Goal: Transaction & Acquisition: Book appointment/travel/reservation

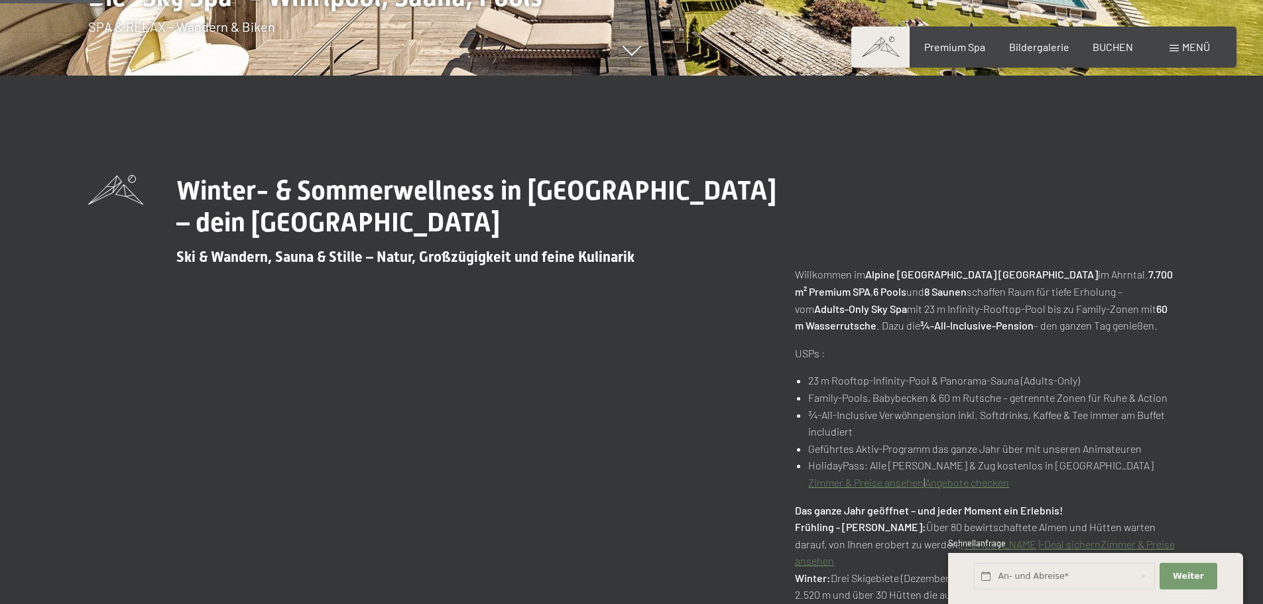
scroll to position [2465, 0]
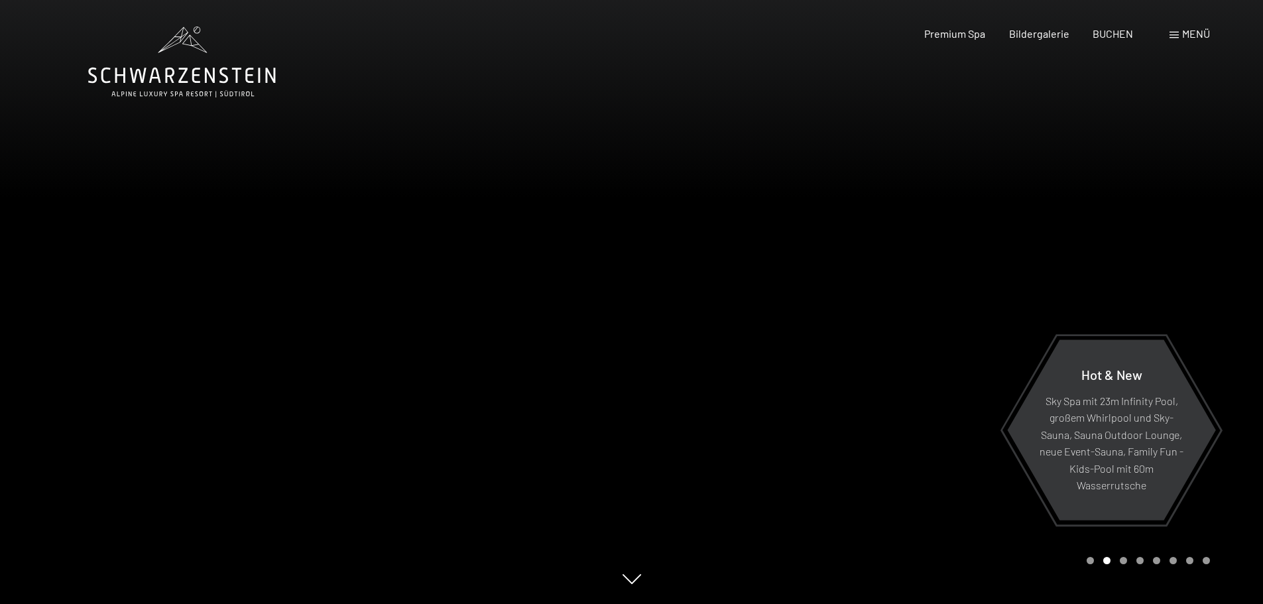
click at [1228, 367] on div at bounding box center [948, 302] width 632 height 604
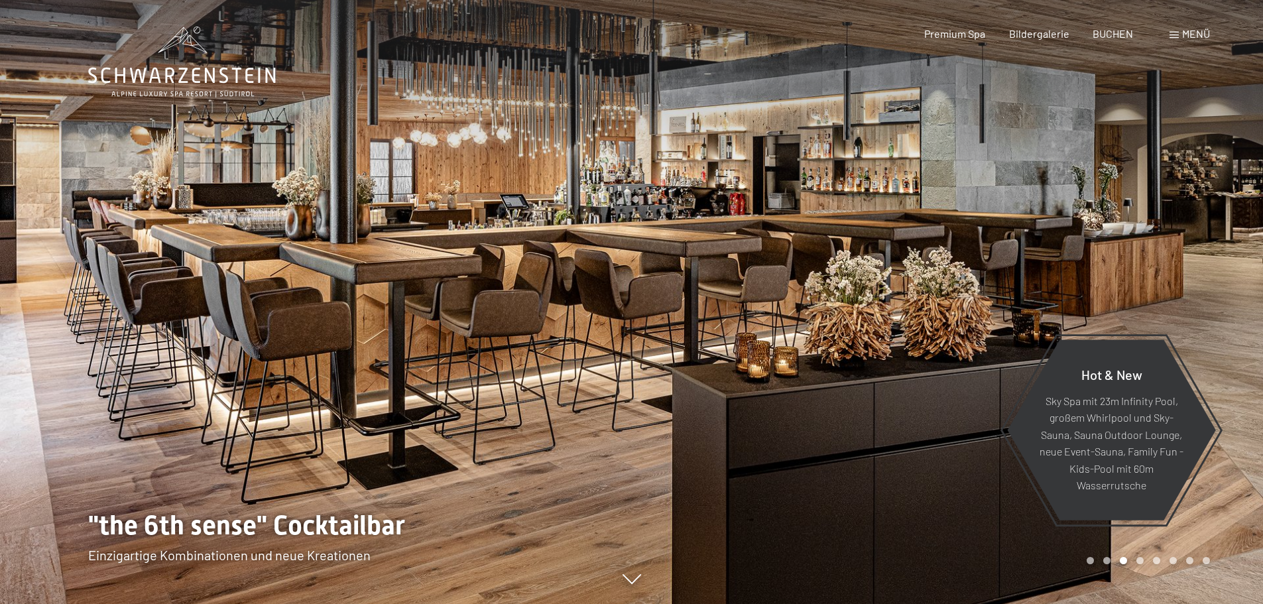
click at [1228, 367] on div at bounding box center [948, 302] width 632 height 604
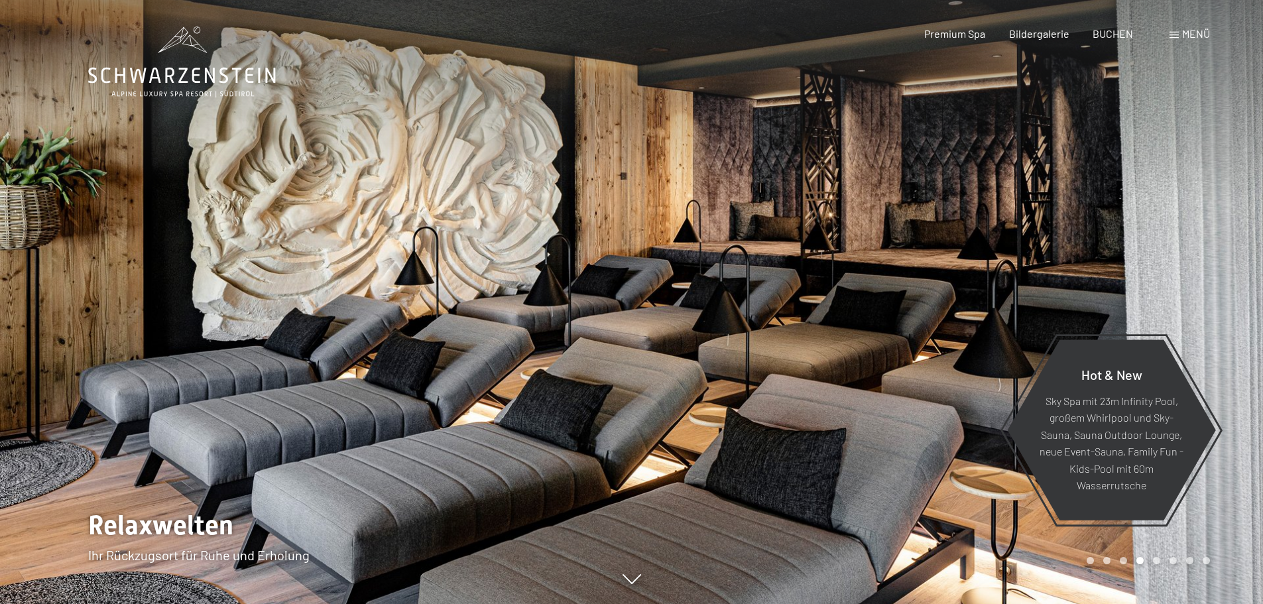
click at [1228, 367] on div at bounding box center [948, 302] width 632 height 604
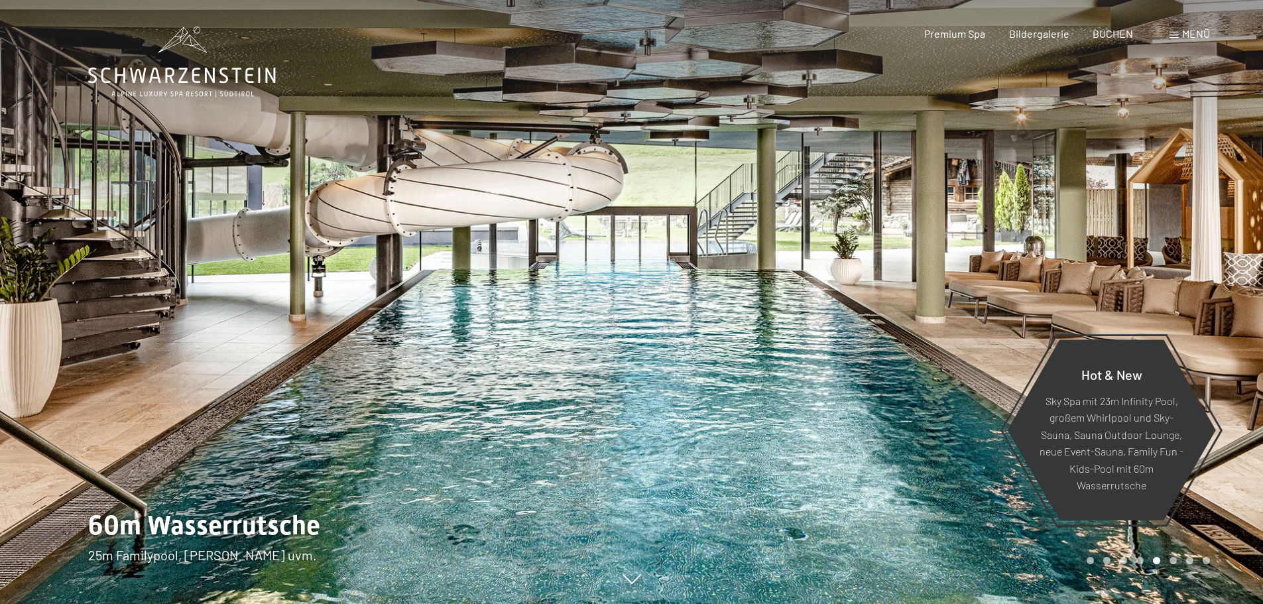
click at [1228, 367] on div at bounding box center [948, 302] width 632 height 604
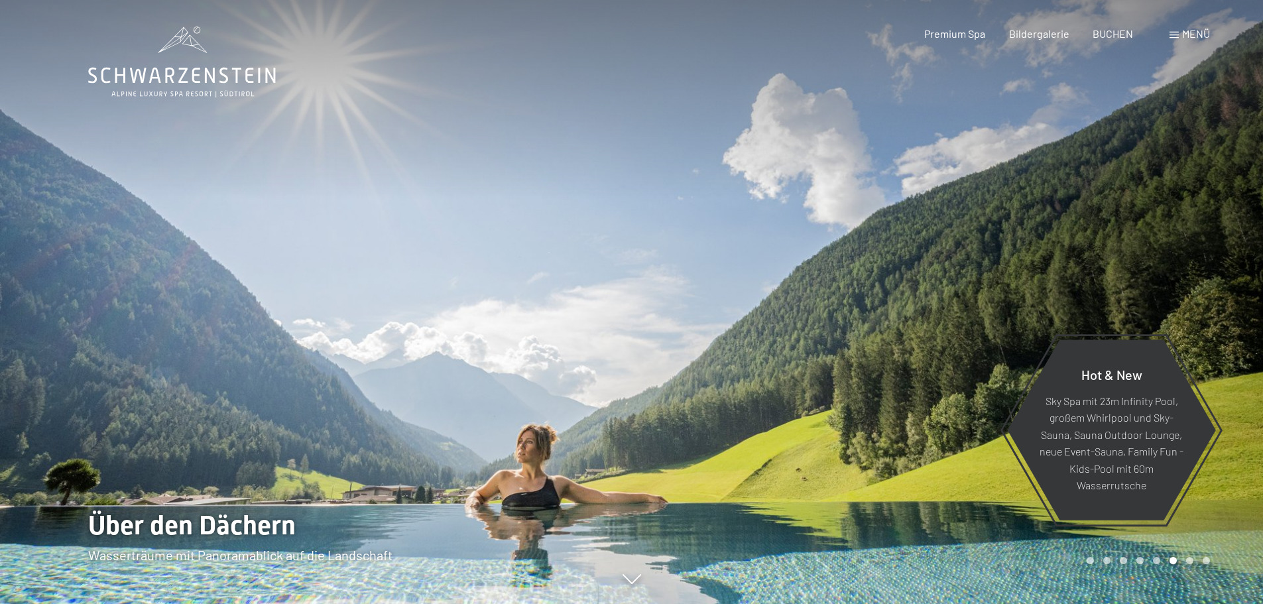
click at [1228, 367] on div at bounding box center [948, 302] width 632 height 604
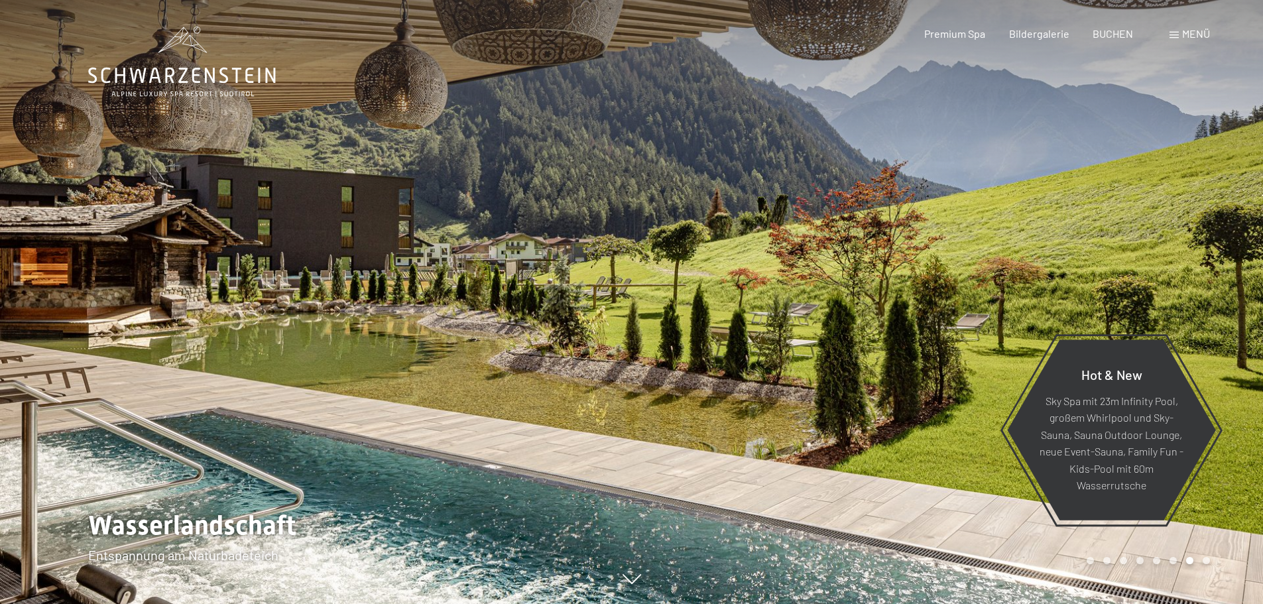
click at [1227, 365] on div at bounding box center [948, 302] width 632 height 604
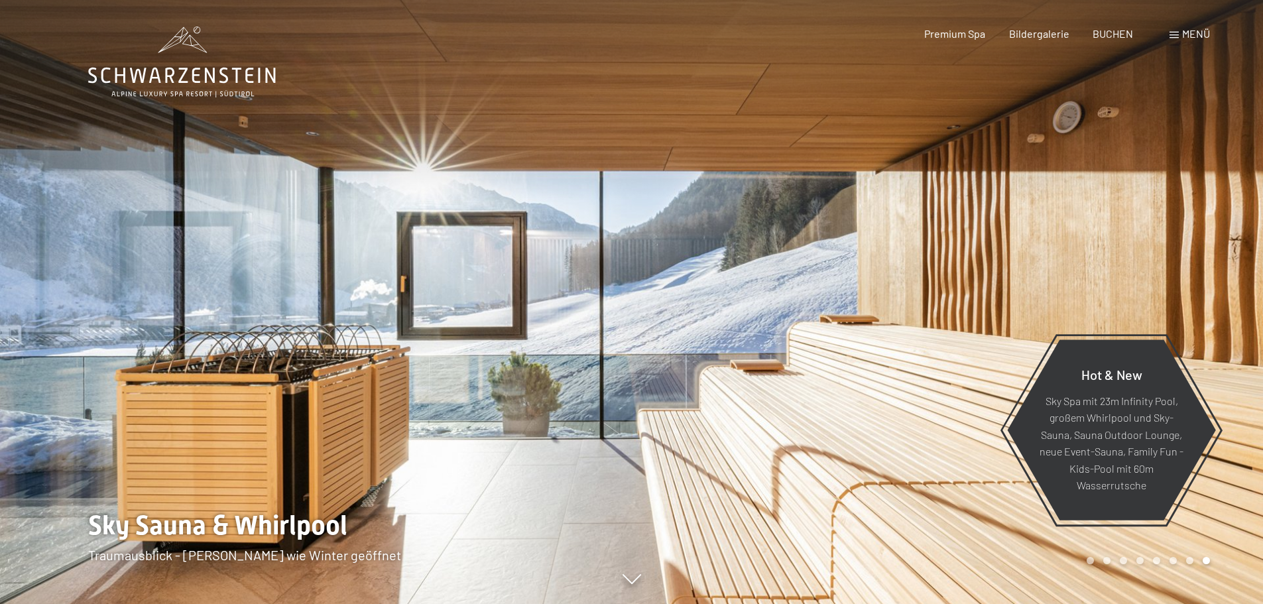
click at [1227, 365] on div at bounding box center [948, 302] width 632 height 604
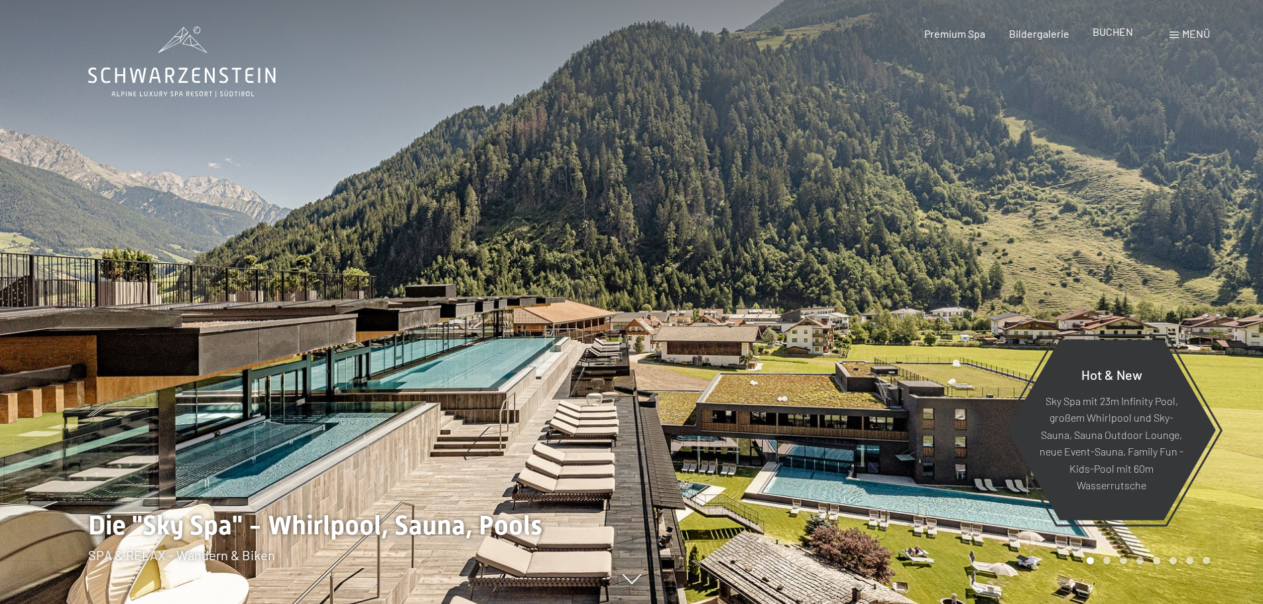
click at [1126, 35] on span "BUCHEN" at bounding box center [1112, 31] width 40 height 13
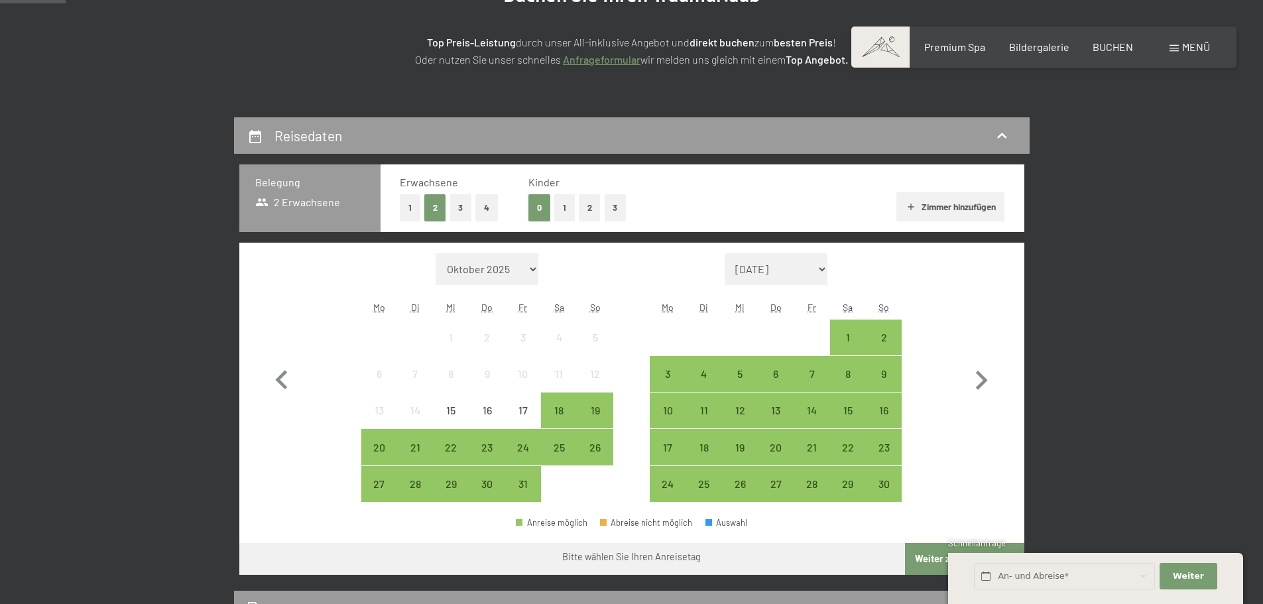
scroll to position [265, 0]
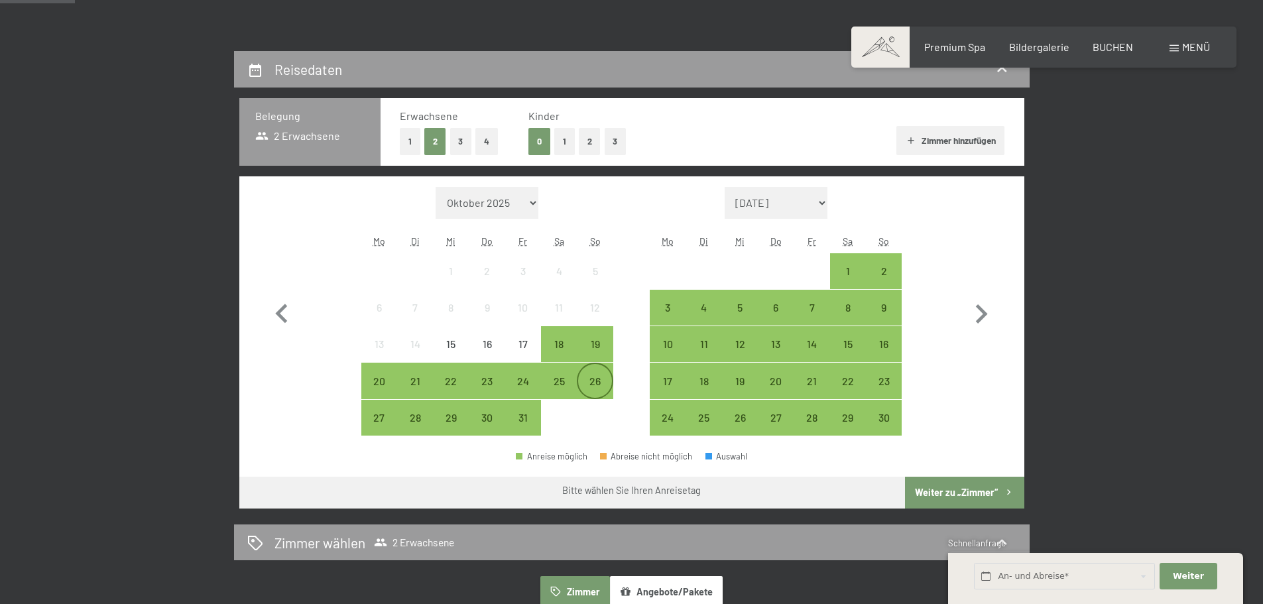
click at [598, 379] on div "26" at bounding box center [594, 392] width 33 height 33
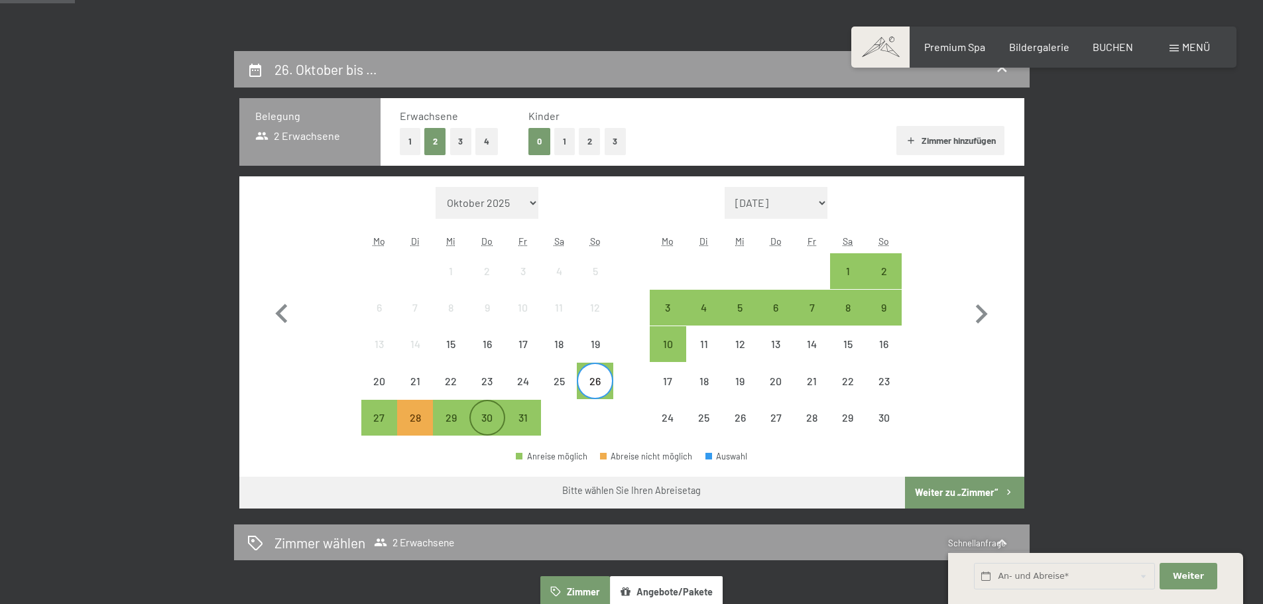
click at [489, 413] on div "30" at bounding box center [487, 428] width 33 height 33
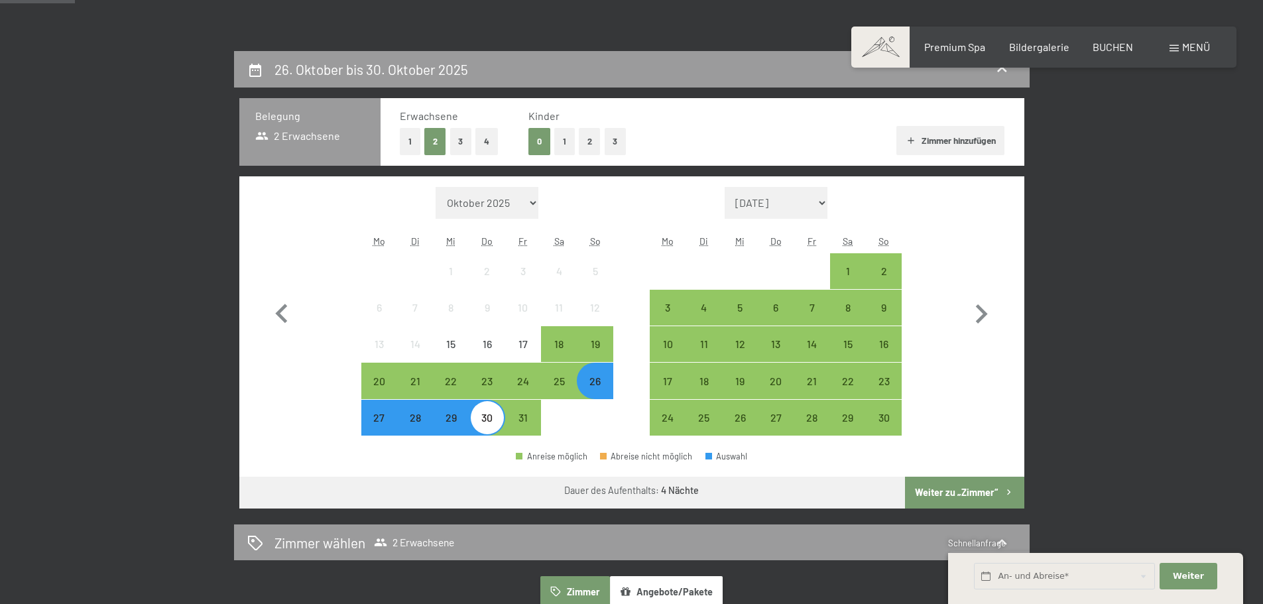
click at [964, 493] on button "Weiter zu „Zimmer“" at bounding box center [964, 493] width 119 height 32
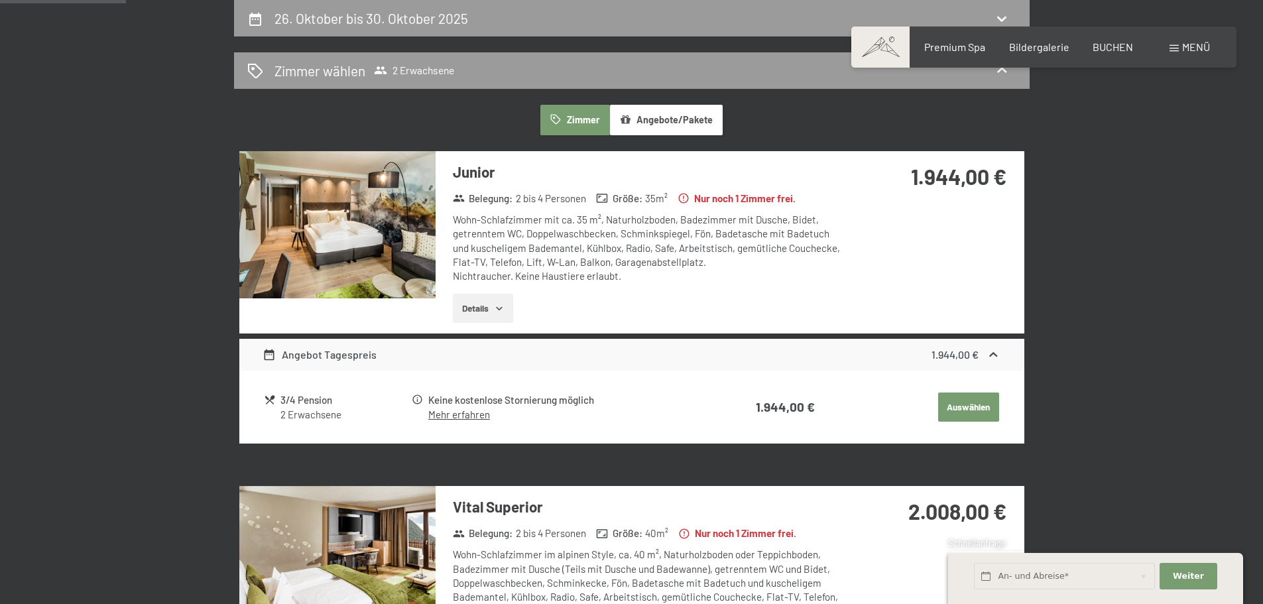
click at [382, 220] on img at bounding box center [337, 224] width 196 height 147
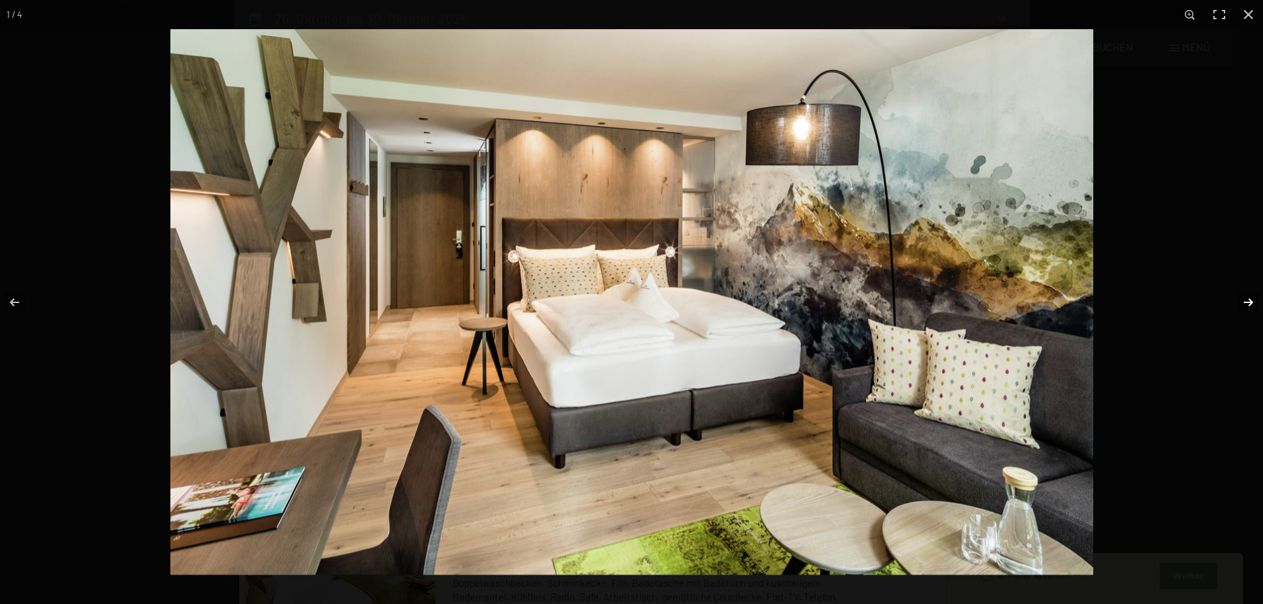
click at [1251, 302] on button "button" at bounding box center [1239, 302] width 46 height 66
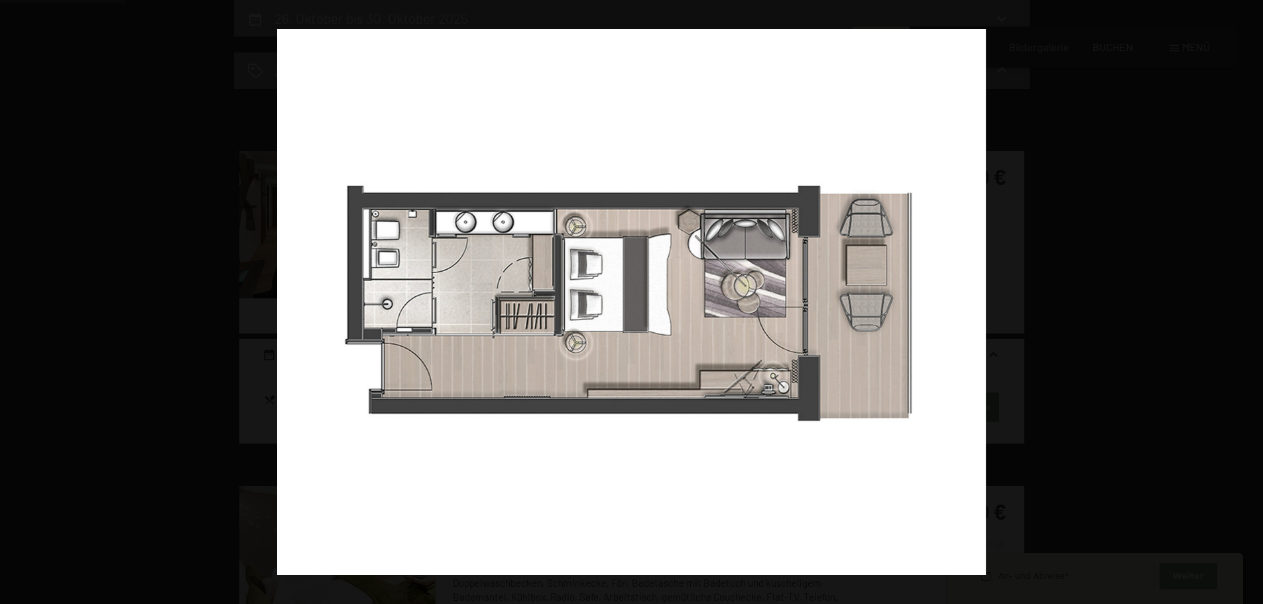
click at [1251, 302] on button "button" at bounding box center [1239, 302] width 46 height 66
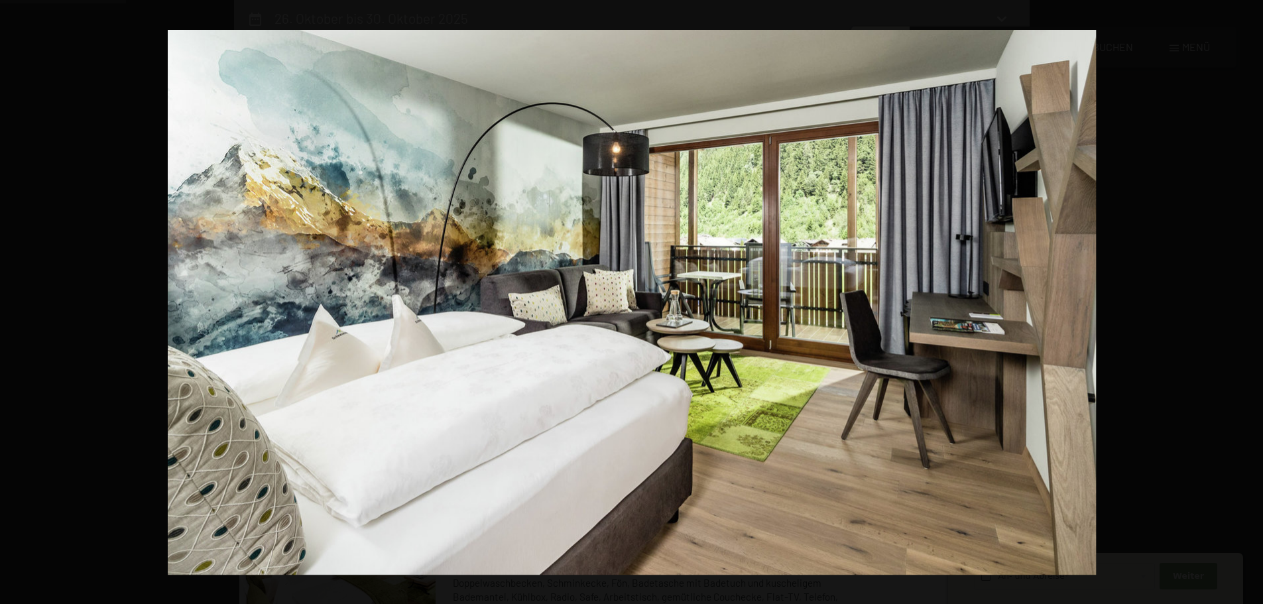
click at [1251, 302] on button "button" at bounding box center [1239, 302] width 46 height 66
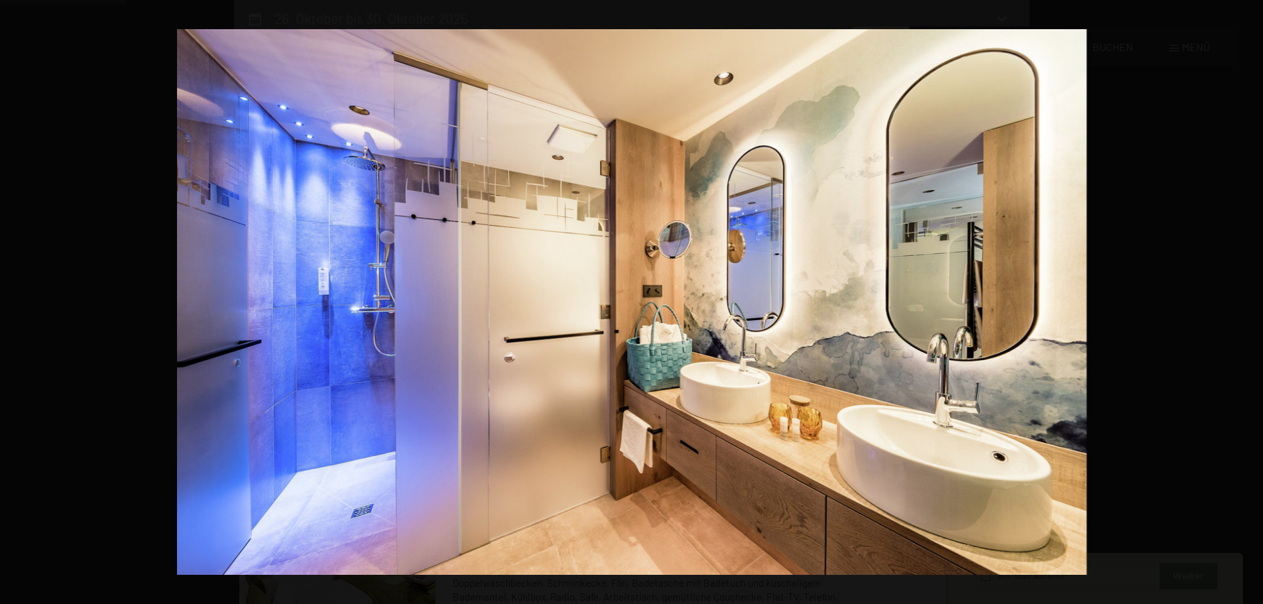
click at [1251, 302] on button "button" at bounding box center [1239, 302] width 46 height 66
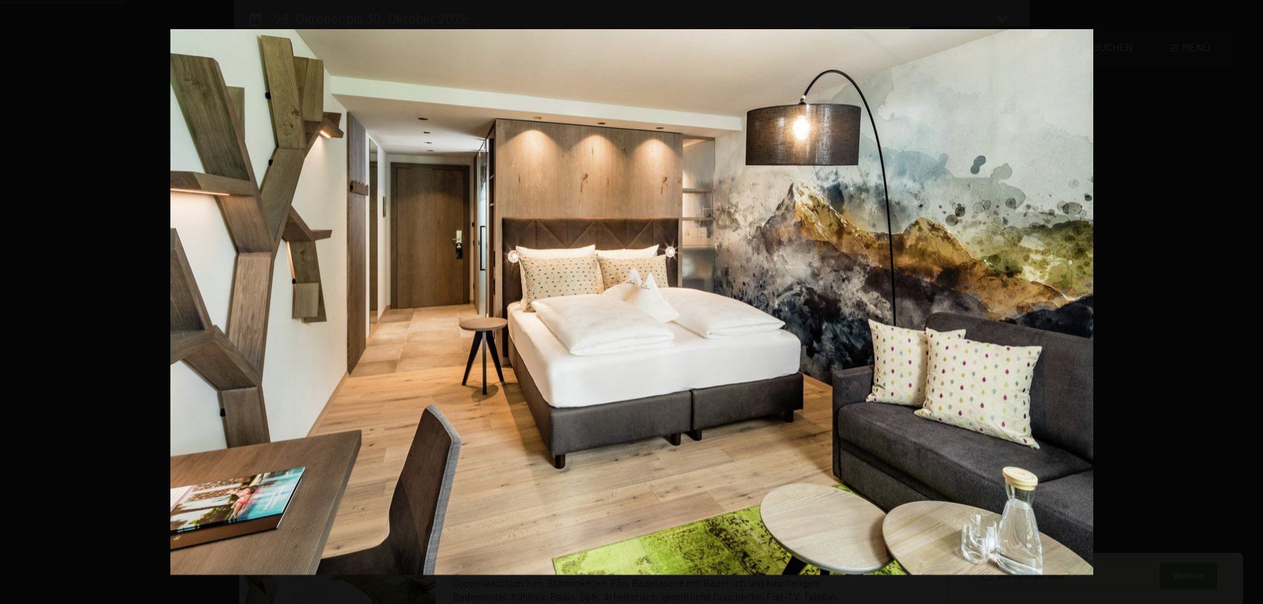
click at [1251, 302] on button "button" at bounding box center [1239, 302] width 46 height 66
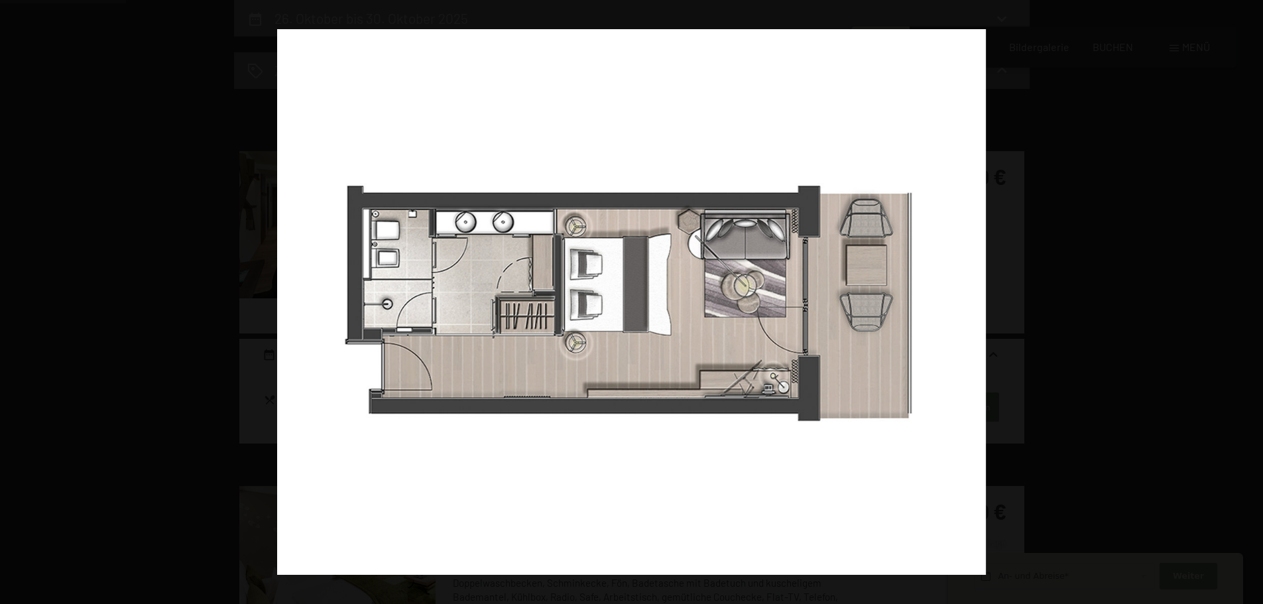
click at [1251, 302] on button "button" at bounding box center [1239, 302] width 46 height 66
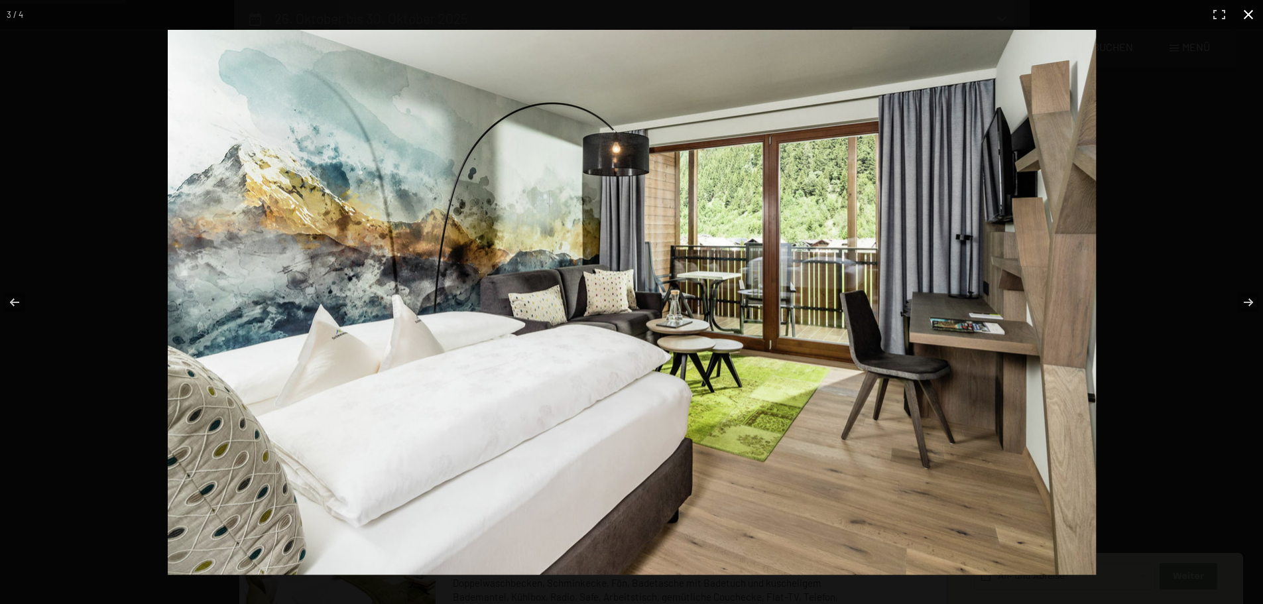
click at [1248, 8] on button "button" at bounding box center [1248, 14] width 29 height 29
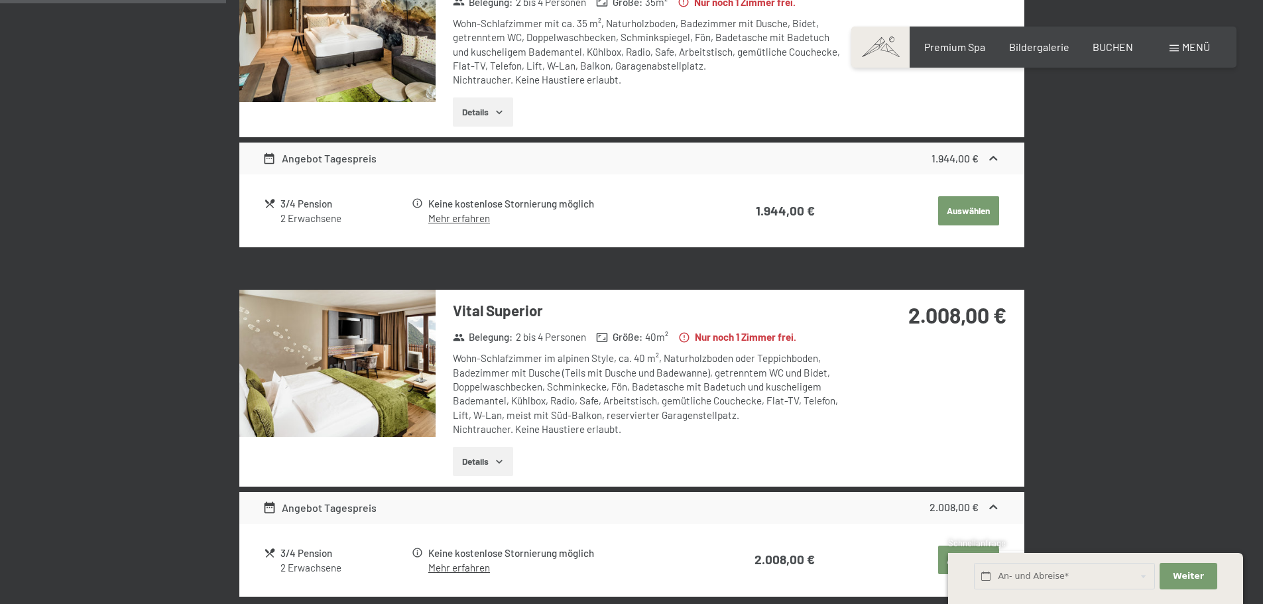
scroll to position [515, 0]
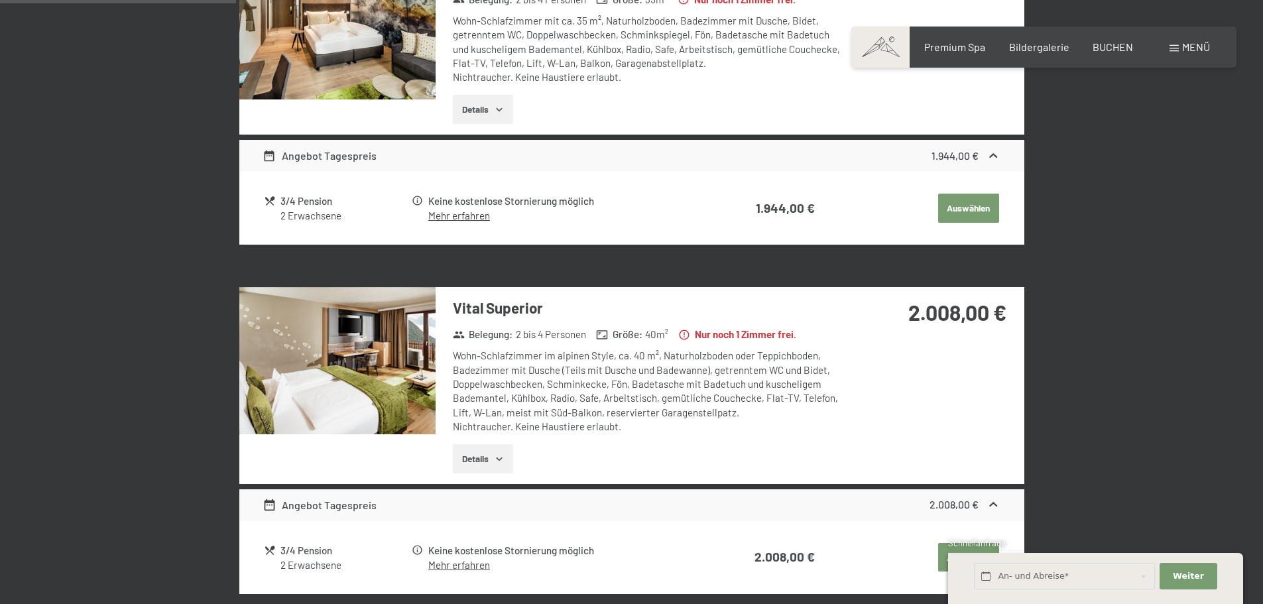
click at [364, 340] on img at bounding box center [337, 360] width 196 height 147
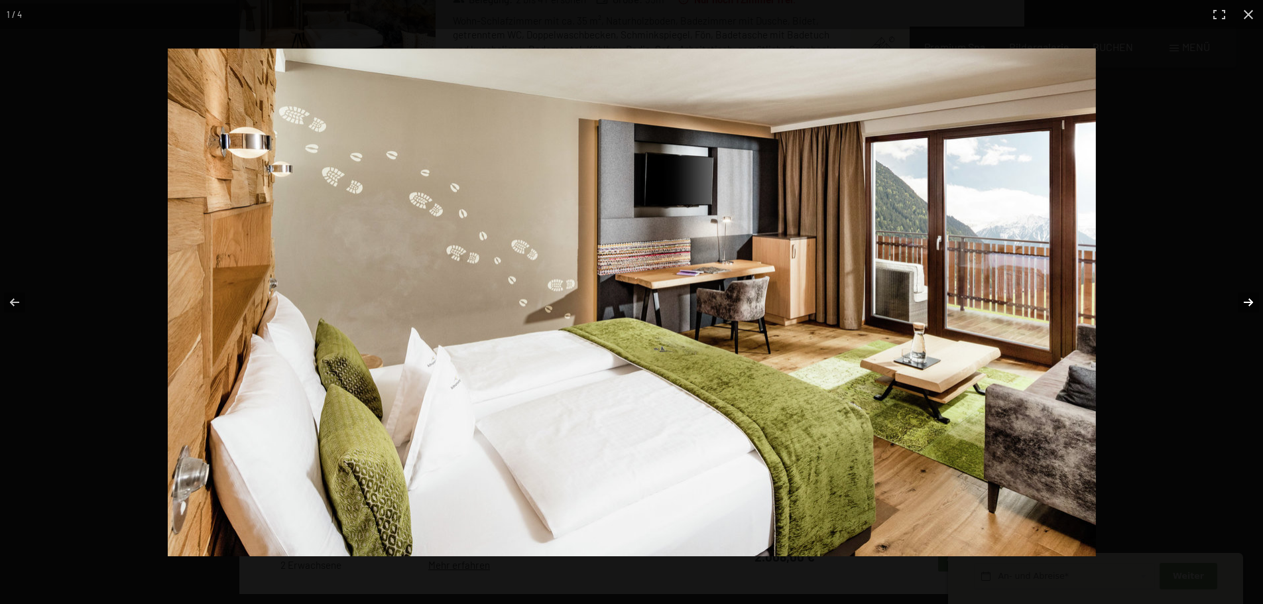
click at [1250, 304] on button "button" at bounding box center [1239, 302] width 46 height 66
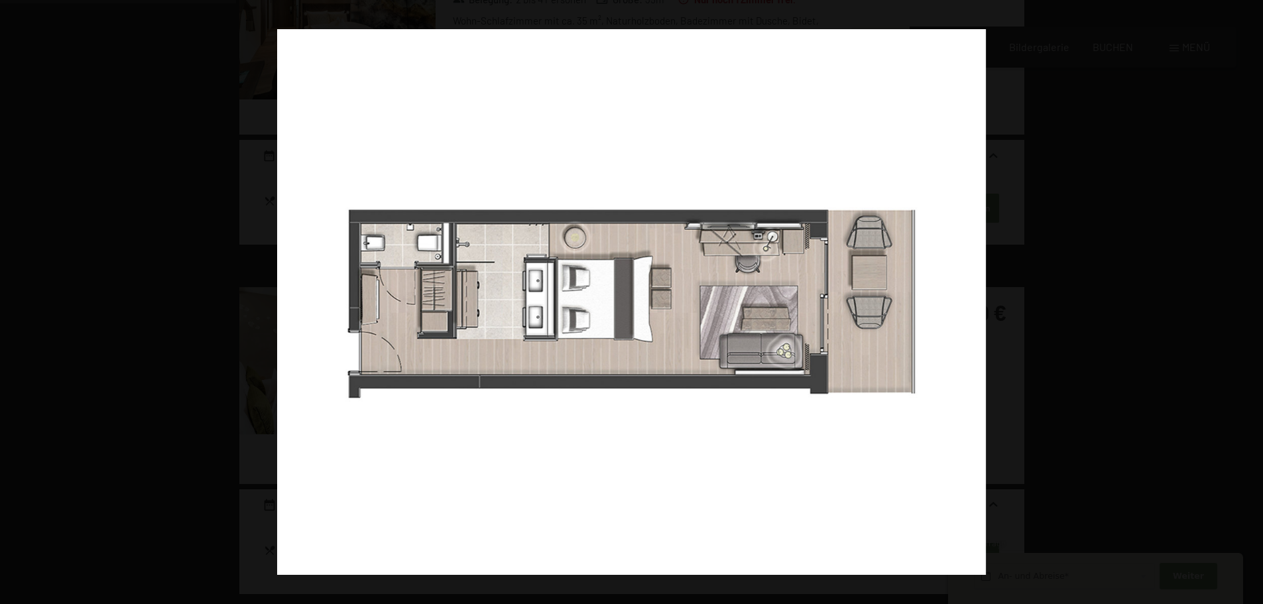
click at [1250, 304] on button "button" at bounding box center [1239, 302] width 46 height 66
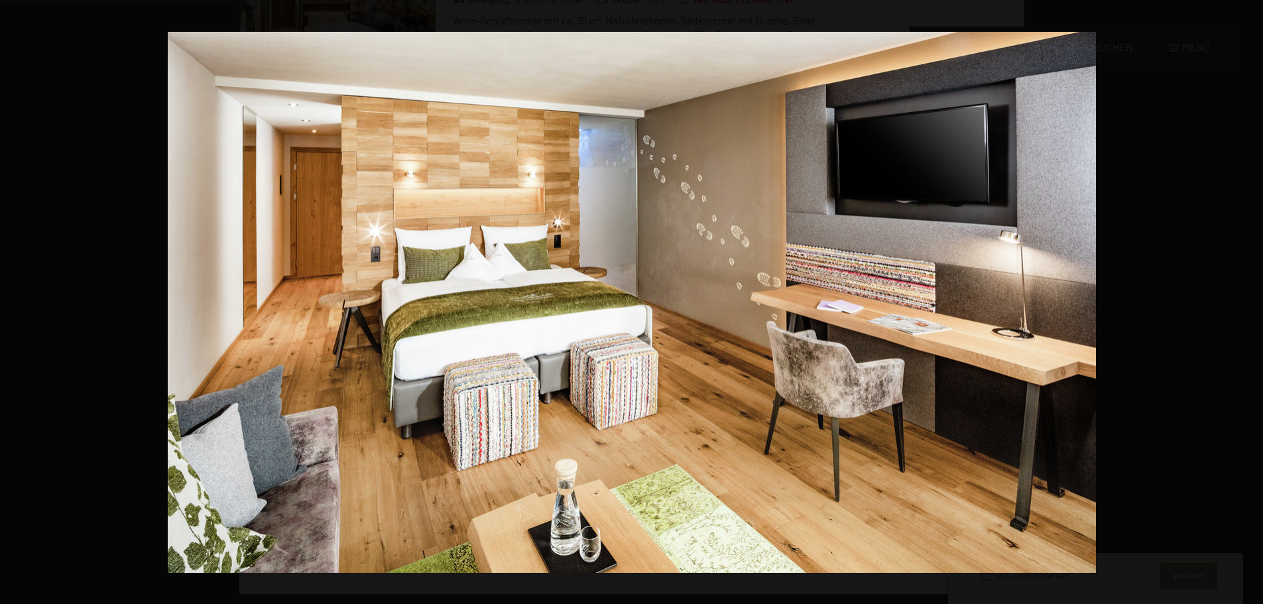
click at [1250, 304] on button "button" at bounding box center [1239, 302] width 46 height 66
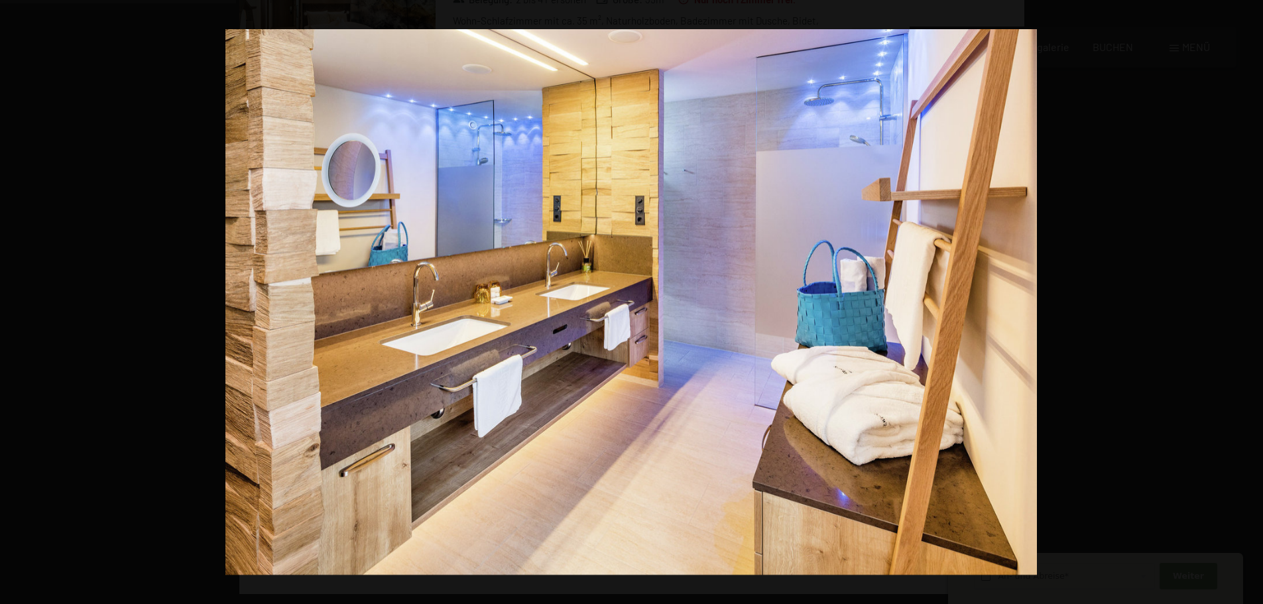
click at [1250, 304] on button "button" at bounding box center [1239, 302] width 46 height 66
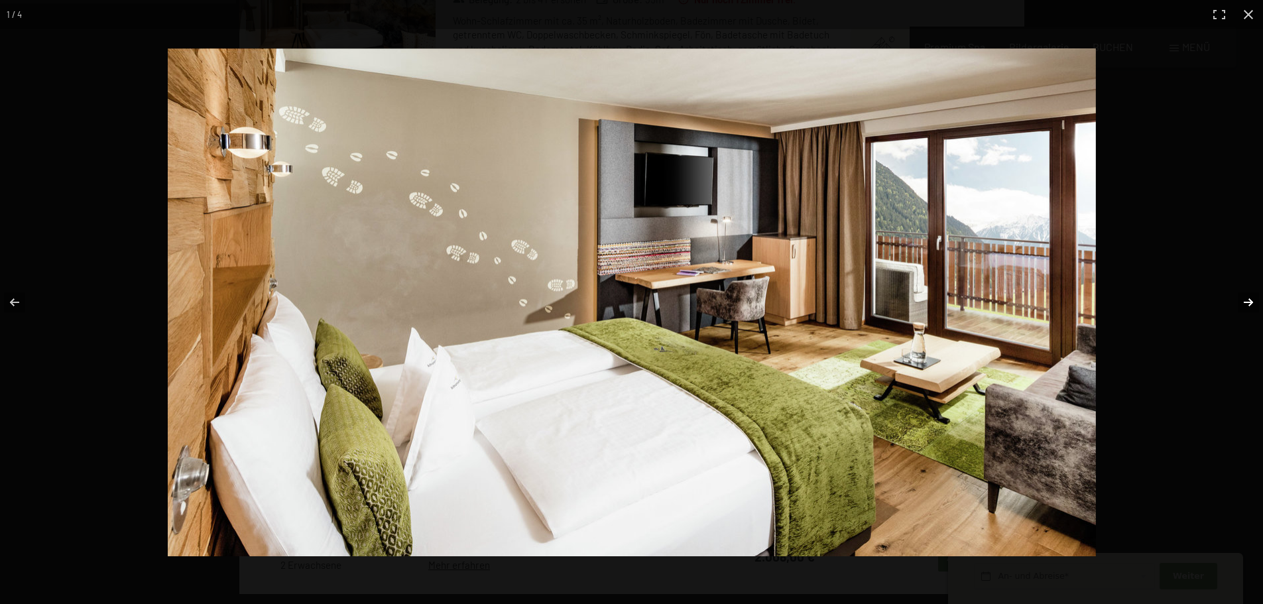
click at [1246, 301] on button "button" at bounding box center [1239, 302] width 46 height 66
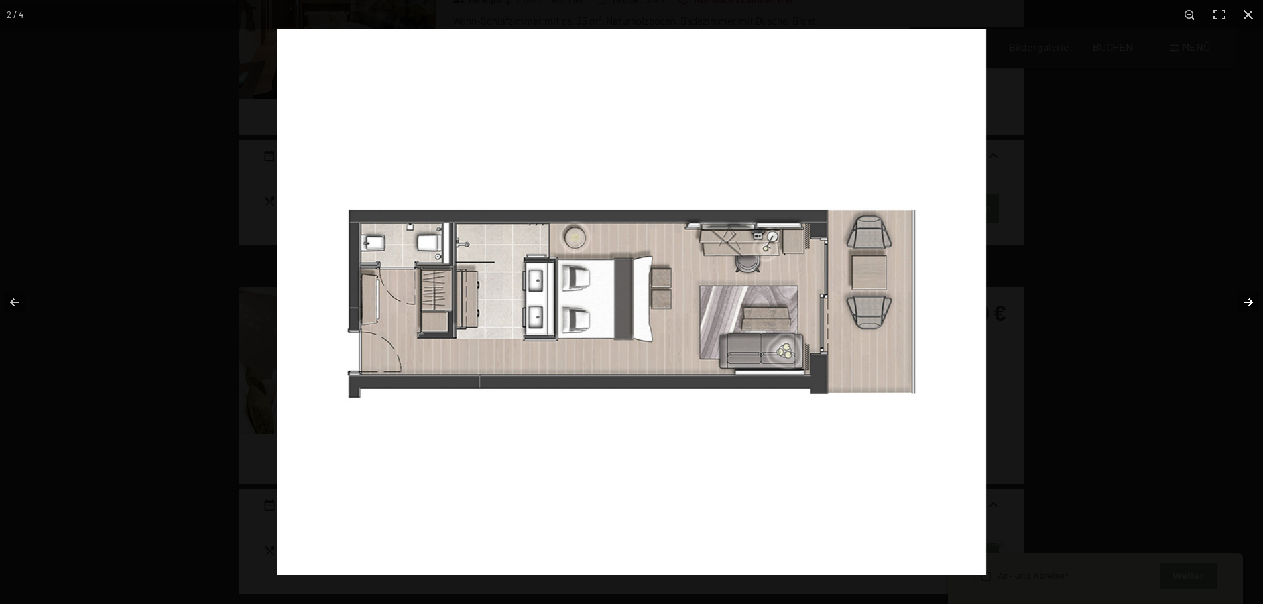
click at [1246, 301] on button "button" at bounding box center [1239, 302] width 46 height 66
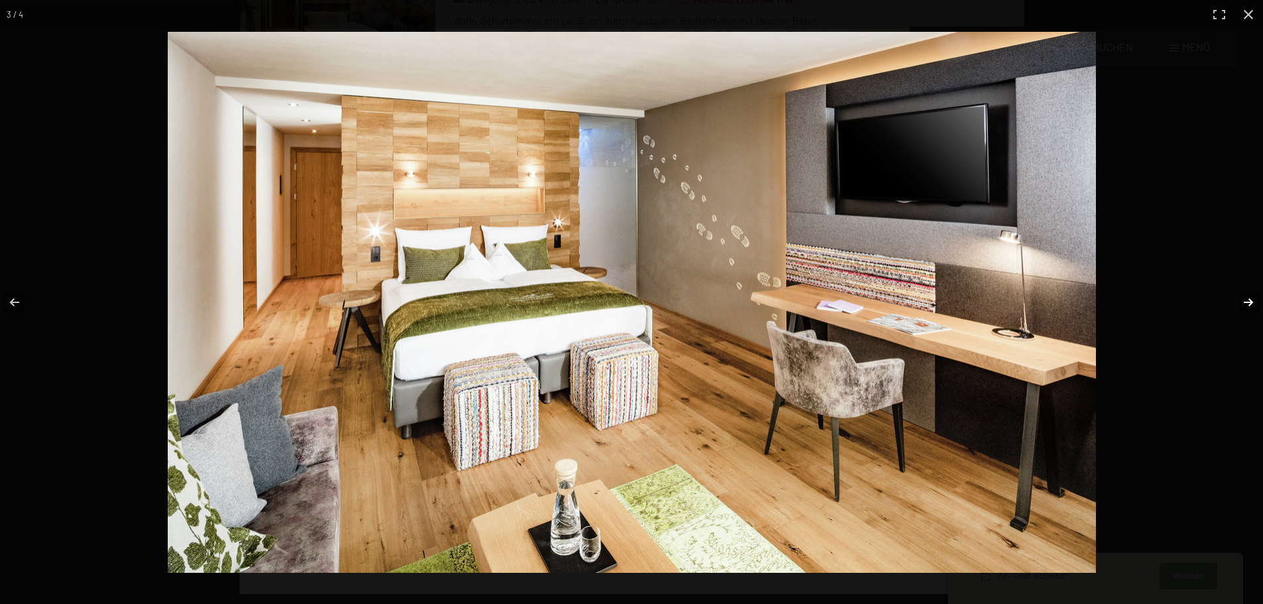
click at [1246, 301] on button "button" at bounding box center [1239, 302] width 46 height 66
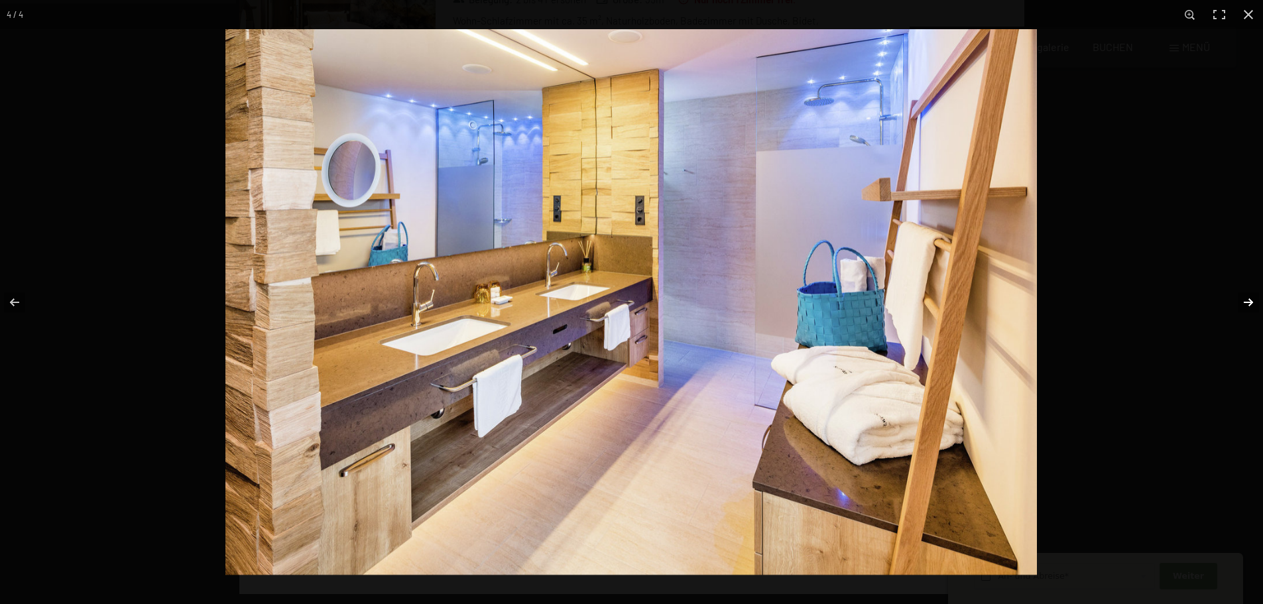
click at [1246, 301] on button "button" at bounding box center [1239, 302] width 46 height 66
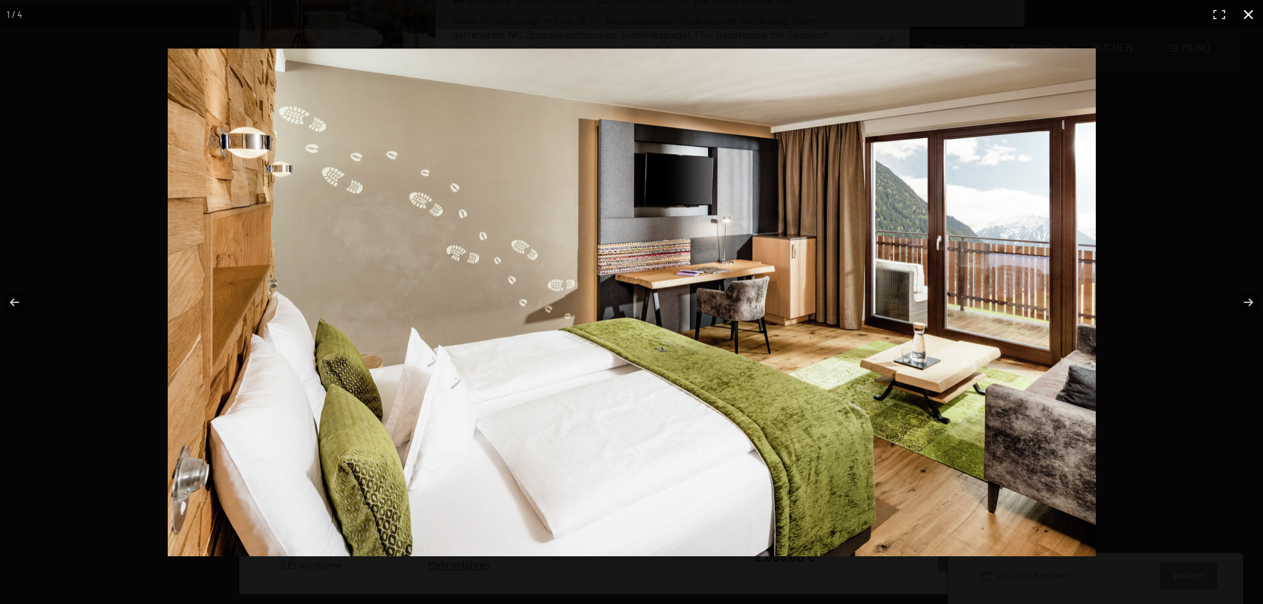
click at [1250, 17] on button "button" at bounding box center [1248, 14] width 29 height 29
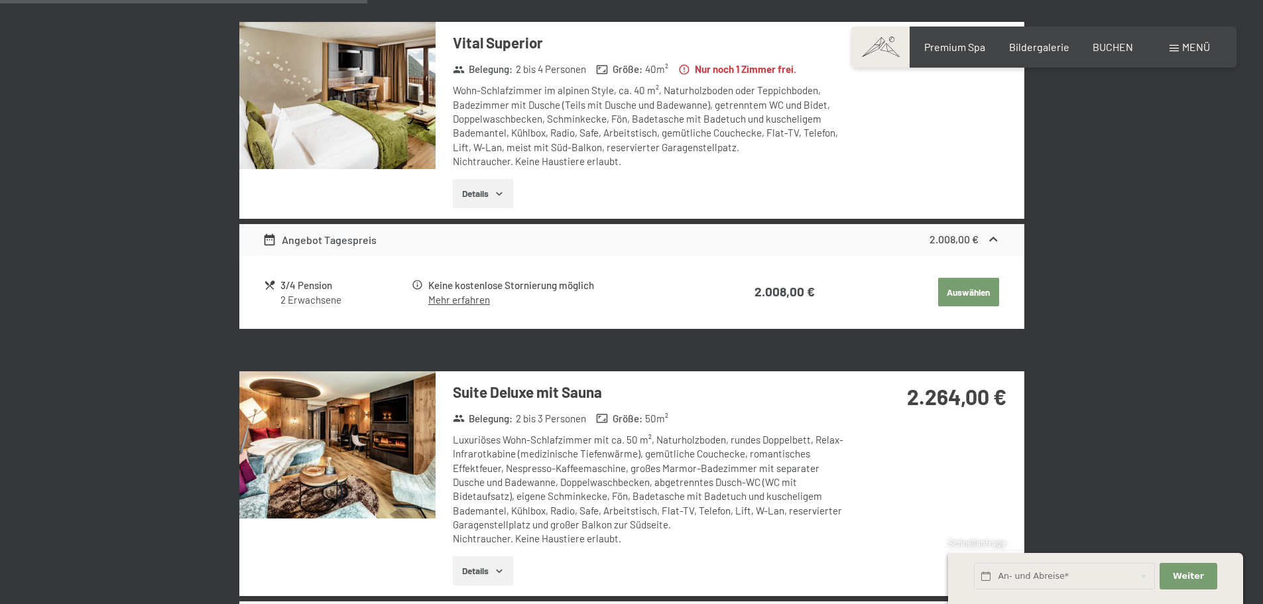
scroll to position [846, 0]
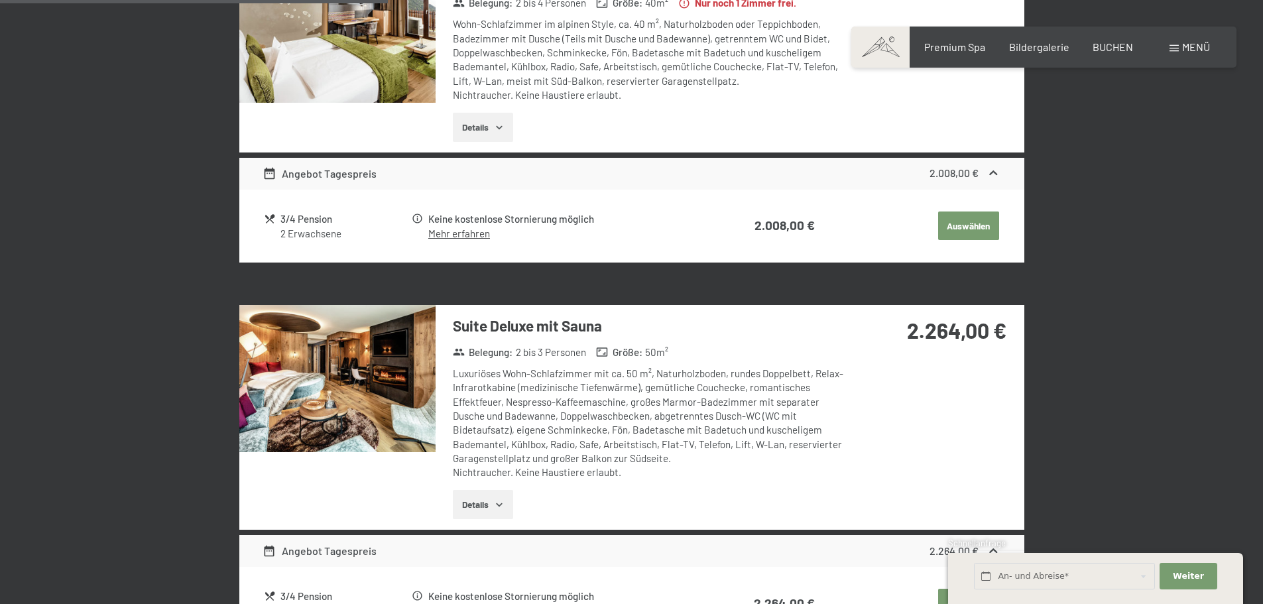
click at [346, 361] on img at bounding box center [337, 378] width 196 height 147
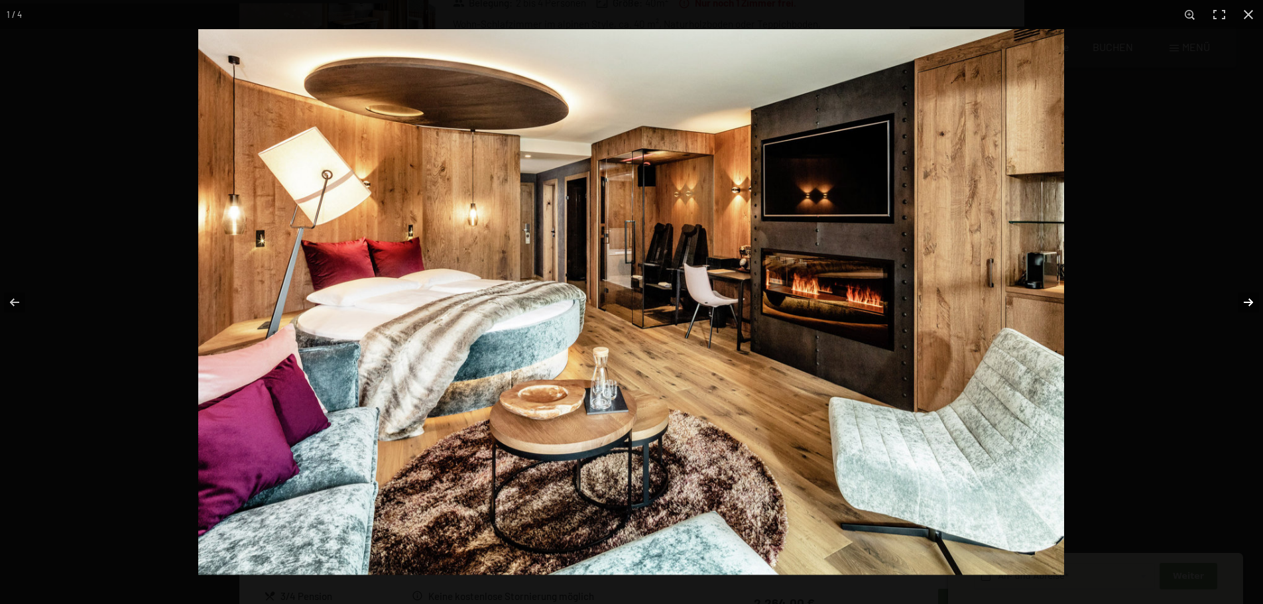
click at [1249, 304] on button "button" at bounding box center [1239, 302] width 46 height 66
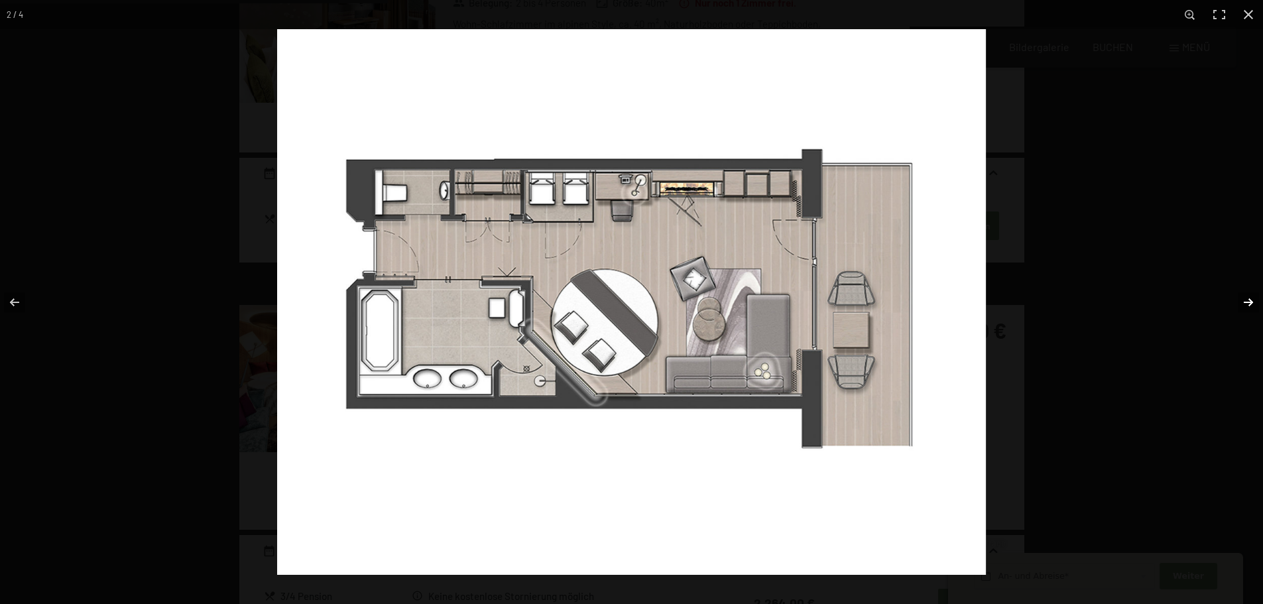
click at [1243, 299] on button "button" at bounding box center [1239, 302] width 46 height 66
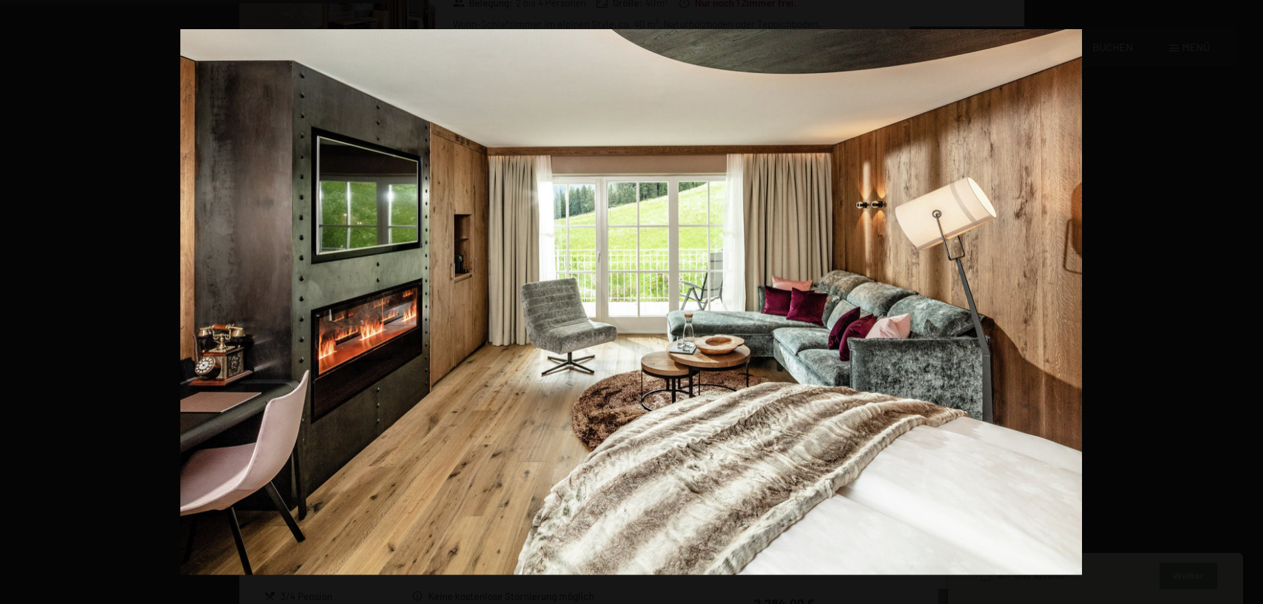
click at [1243, 299] on button "button" at bounding box center [1239, 302] width 46 height 66
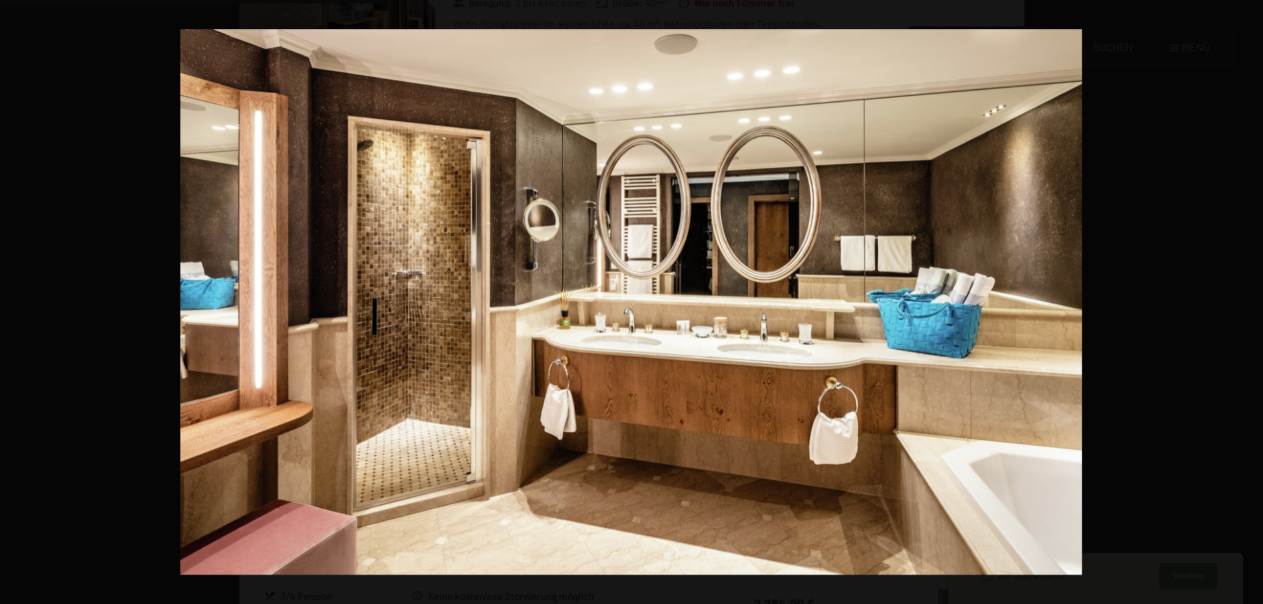
click at [1243, 299] on button "button" at bounding box center [1239, 302] width 46 height 66
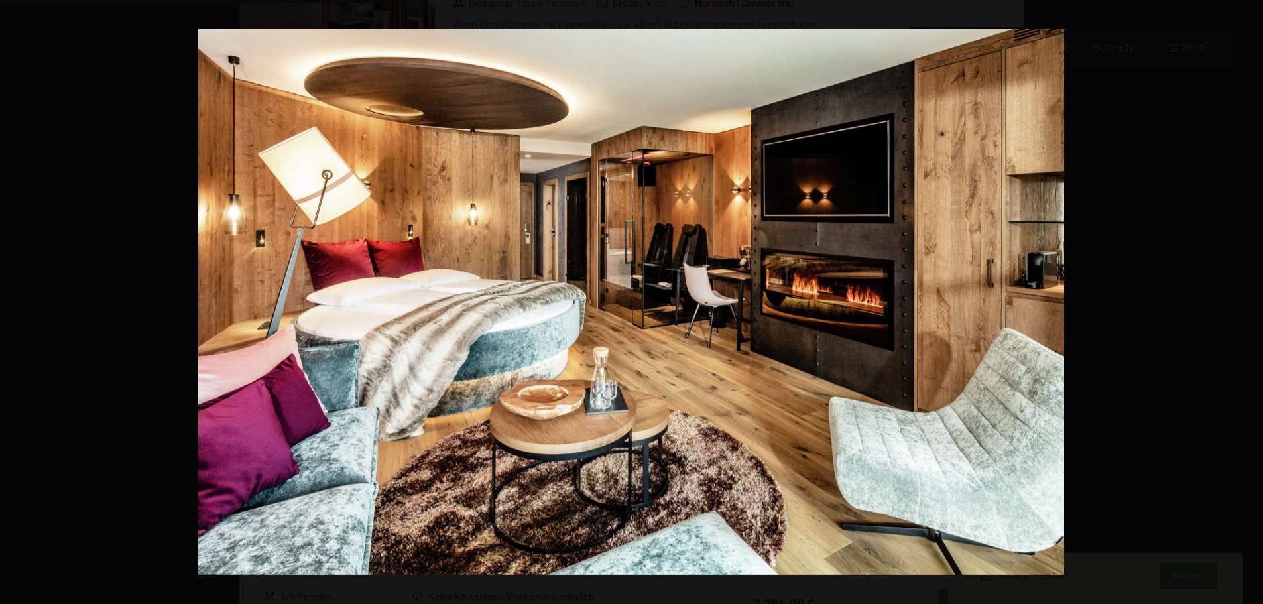
click at [1243, 299] on button "button" at bounding box center [1239, 302] width 46 height 66
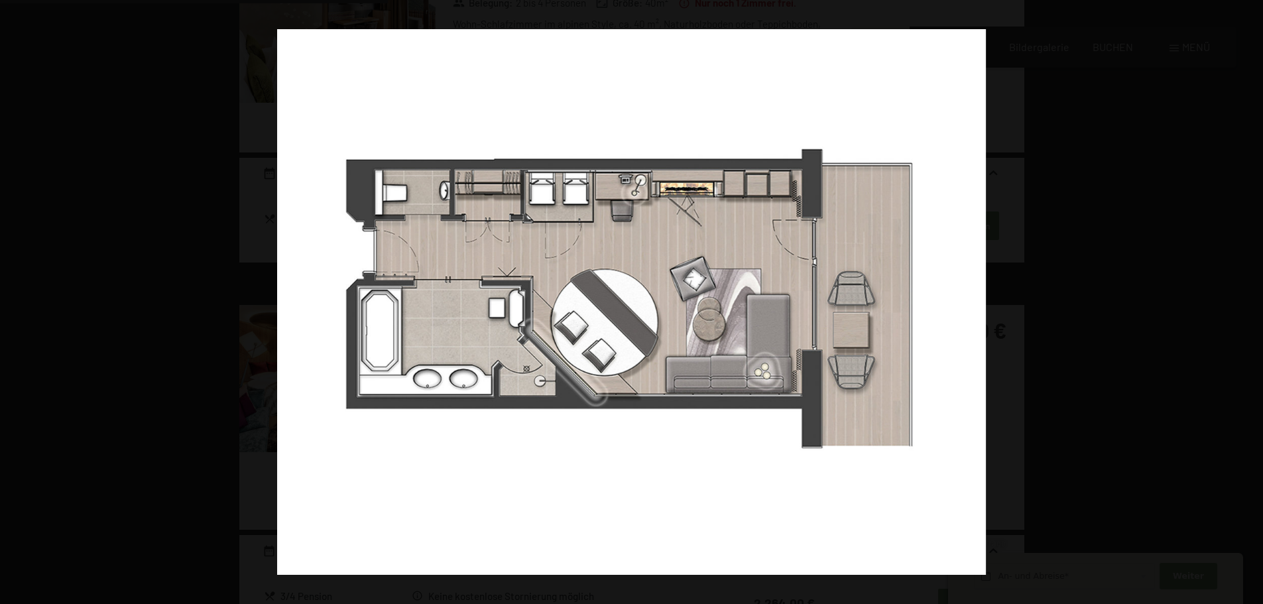
click at [1243, 299] on button "button" at bounding box center [1239, 302] width 46 height 66
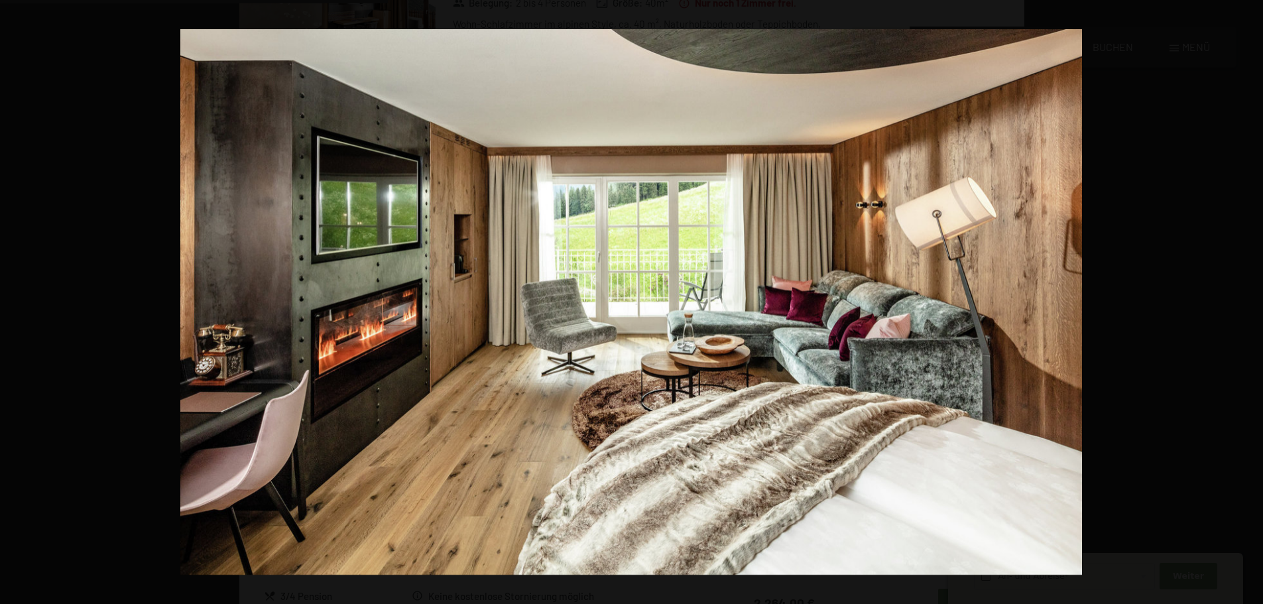
click at [1243, 299] on button "button" at bounding box center [1239, 302] width 46 height 66
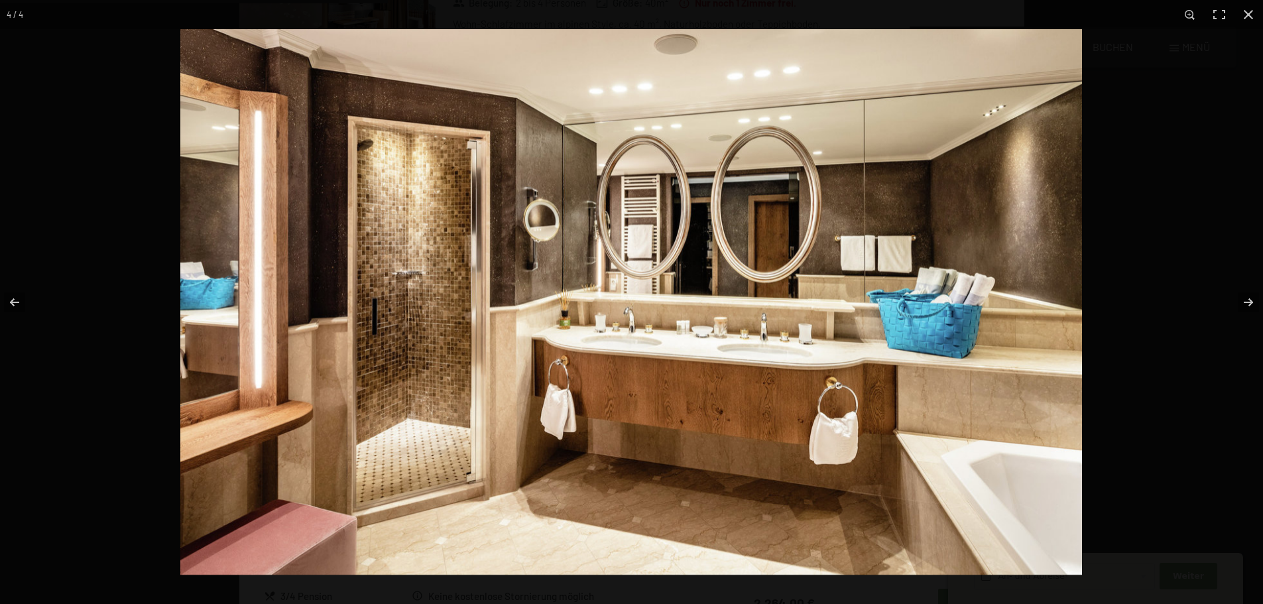
click at [1204, 246] on div at bounding box center [811, 331] width 1263 height 604
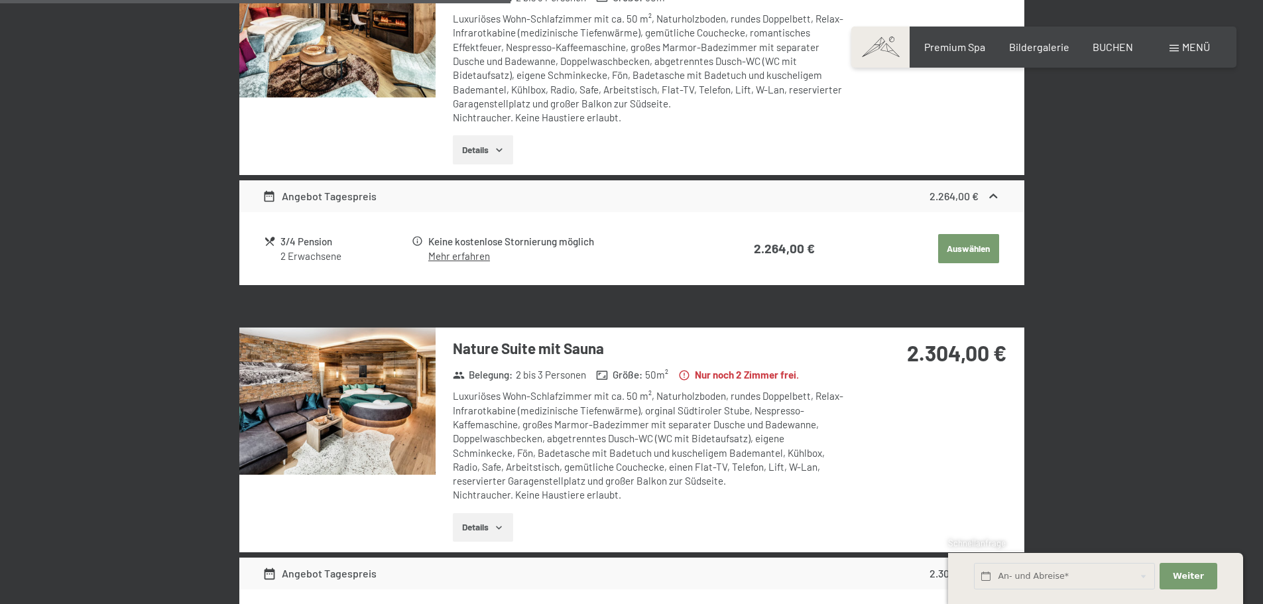
scroll to position [1244, 0]
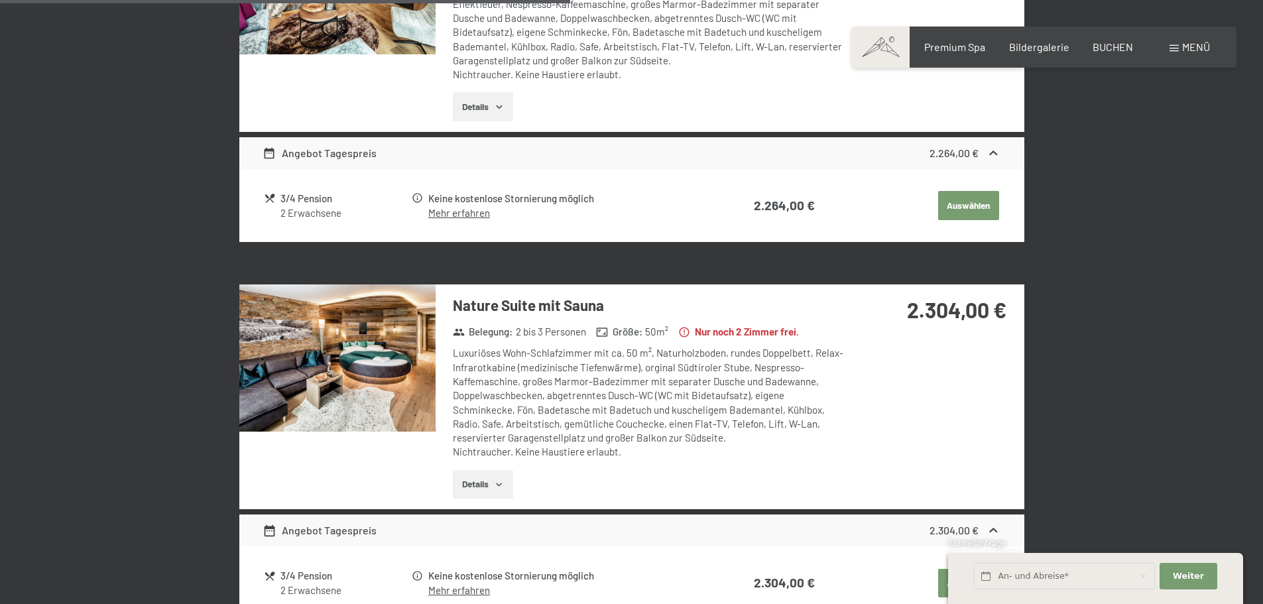
click at [373, 351] on img at bounding box center [337, 357] width 196 height 147
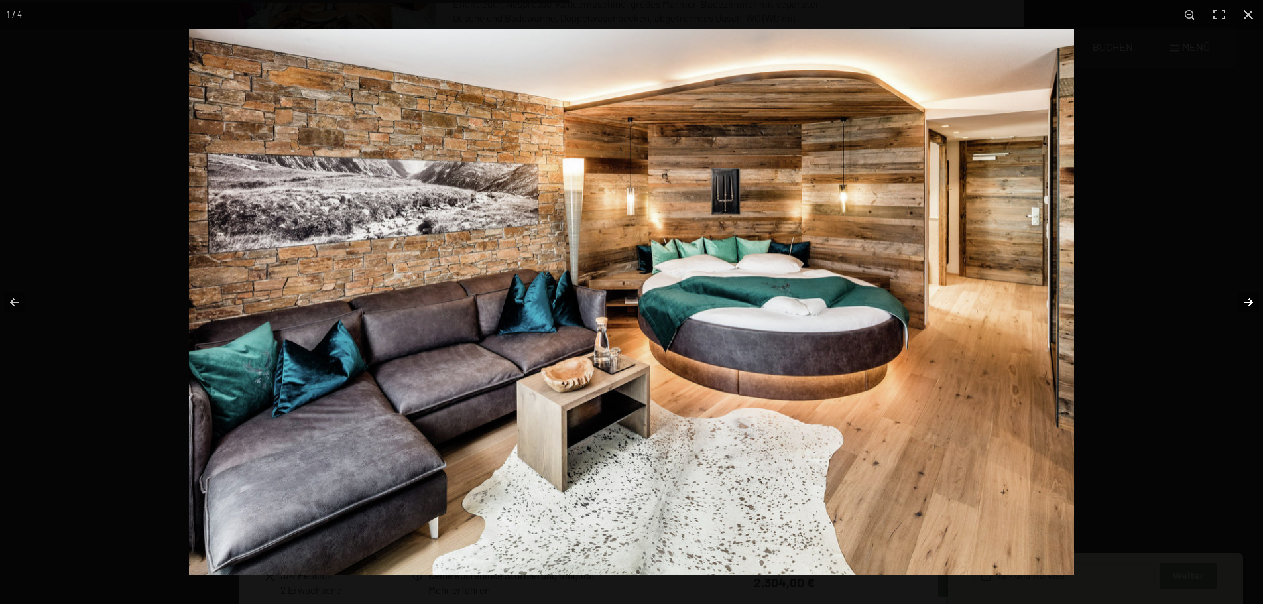
click at [1248, 304] on button "button" at bounding box center [1239, 302] width 46 height 66
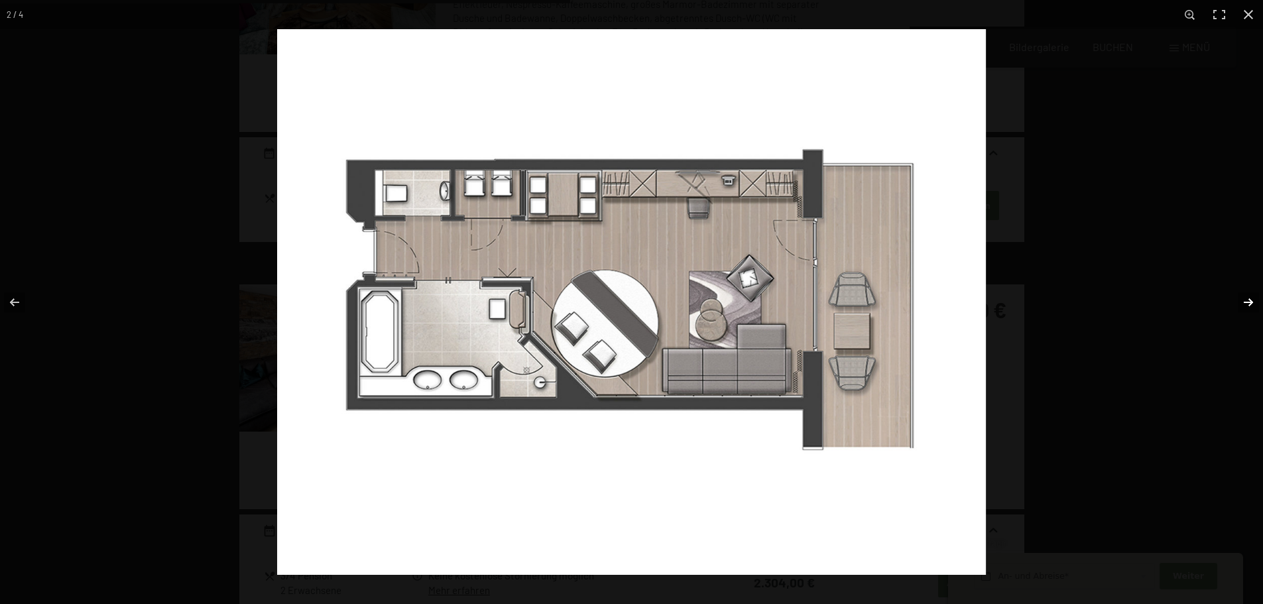
click at [1248, 304] on button "button" at bounding box center [1239, 302] width 46 height 66
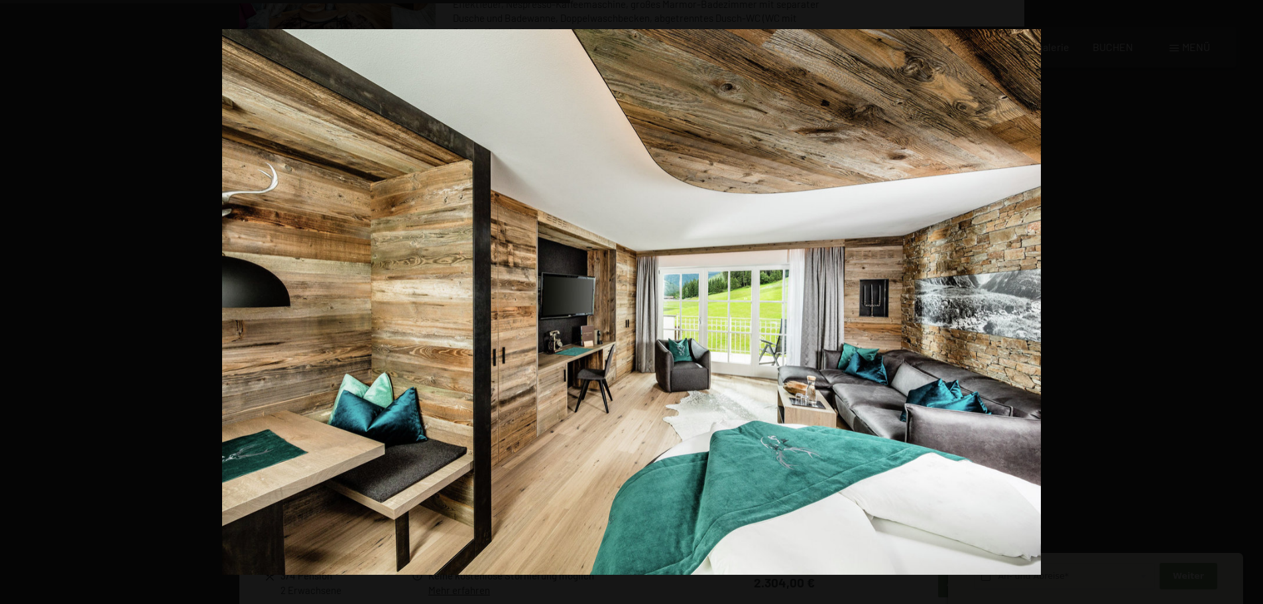
click at [1248, 304] on button "button" at bounding box center [1239, 302] width 46 height 66
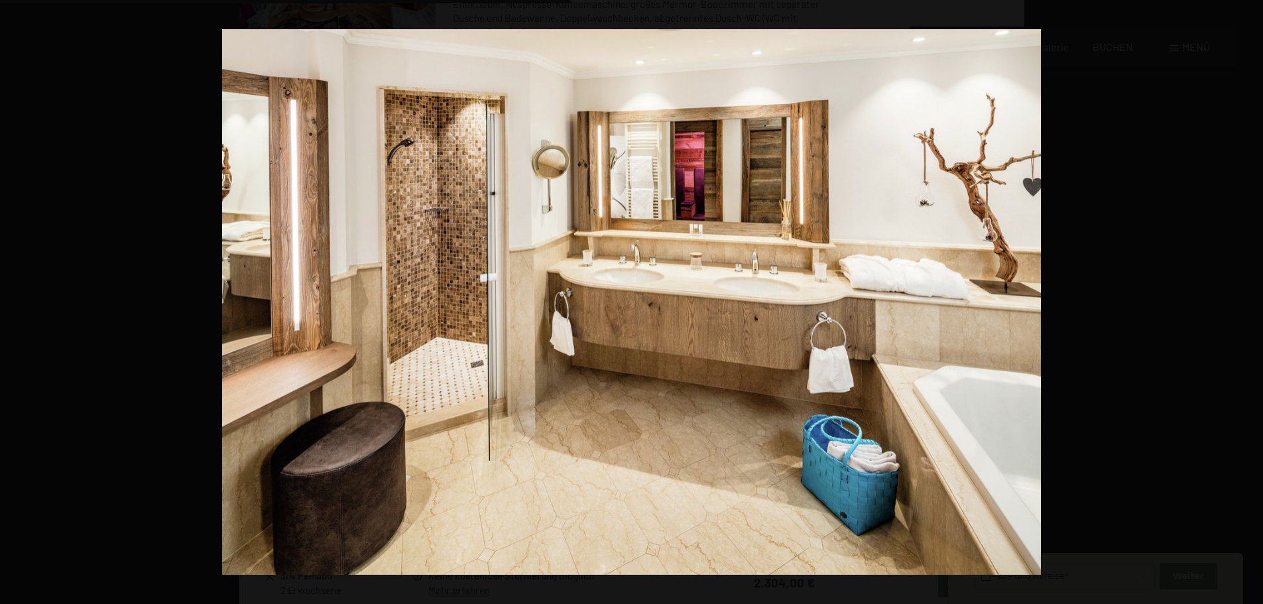
click at [1248, 304] on button "button" at bounding box center [1239, 302] width 46 height 66
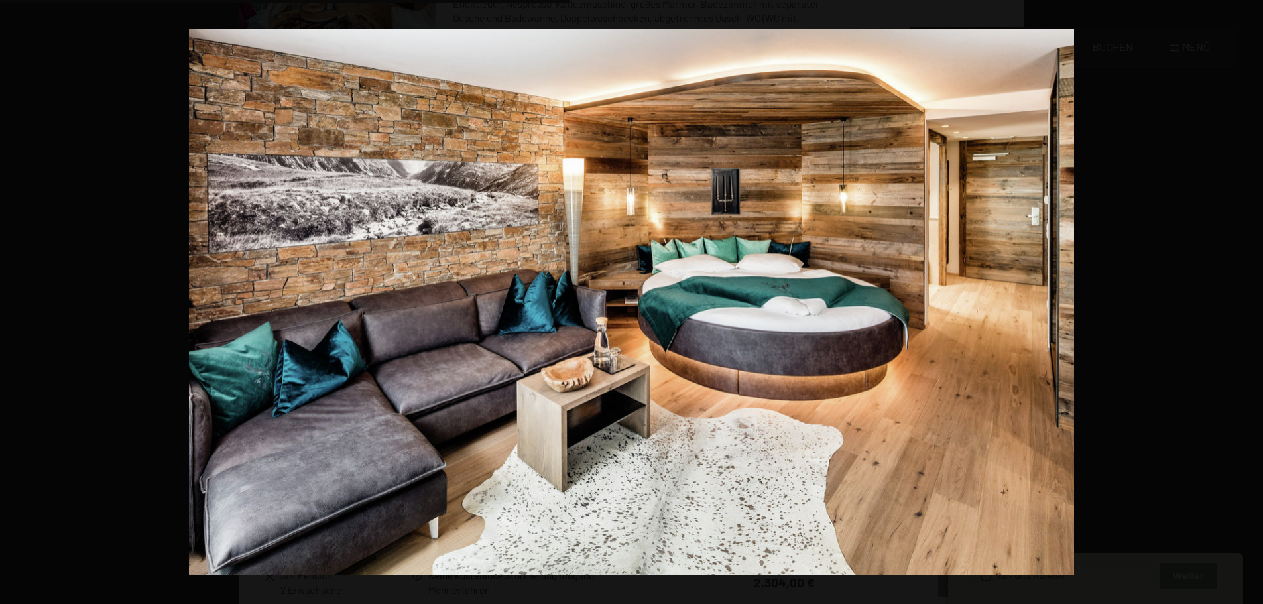
click at [1248, 304] on button "button" at bounding box center [1239, 302] width 46 height 66
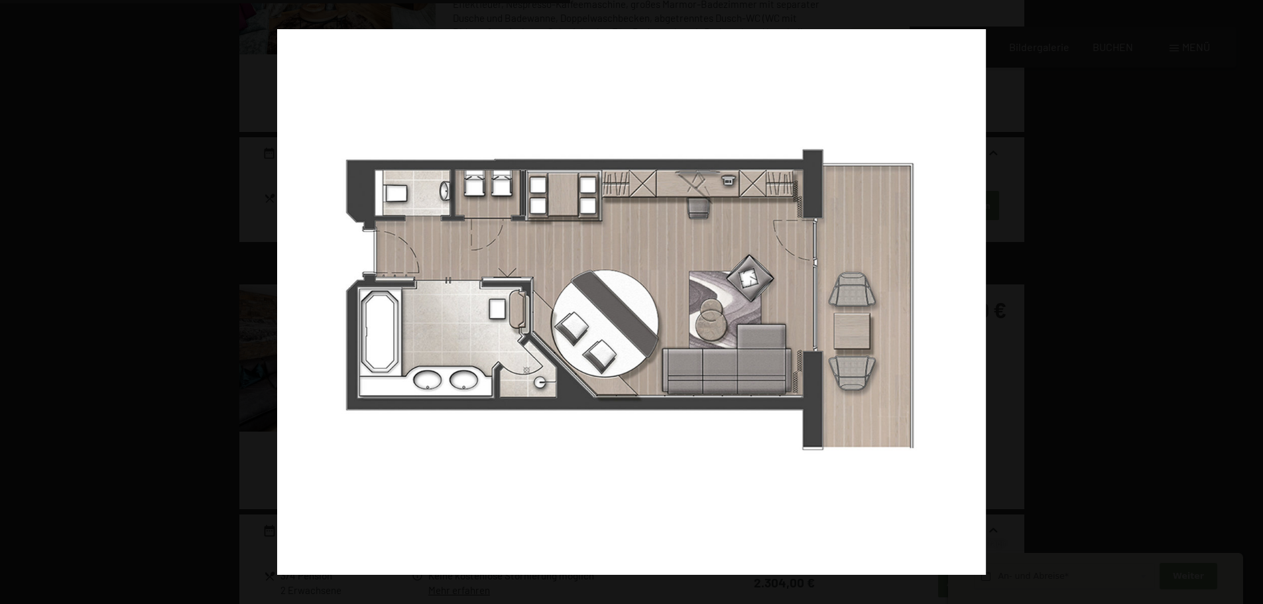
click at [1248, 304] on button "button" at bounding box center [1239, 302] width 46 height 66
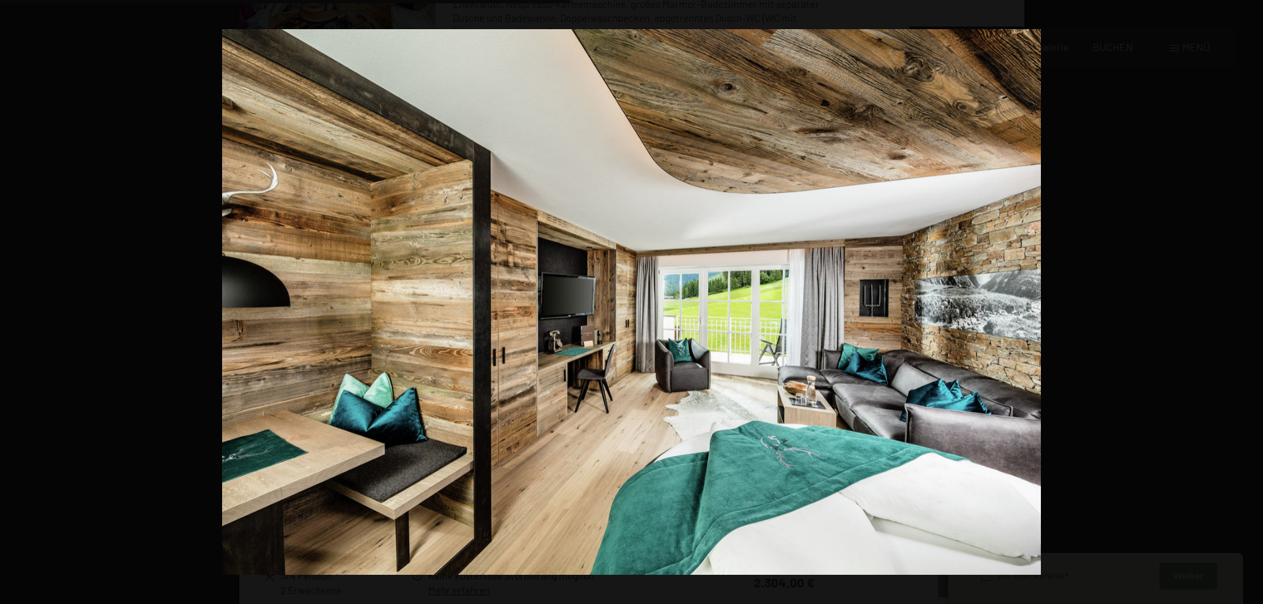
click at [1248, 304] on button "button" at bounding box center [1239, 302] width 46 height 66
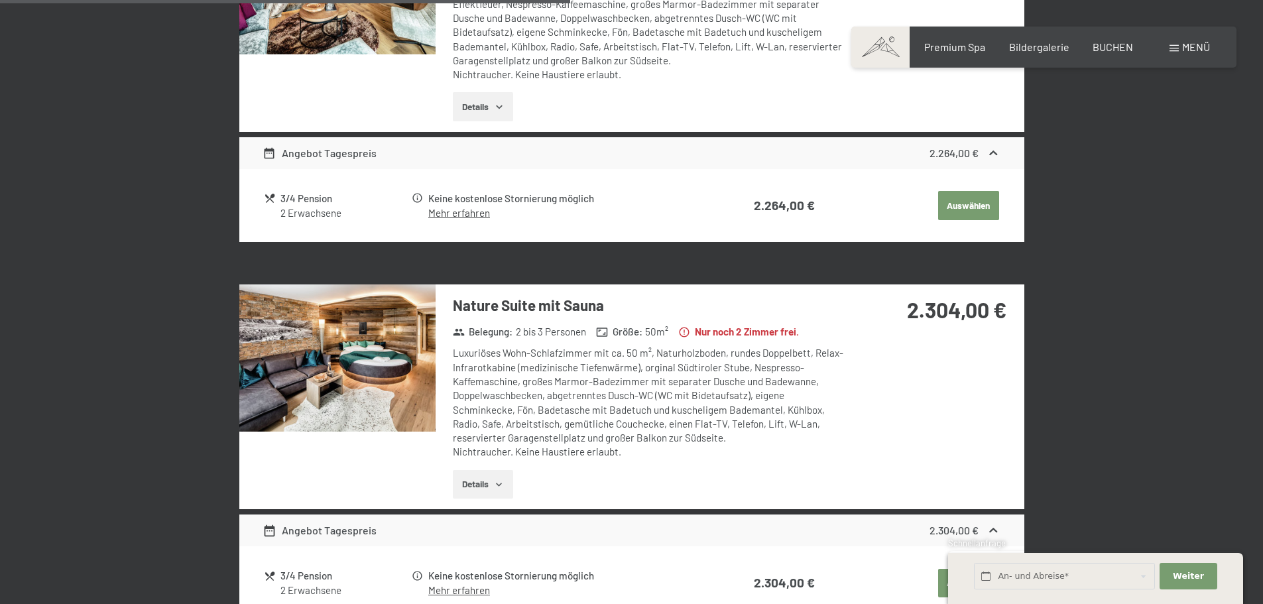
click at [0, 0] on button "button" at bounding box center [0, 0] width 0 height 0
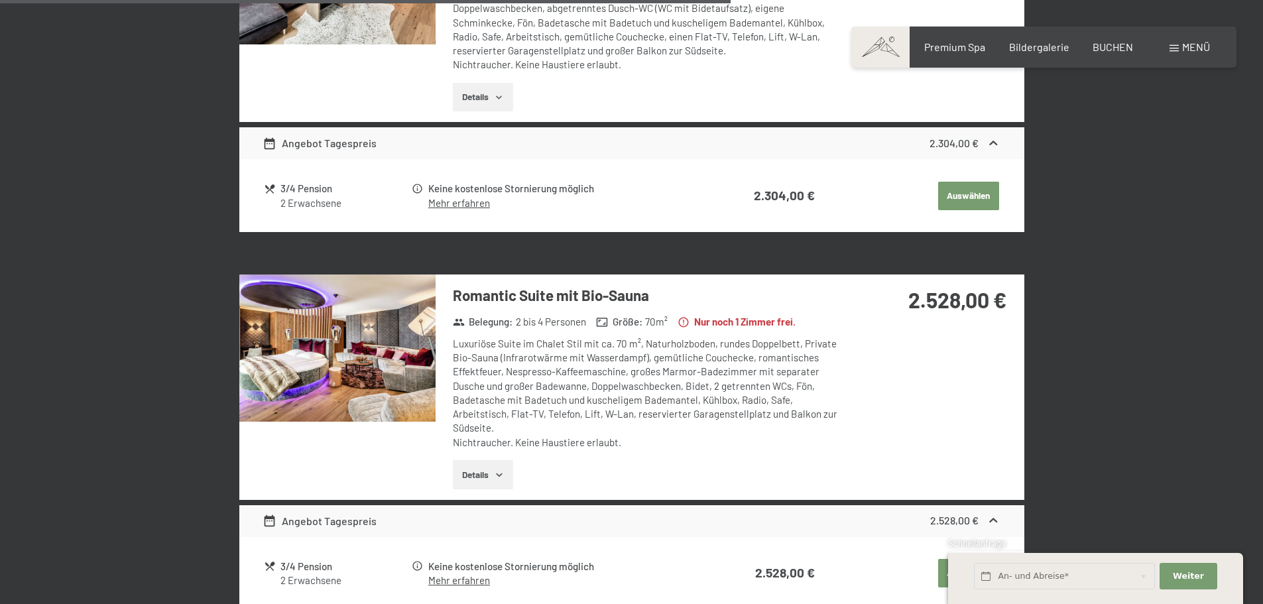
scroll to position [1642, 0]
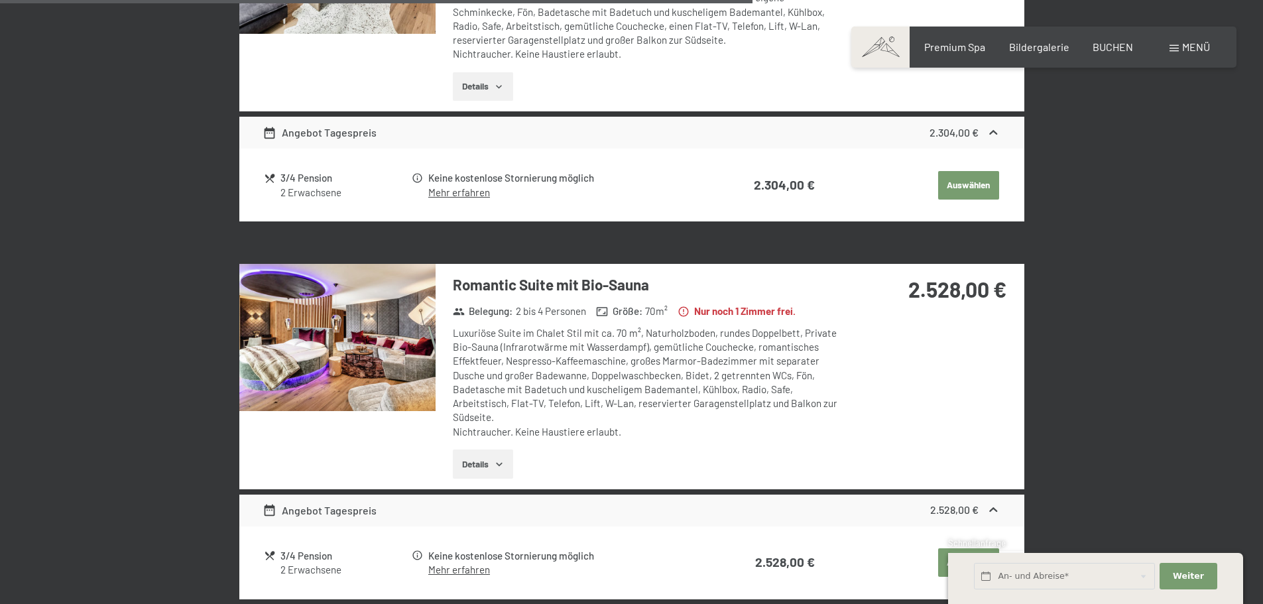
click at [312, 349] on img at bounding box center [337, 337] width 196 height 147
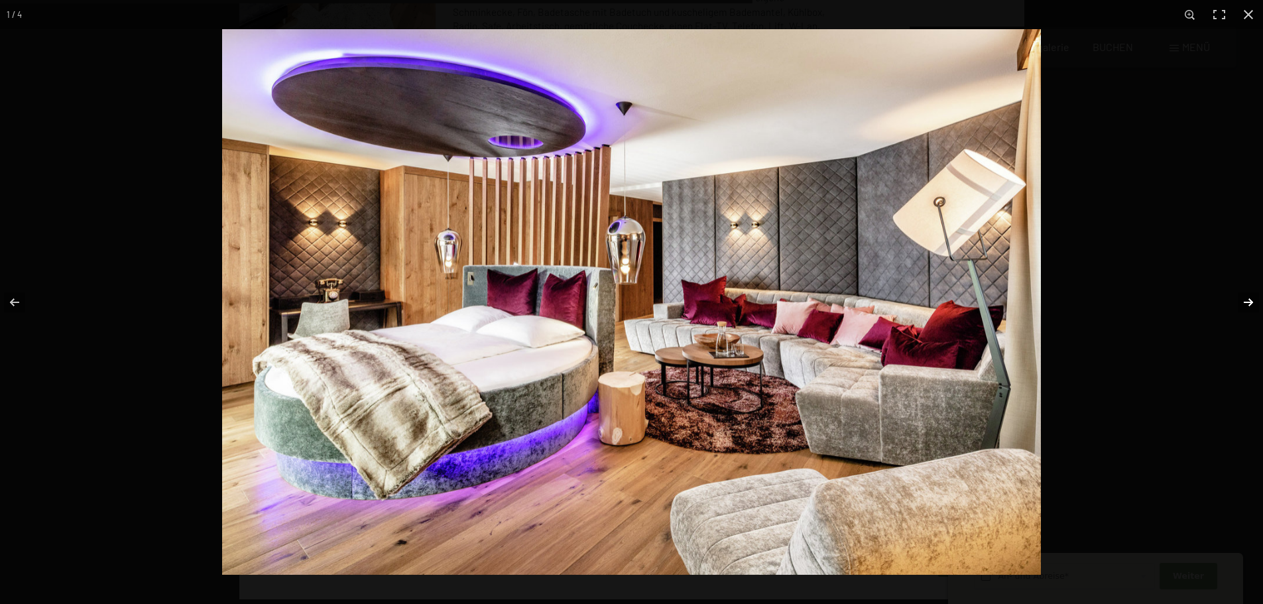
click at [1244, 302] on button "button" at bounding box center [1239, 302] width 46 height 66
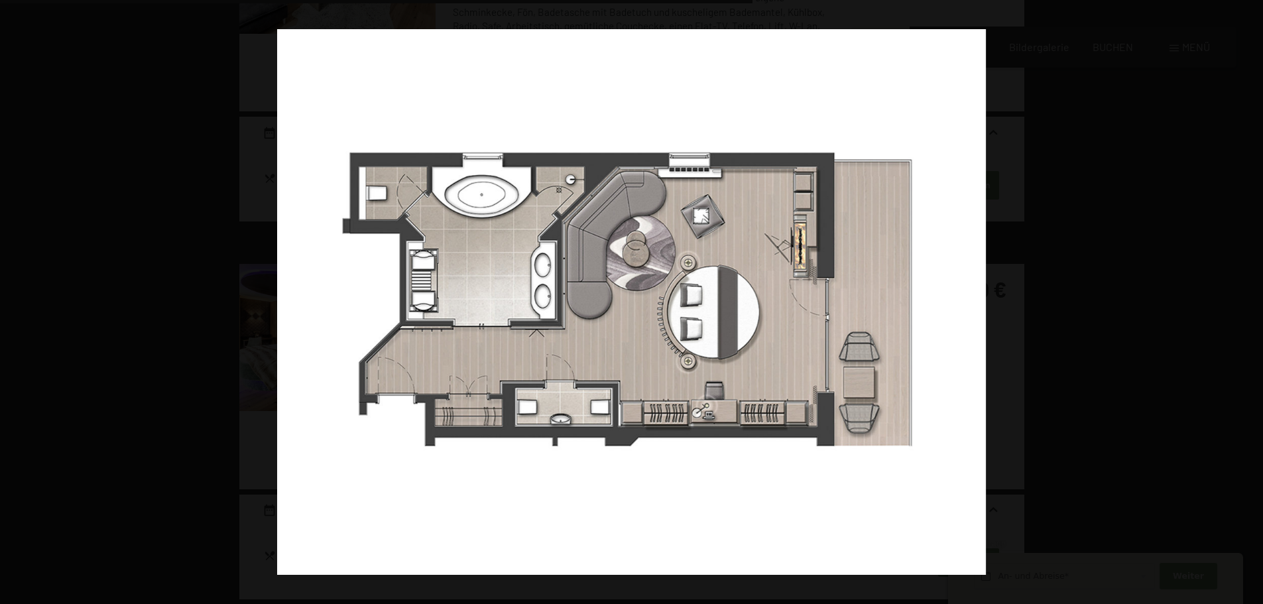
click at [1244, 302] on button "button" at bounding box center [1239, 302] width 46 height 66
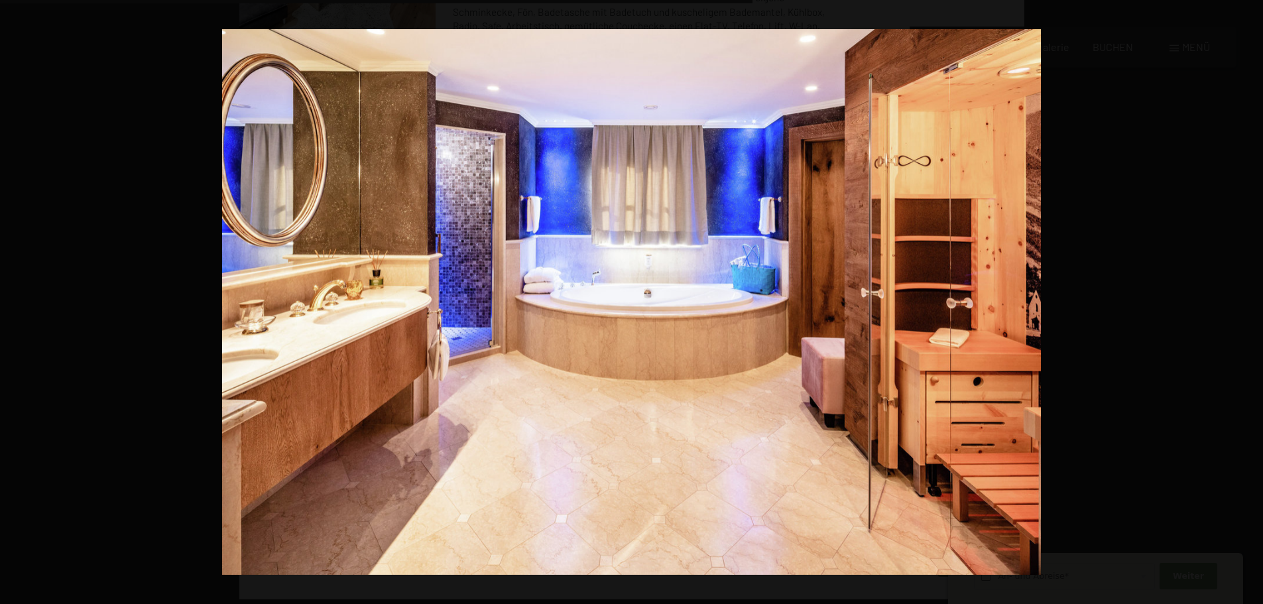
click at [1244, 302] on button "button" at bounding box center [1239, 302] width 46 height 66
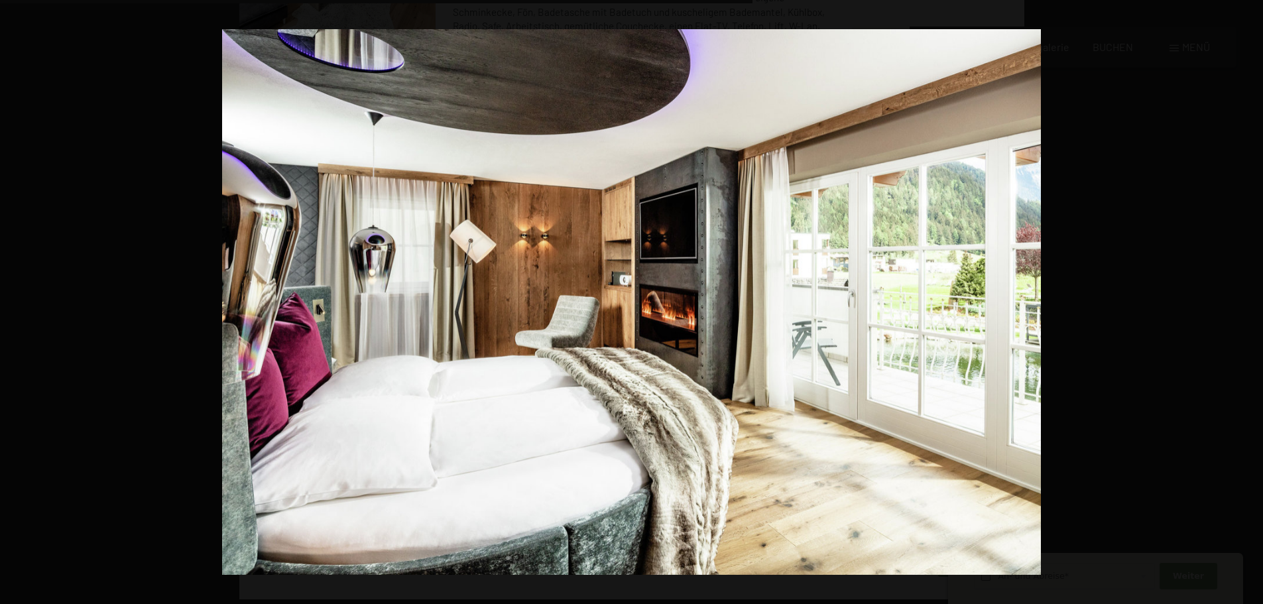
click at [1244, 302] on button "button" at bounding box center [1239, 302] width 46 height 66
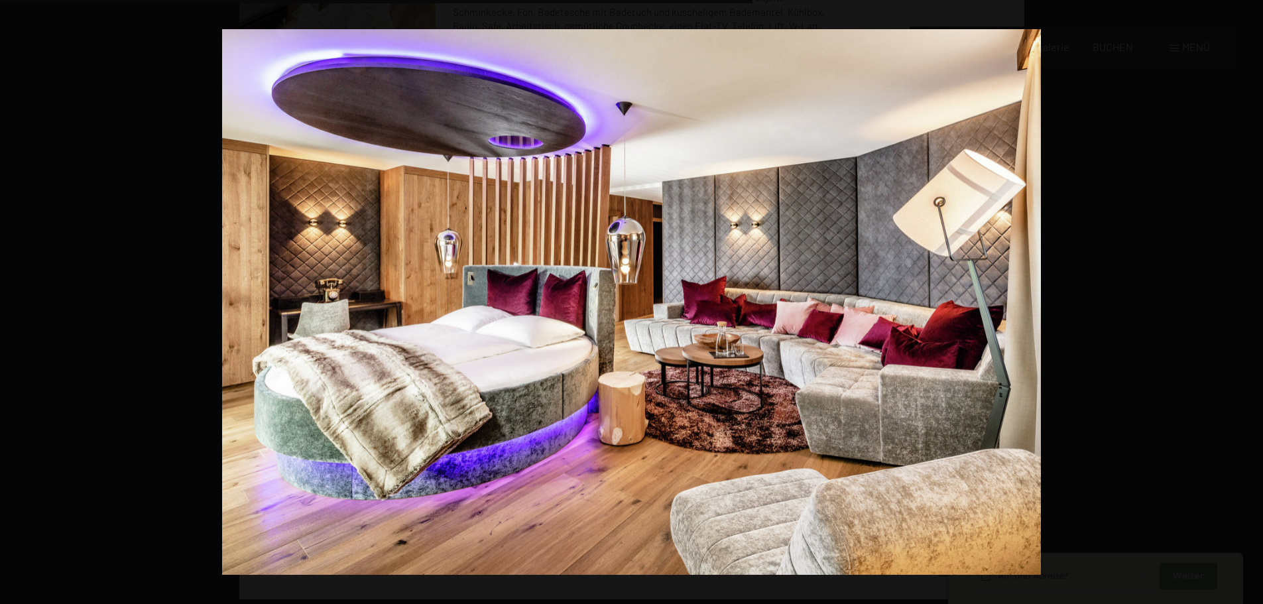
click at [1244, 302] on button "button" at bounding box center [1239, 302] width 46 height 66
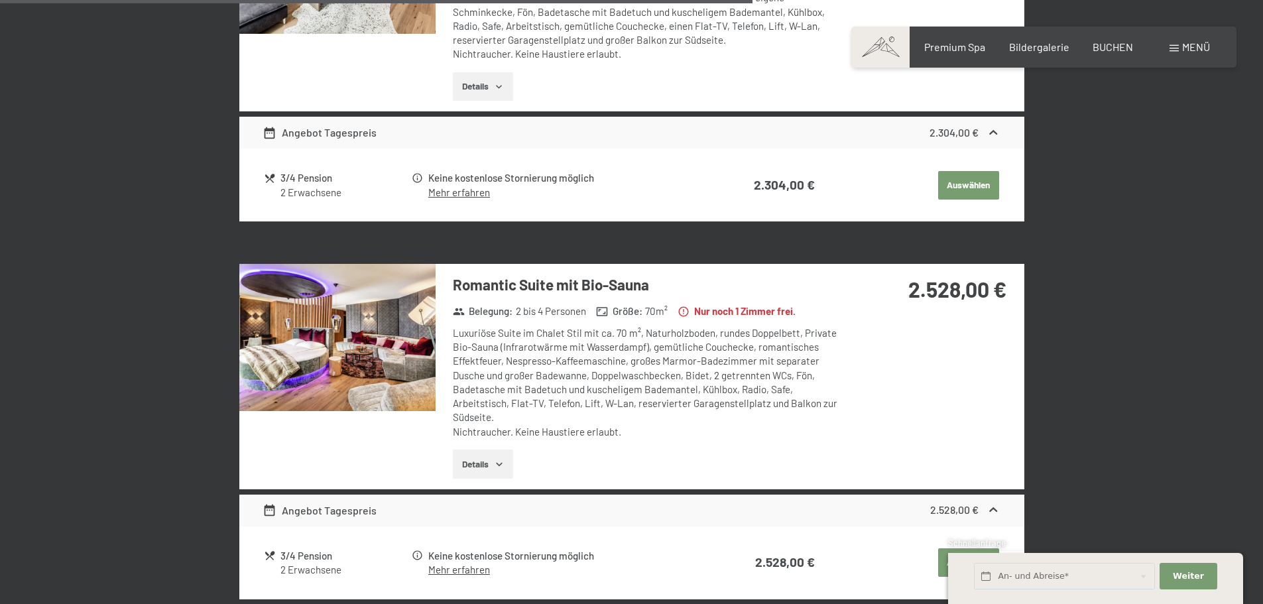
click at [0, 0] on button "button" at bounding box center [0, 0] width 0 height 0
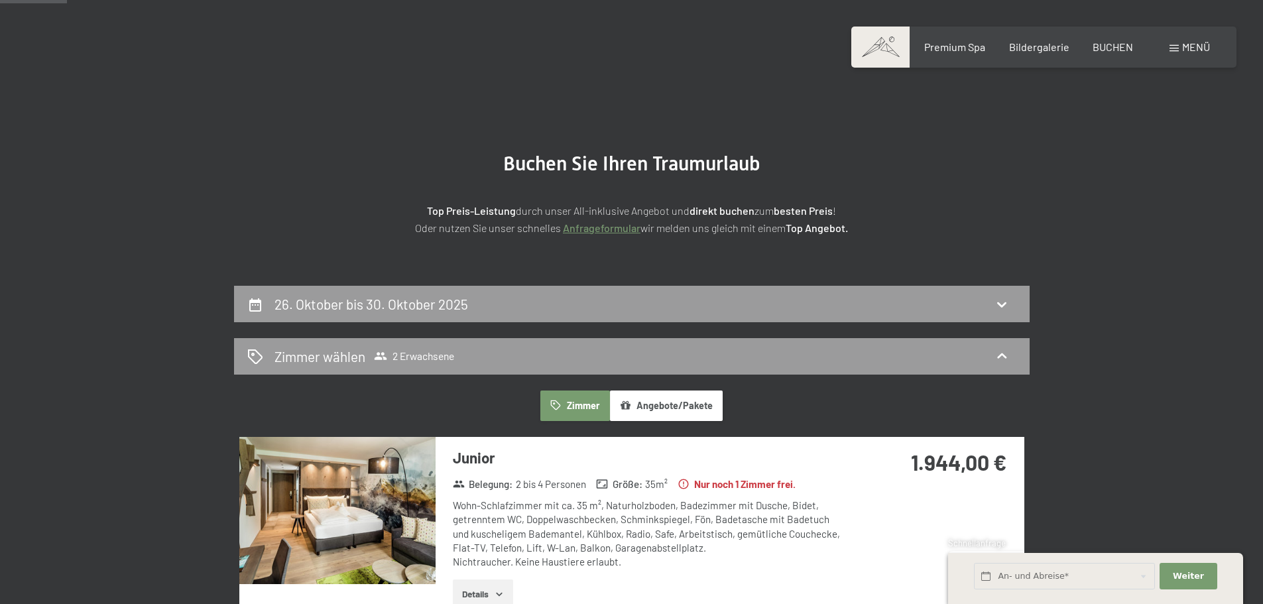
scroll to position [0, 0]
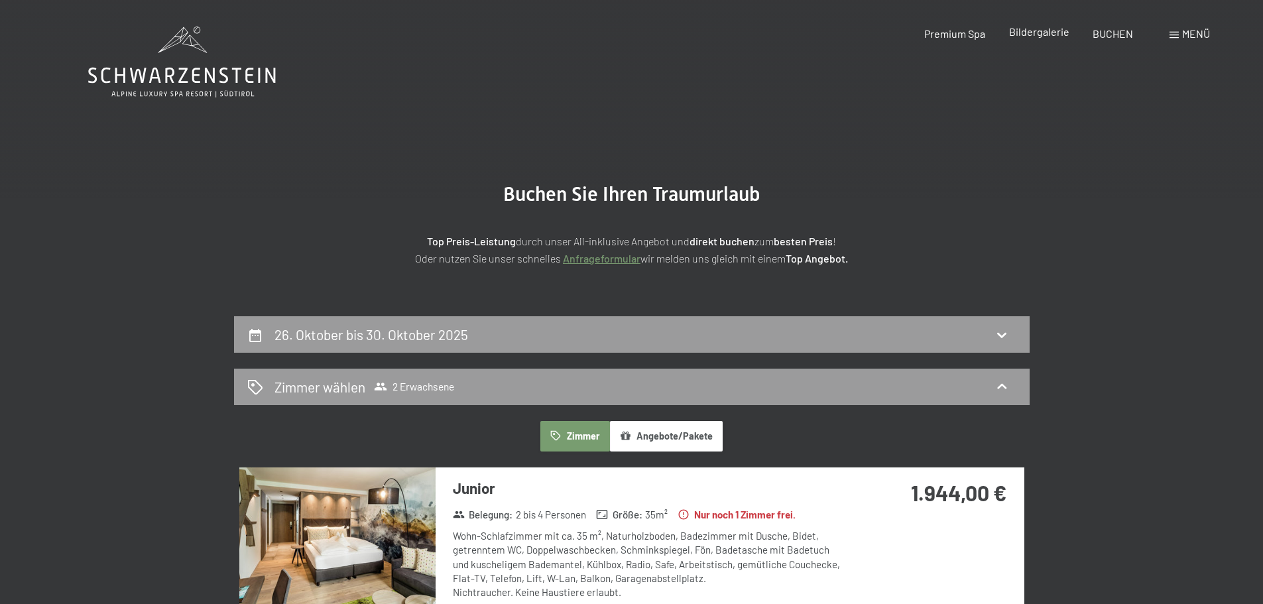
click at [1047, 35] on span "Bildergalerie" at bounding box center [1039, 31] width 60 height 13
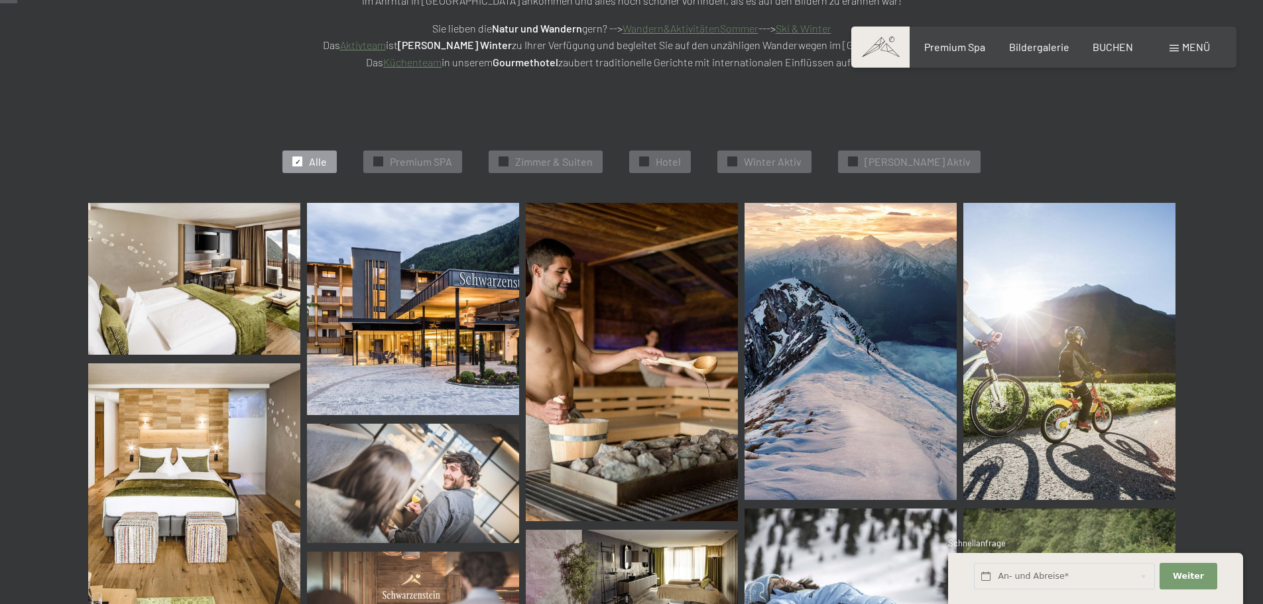
scroll to position [133, 0]
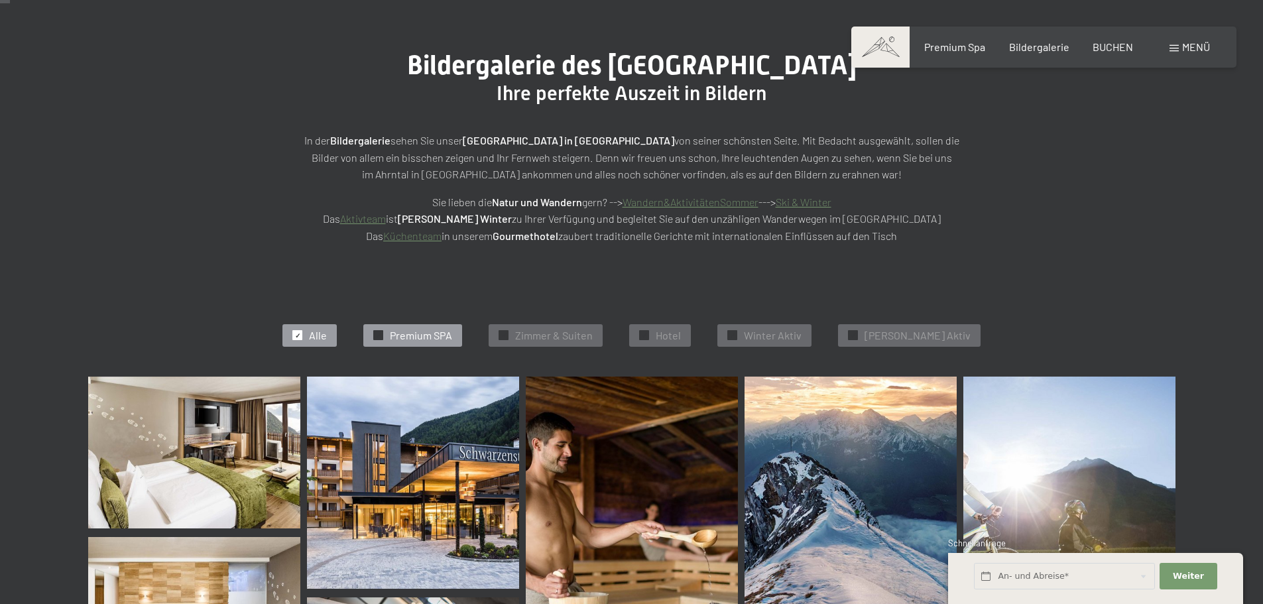
click at [438, 331] on span "Premium SPA" at bounding box center [421, 335] width 62 height 15
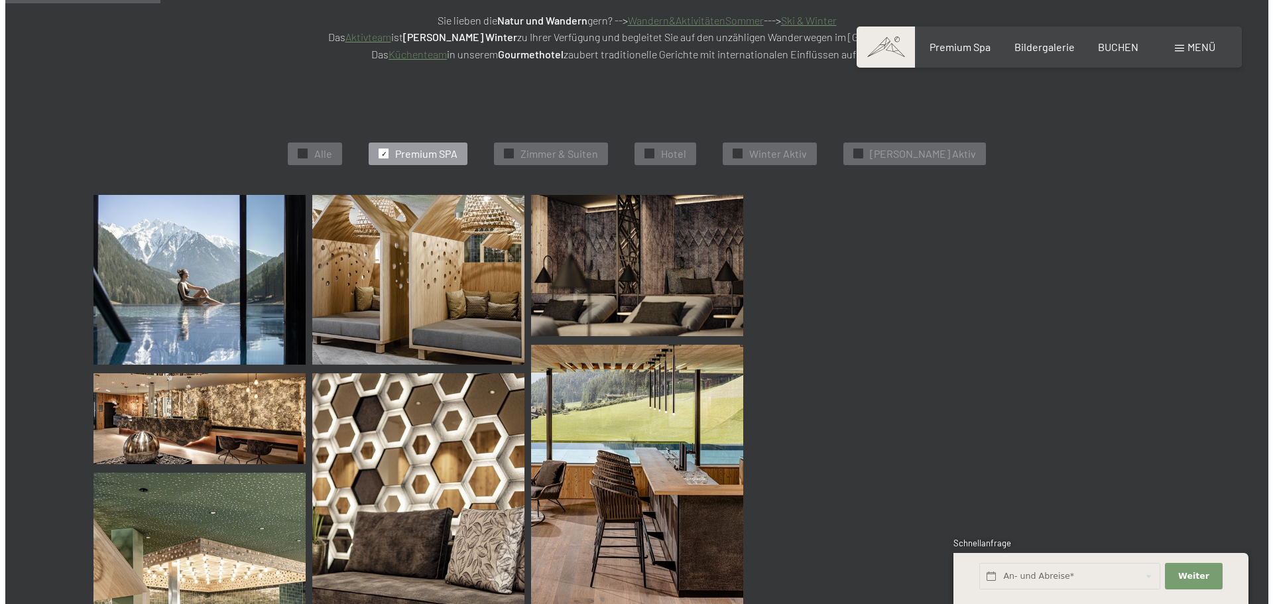
scroll to position [334, 0]
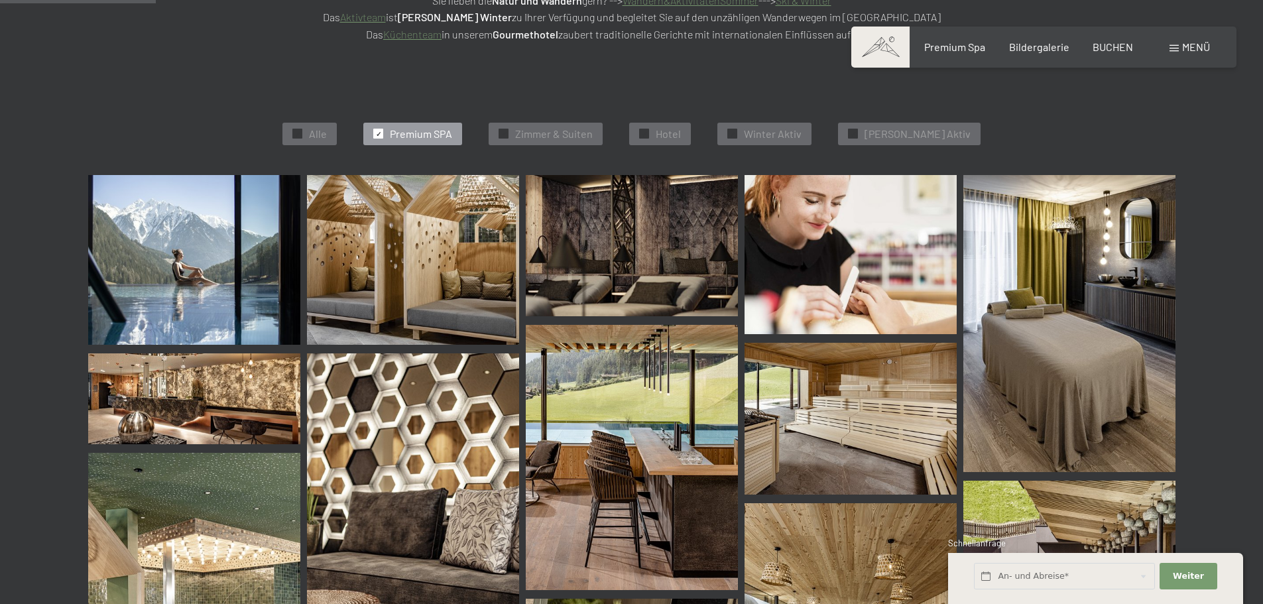
click at [221, 251] on img at bounding box center [194, 260] width 212 height 170
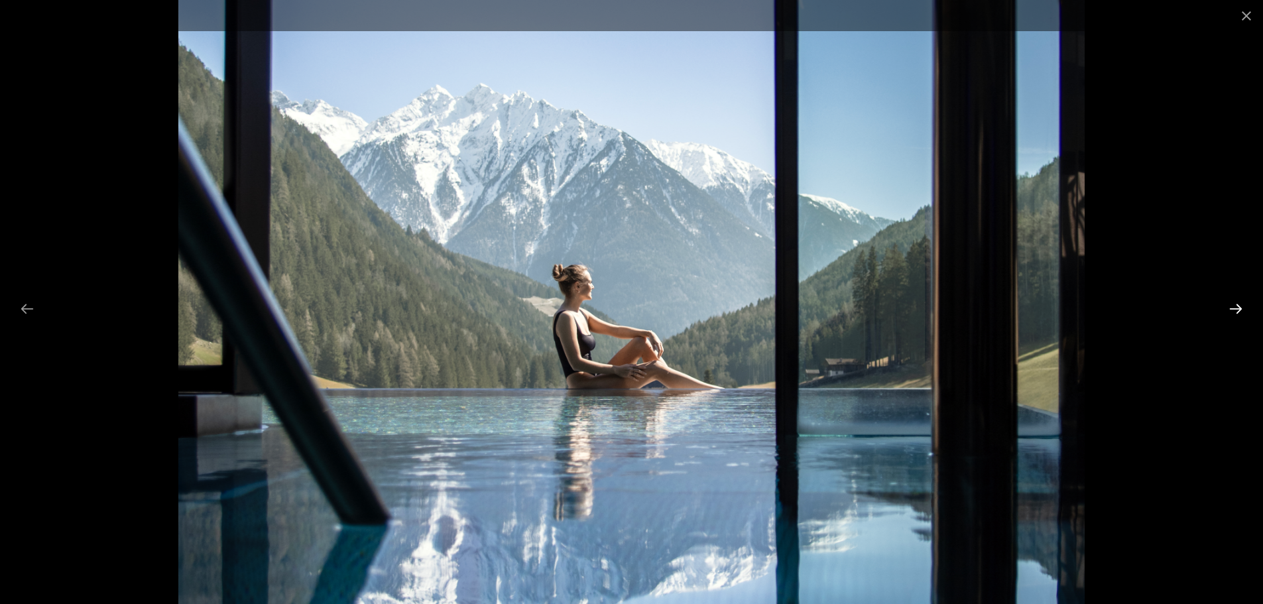
click at [1242, 312] on button "Next slide" at bounding box center [1236, 309] width 28 height 26
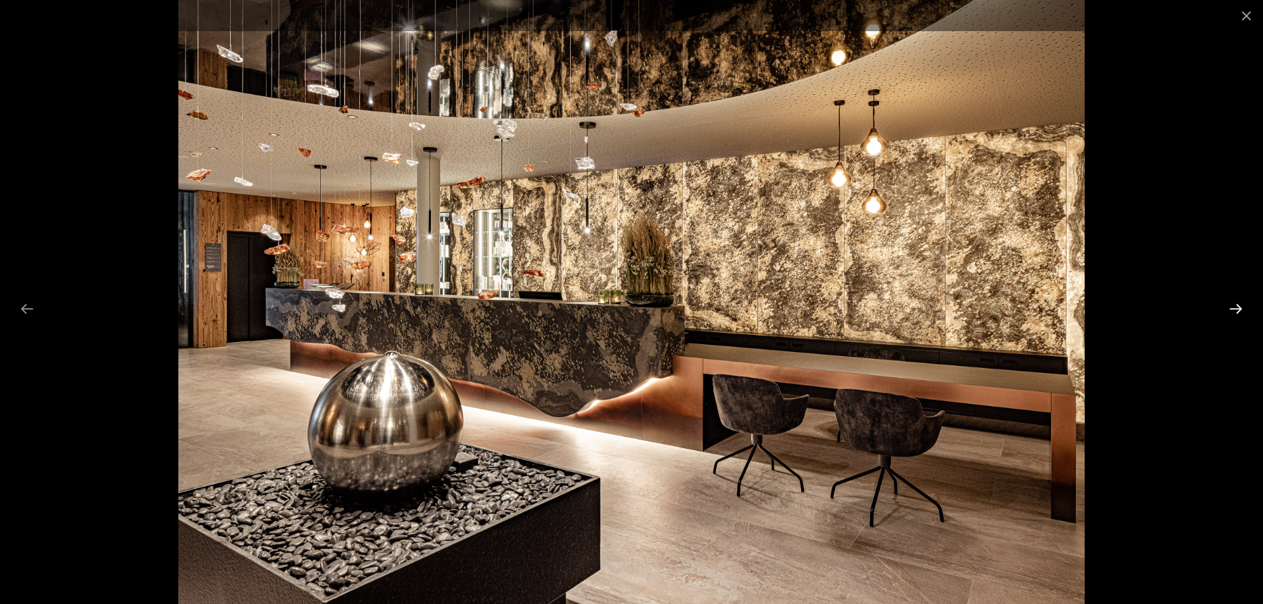
click at [1242, 312] on button "Next slide" at bounding box center [1236, 309] width 28 height 26
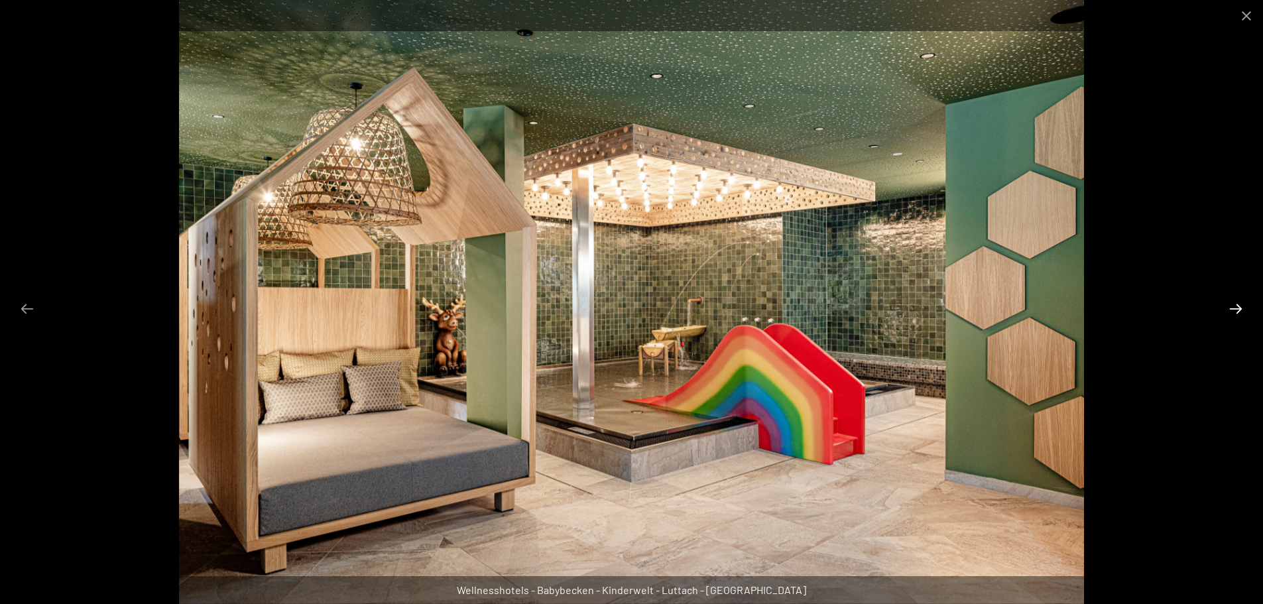
click at [1242, 312] on button "Next slide" at bounding box center [1236, 309] width 28 height 26
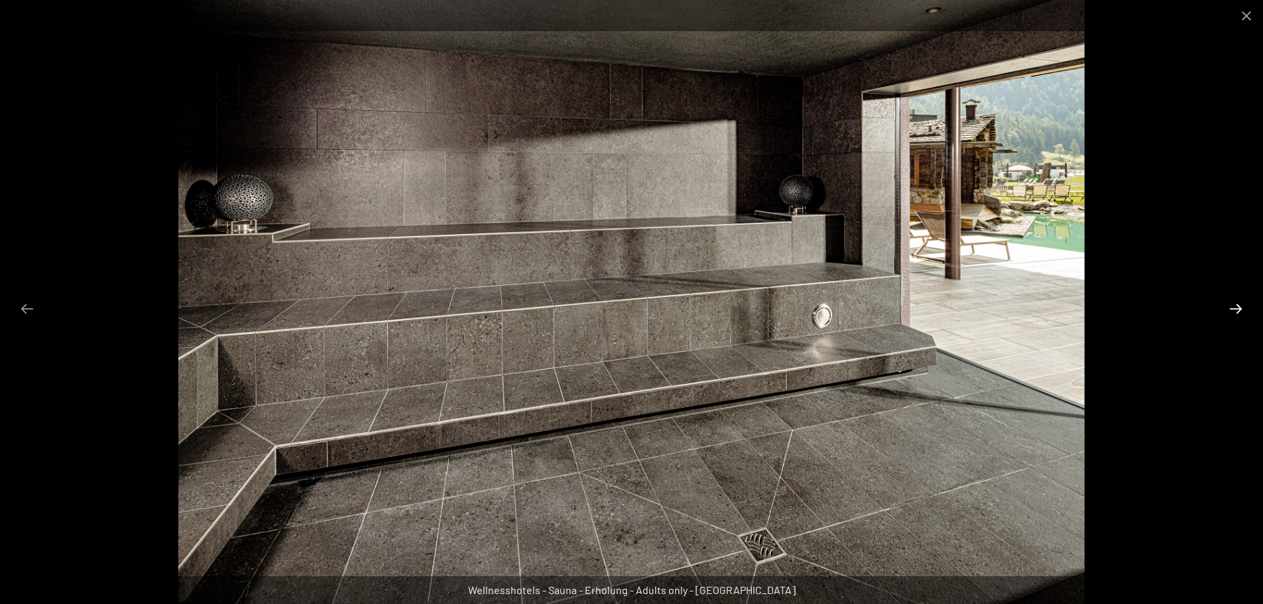
click at [1242, 312] on button "Next slide" at bounding box center [1236, 309] width 28 height 26
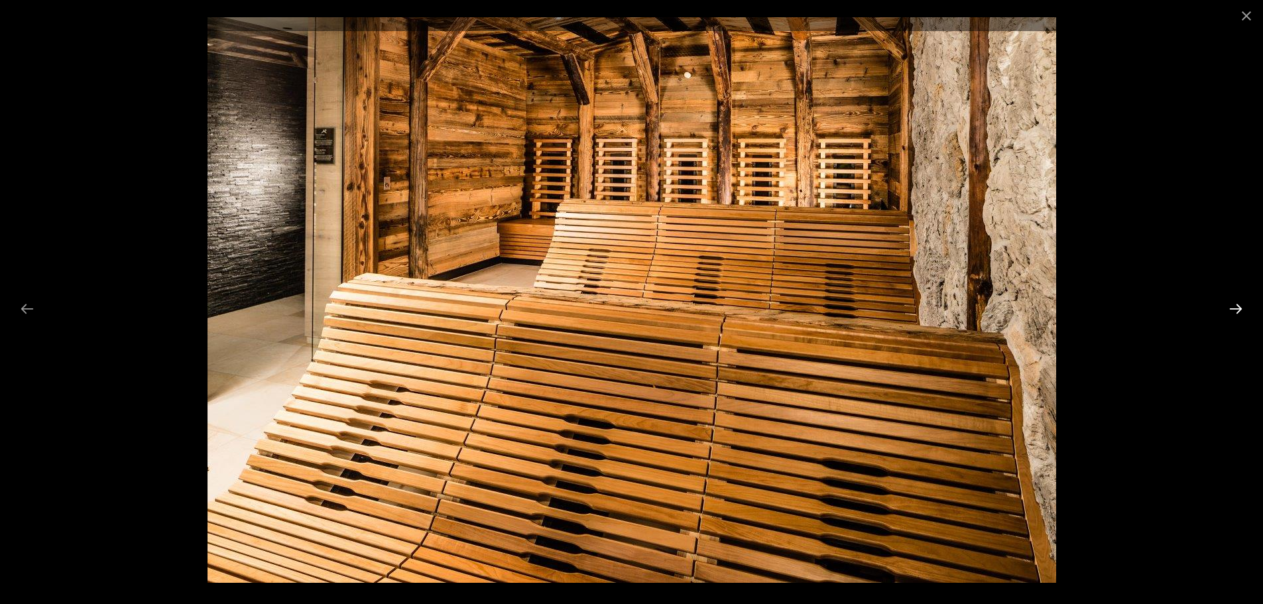
click at [1242, 312] on button "Next slide" at bounding box center [1236, 309] width 28 height 26
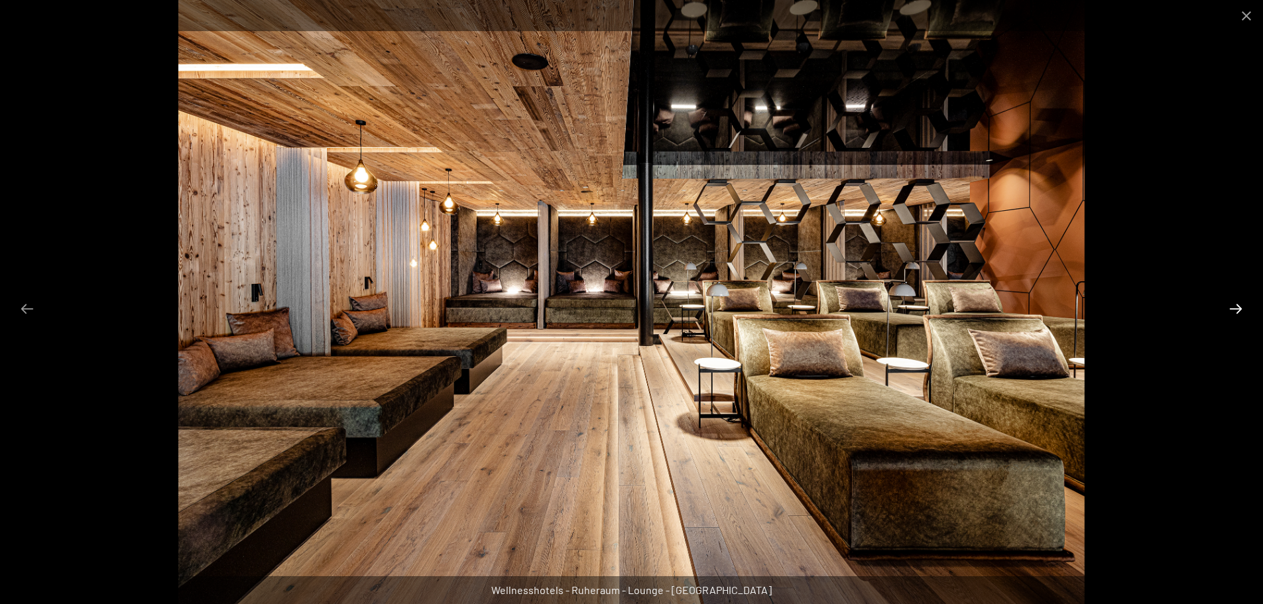
click at [1242, 312] on button "Next slide" at bounding box center [1236, 309] width 28 height 26
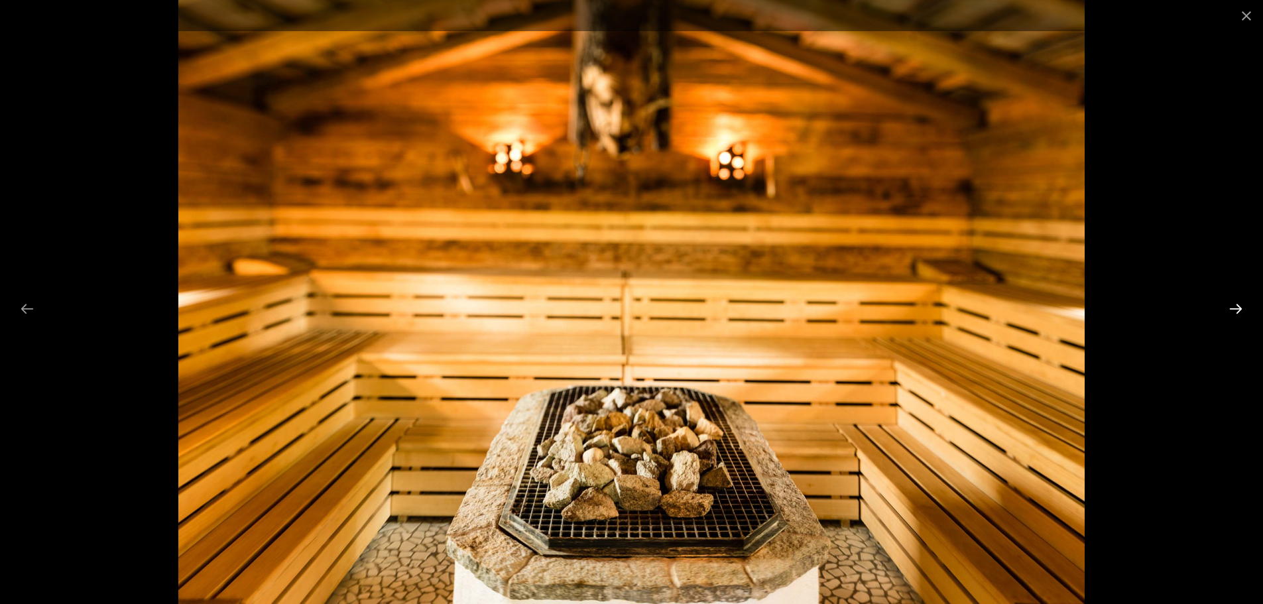
click at [1242, 312] on button "Next slide" at bounding box center [1236, 309] width 28 height 26
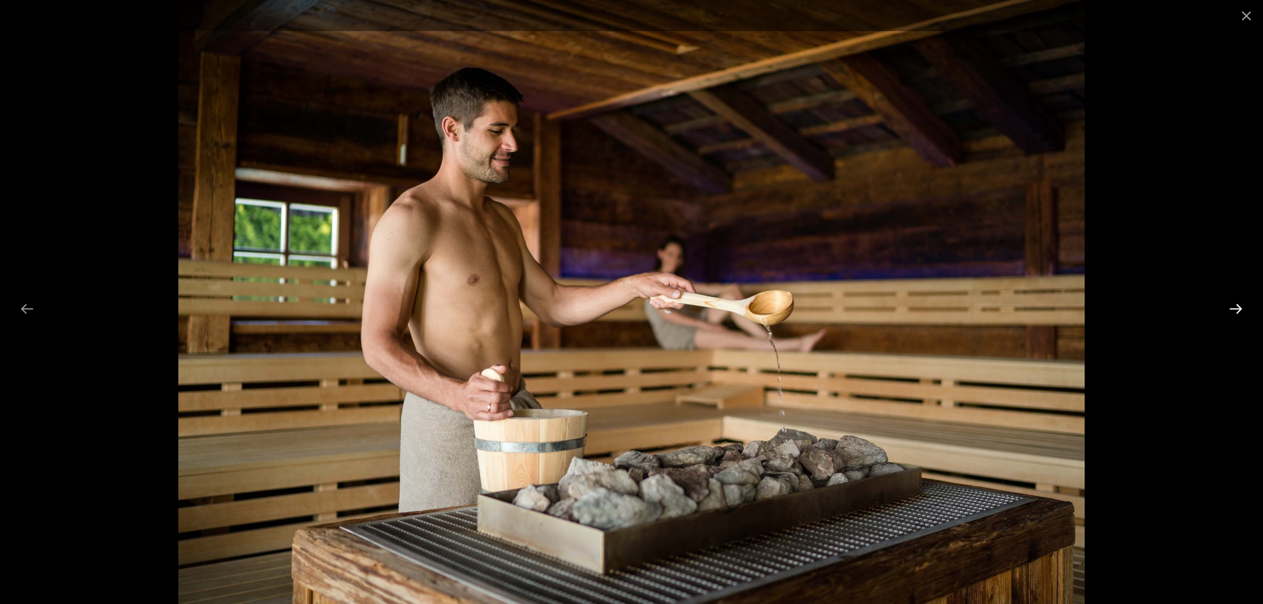
click at [1242, 312] on button "Next slide" at bounding box center [1236, 309] width 28 height 26
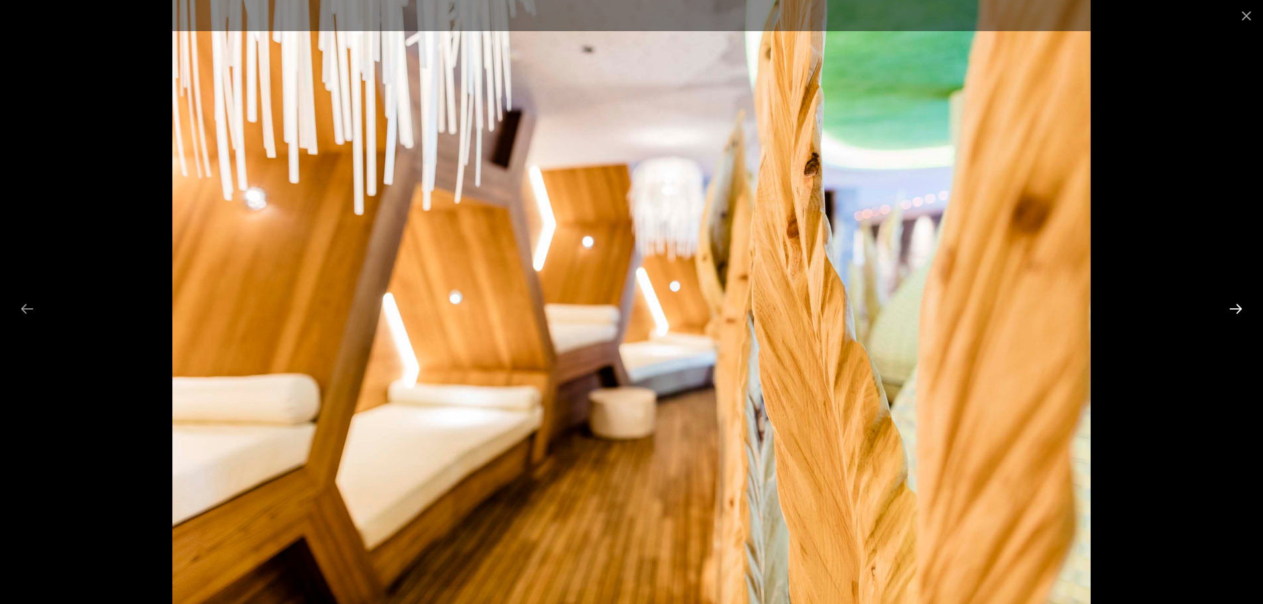
click at [1242, 312] on button "Next slide" at bounding box center [1236, 309] width 28 height 26
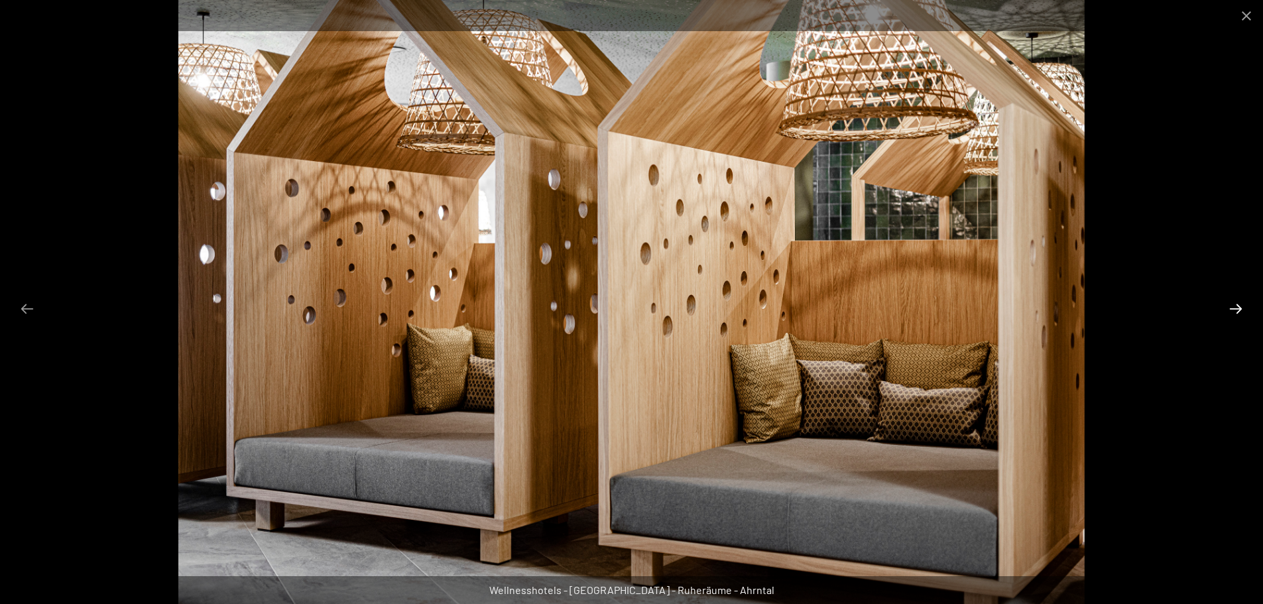
click at [1242, 312] on button "Next slide" at bounding box center [1236, 309] width 28 height 26
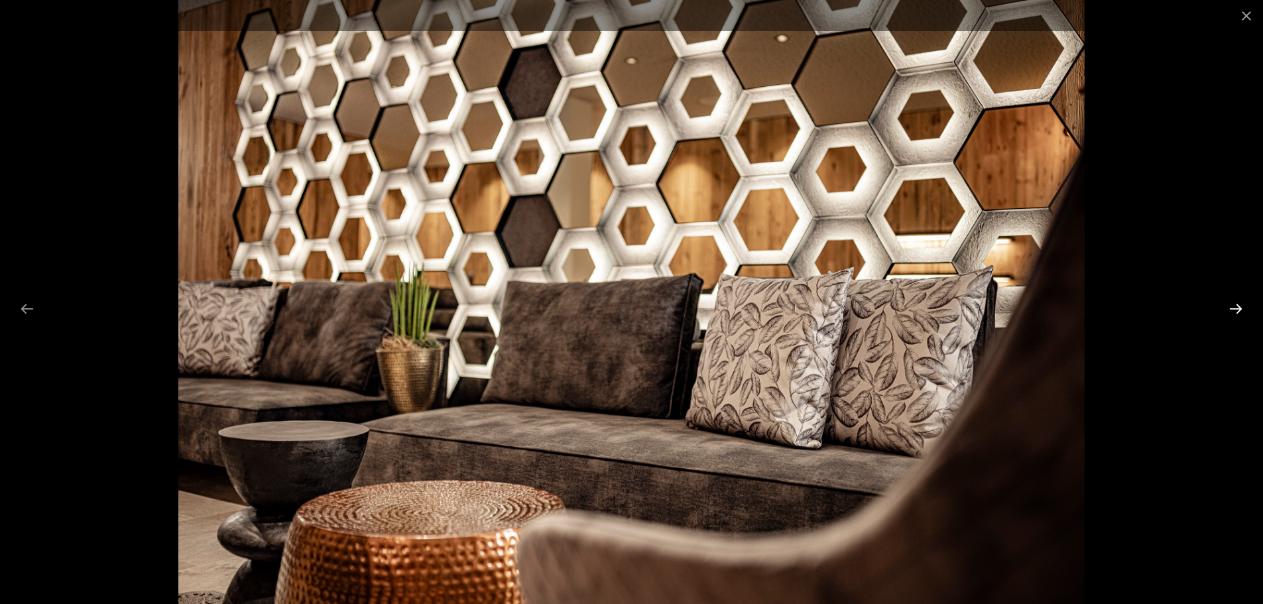
click at [1242, 312] on button "Next slide" at bounding box center [1236, 309] width 28 height 26
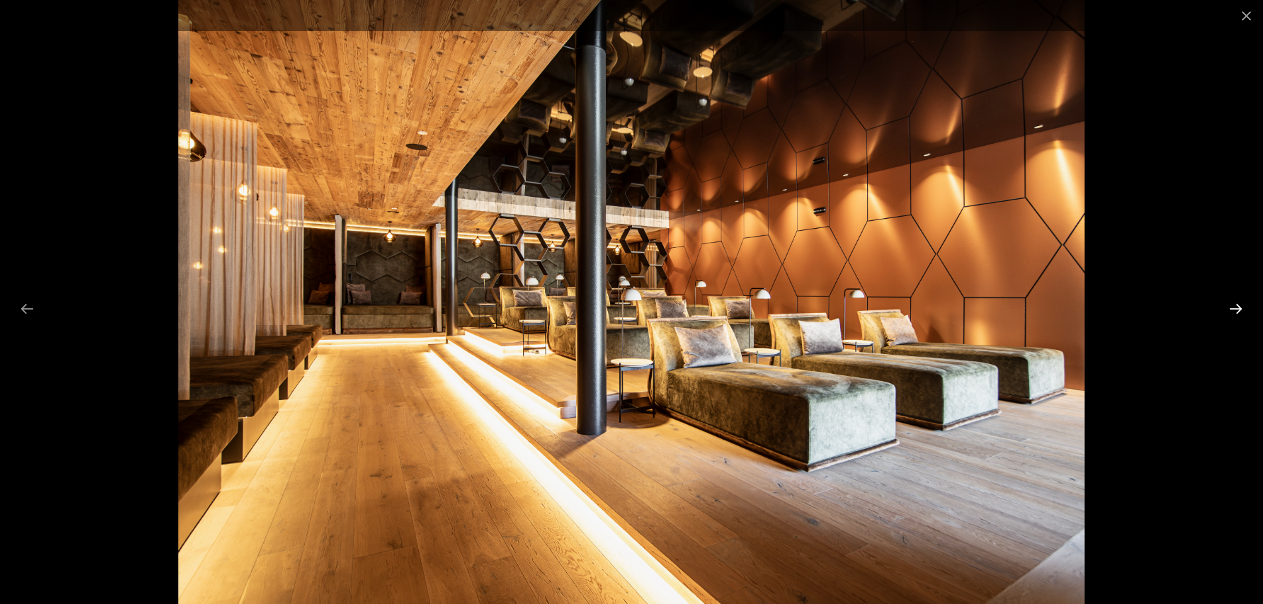
click at [1242, 312] on button "Next slide" at bounding box center [1236, 309] width 28 height 26
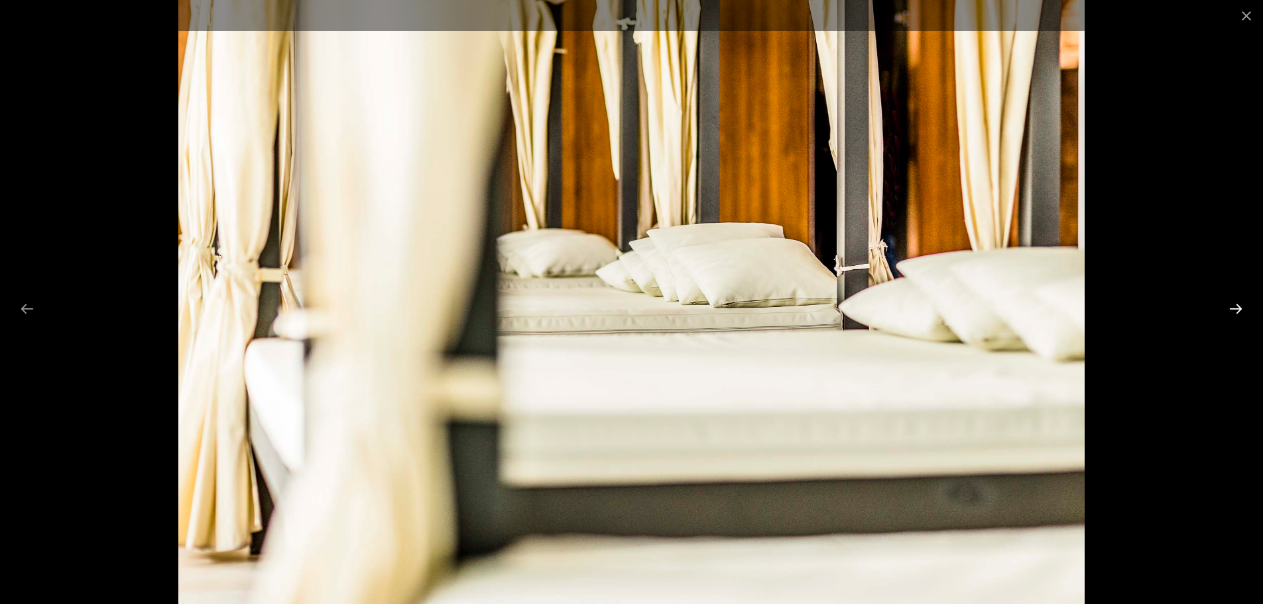
click at [1242, 312] on button "Next slide" at bounding box center [1236, 309] width 28 height 26
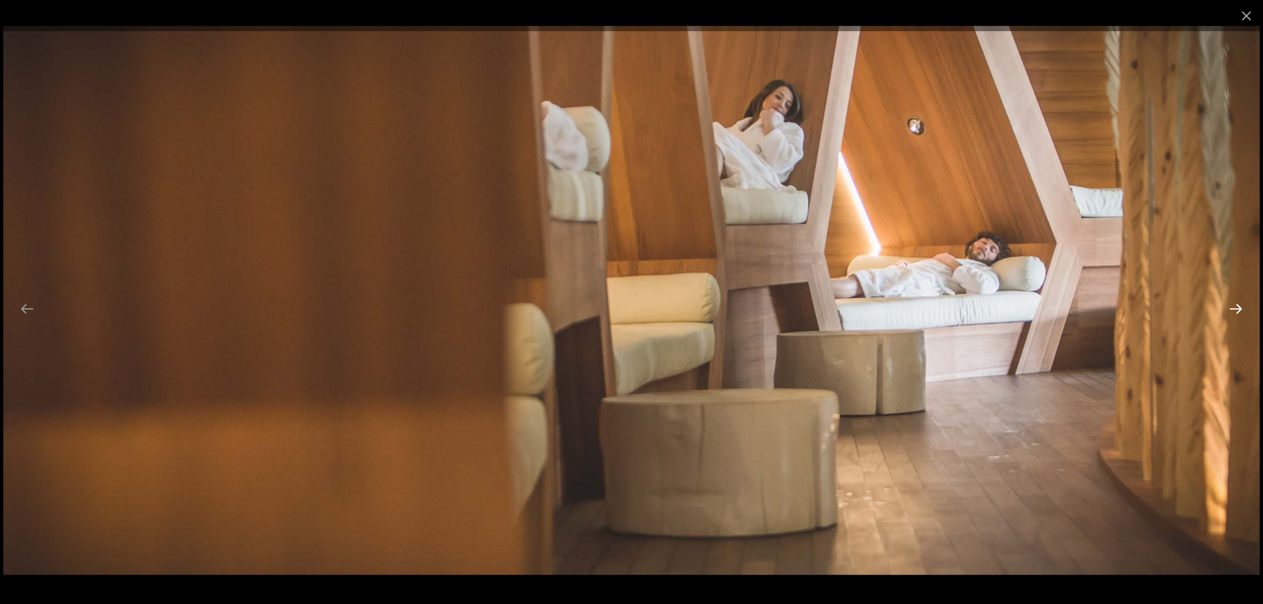
click at [1238, 315] on button "Next slide" at bounding box center [1236, 309] width 28 height 26
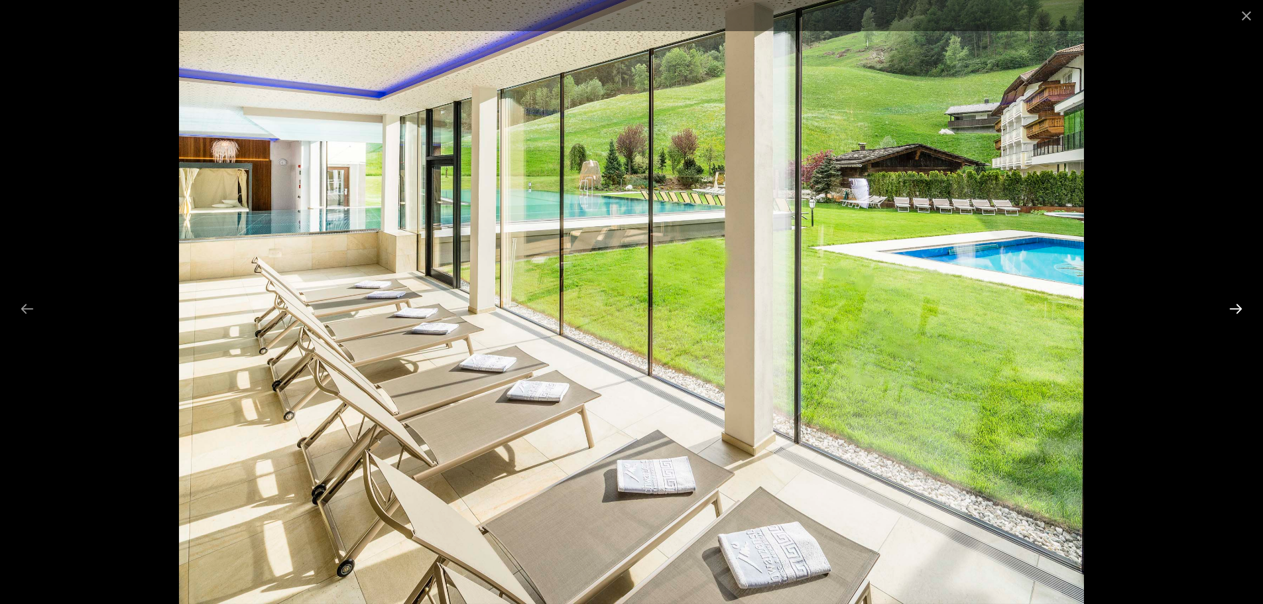
click at [1238, 315] on button "Next slide" at bounding box center [1236, 309] width 28 height 26
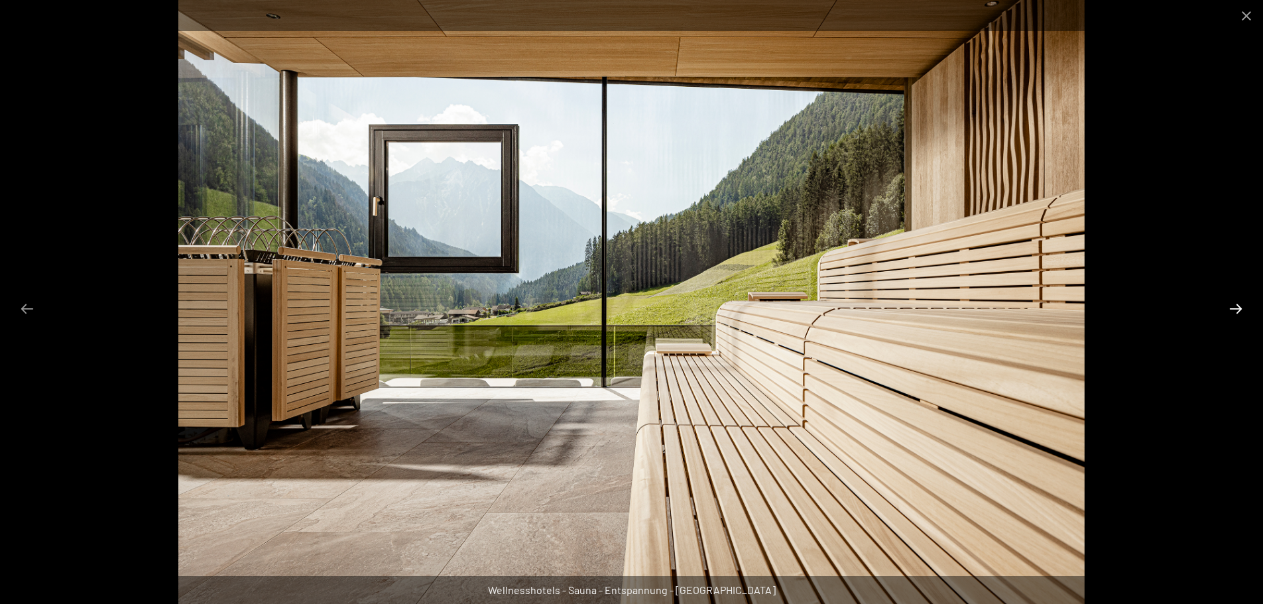
click at [1238, 315] on button "Next slide" at bounding box center [1236, 309] width 28 height 26
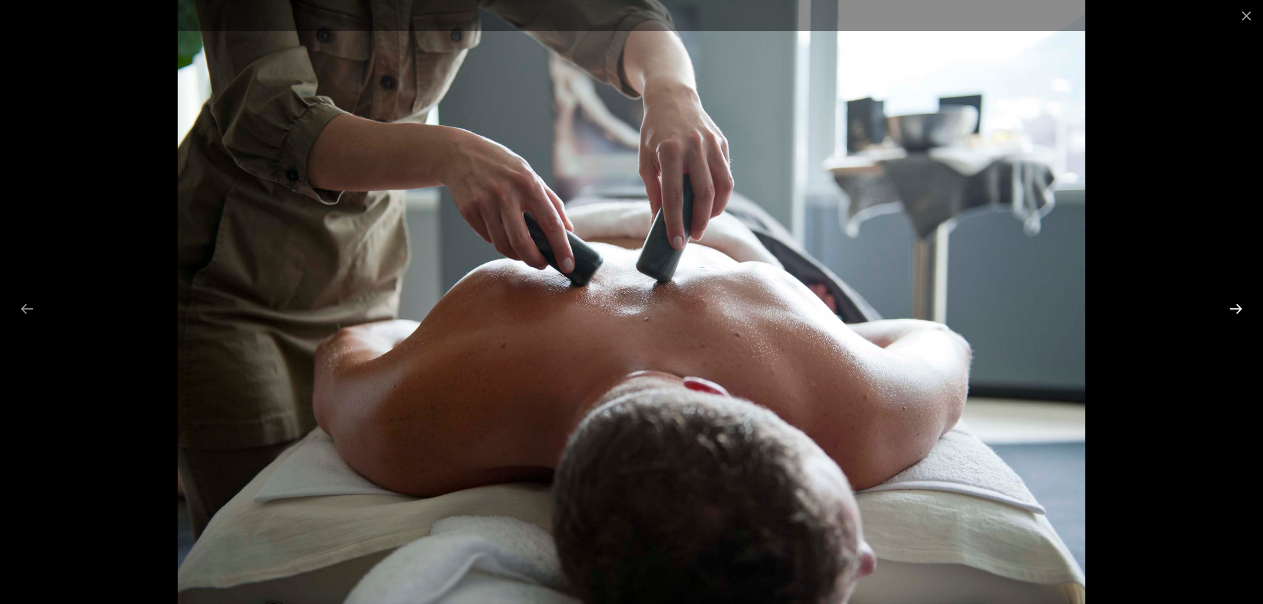
click at [1238, 315] on button "Next slide" at bounding box center [1236, 309] width 28 height 26
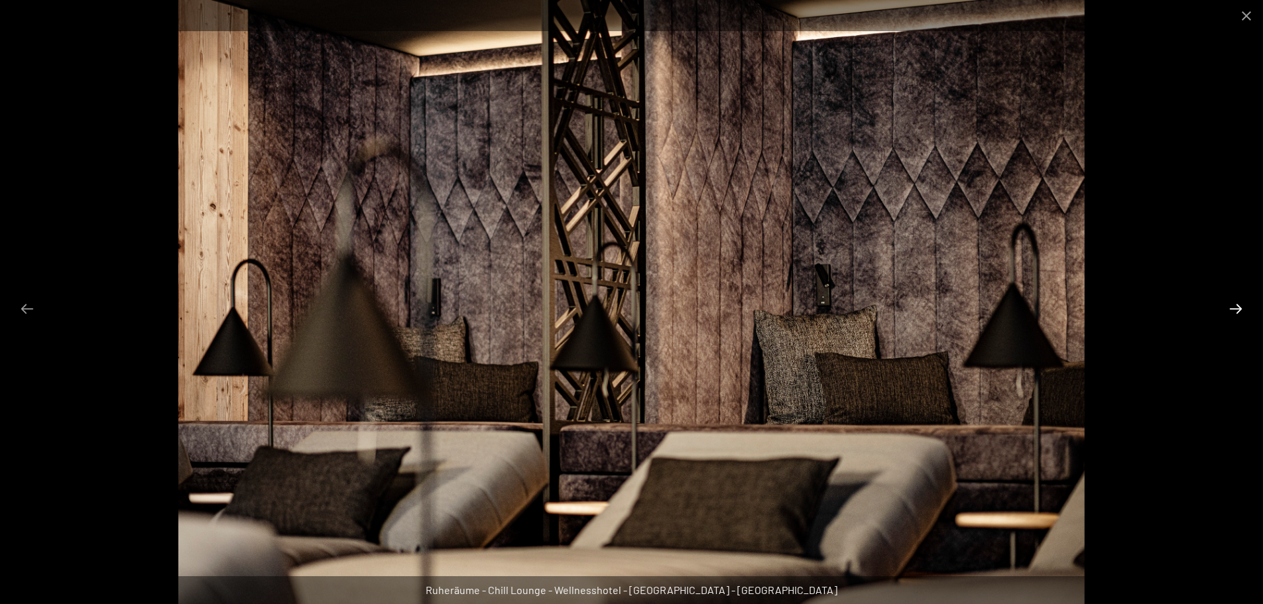
click at [1238, 315] on button "Next slide" at bounding box center [1236, 309] width 28 height 26
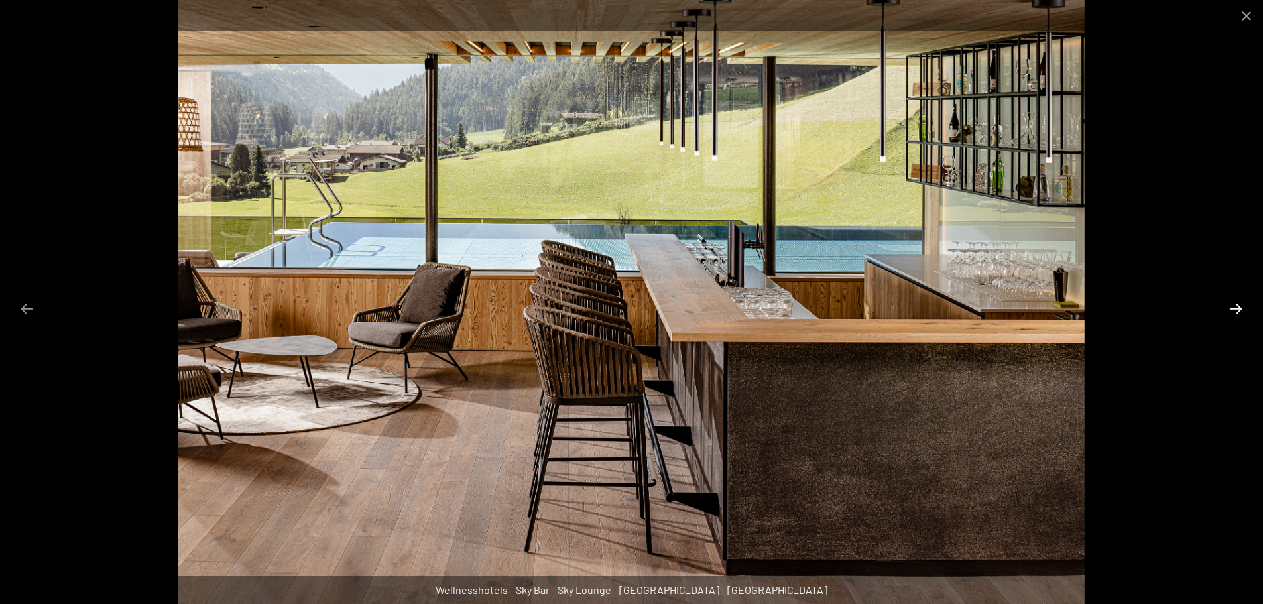
click at [1238, 315] on button "Next slide" at bounding box center [1236, 309] width 28 height 26
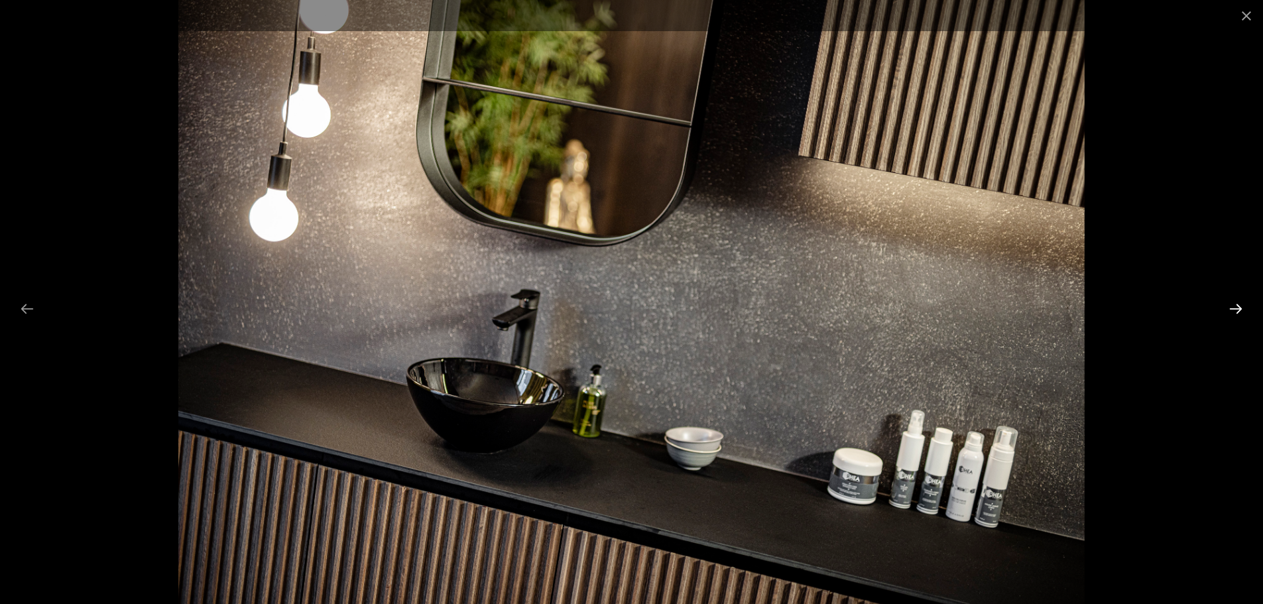
click at [1238, 315] on button "Next slide" at bounding box center [1236, 309] width 28 height 26
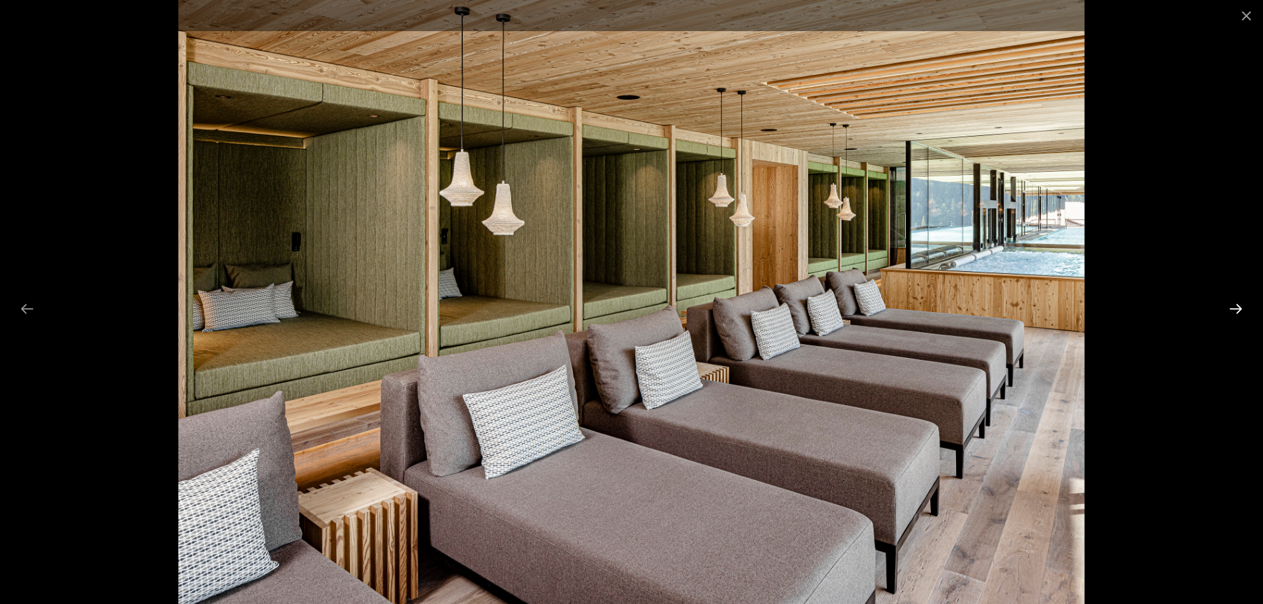
click at [1238, 315] on button "Next slide" at bounding box center [1236, 309] width 28 height 26
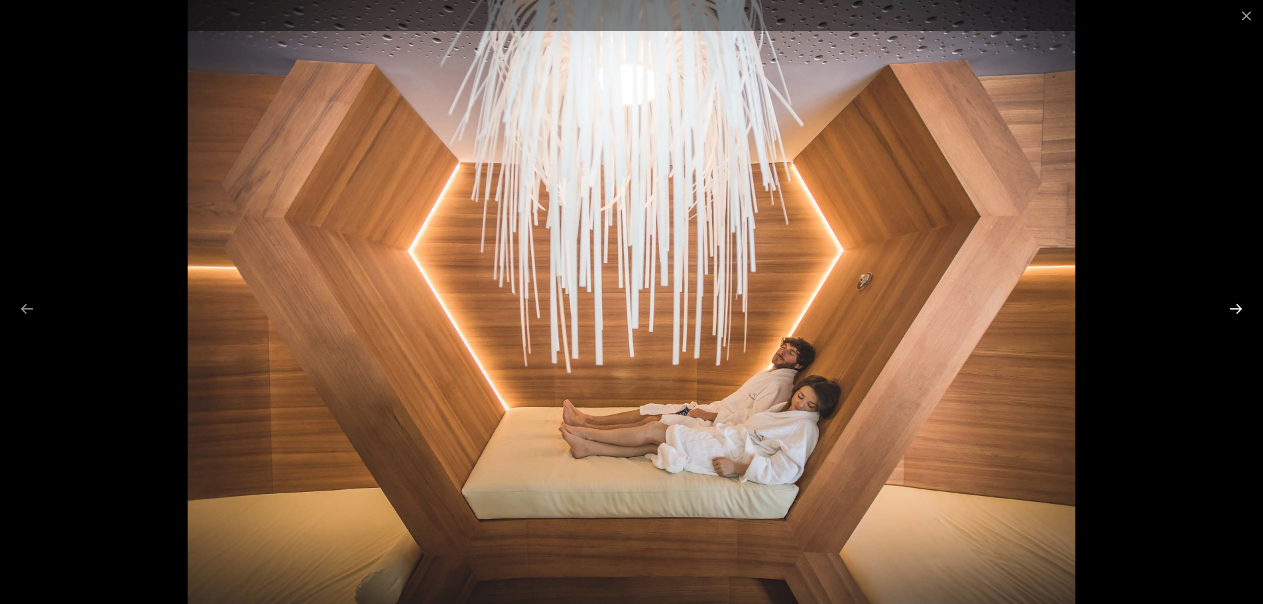
click at [1238, 315] on button "Next slide" at bounding box center [1236, 309] width 28 height 26
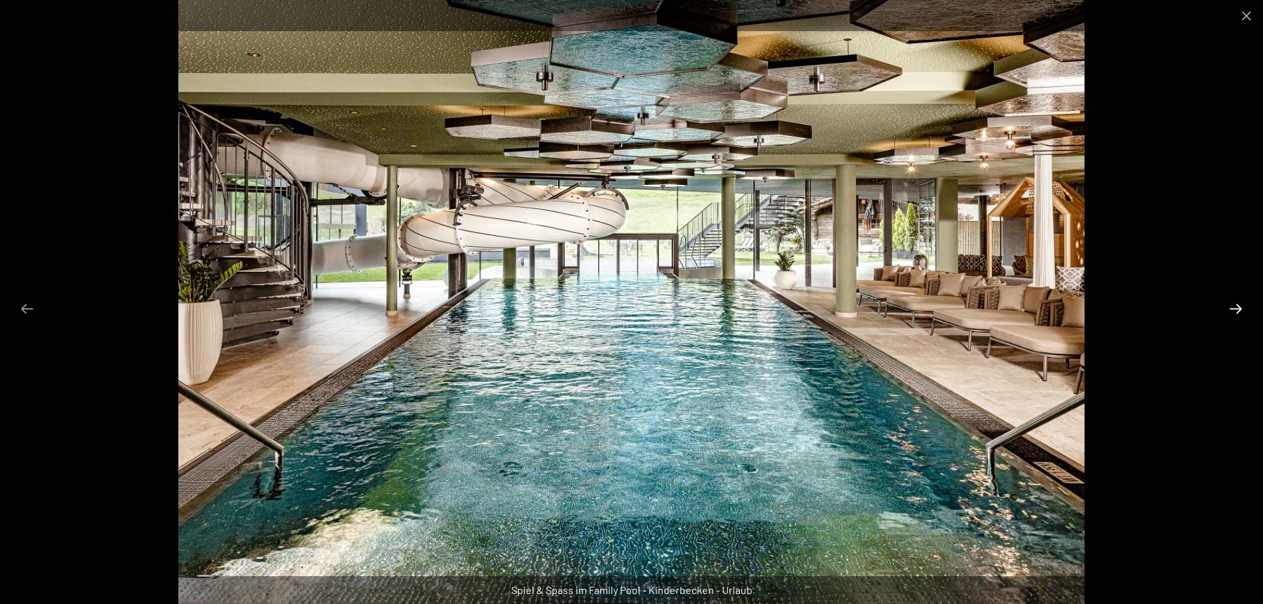
click at [1238, 315] on button "Next slide" at bounding box center [1236, 309] width 28 height 26
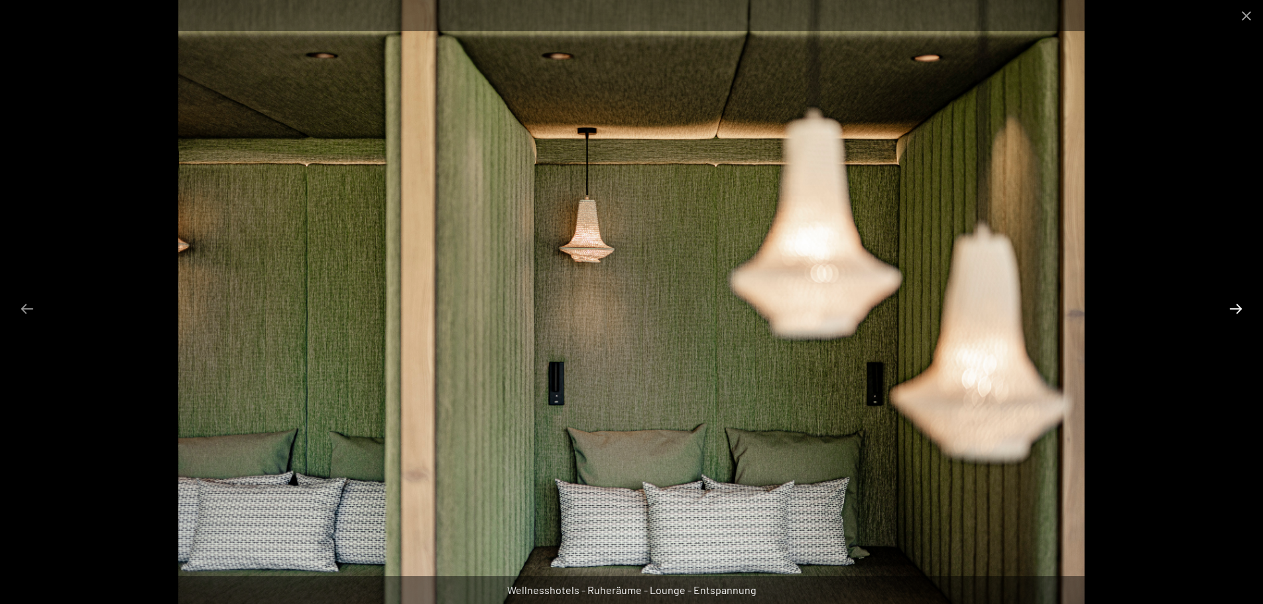
click at [1238, 315] on button "Next slide" at bounding box center [1236, 309] width 28 height 26
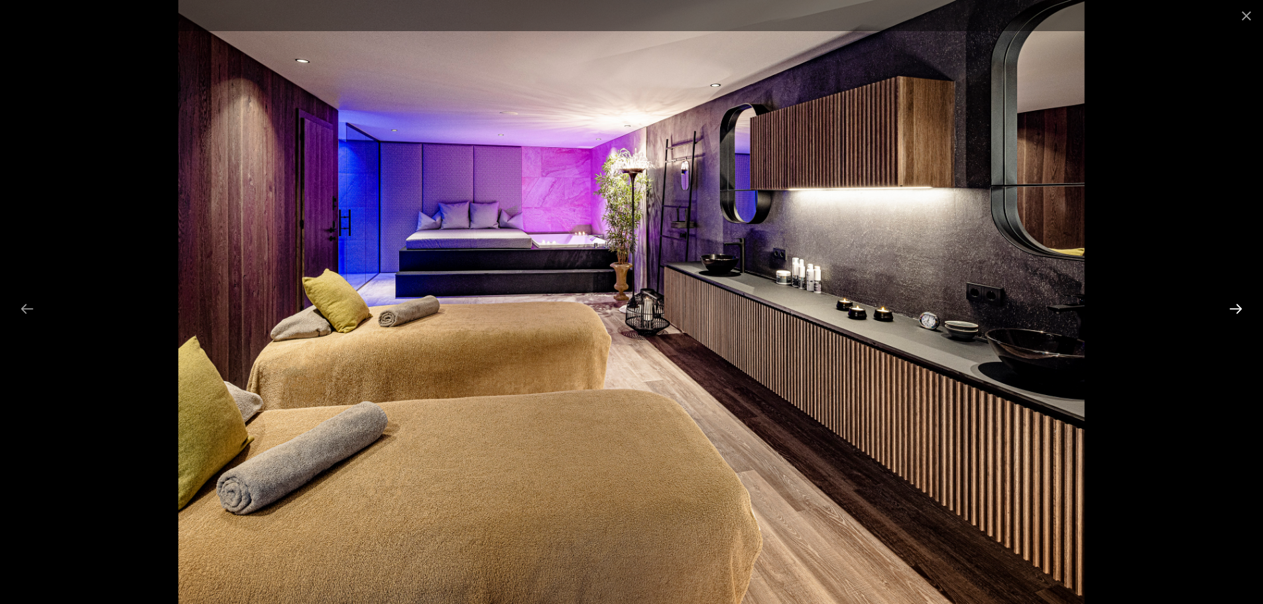
click at [1234, 309] on button "Next slide" at bounding box center [1236, 309] width 28 height 26
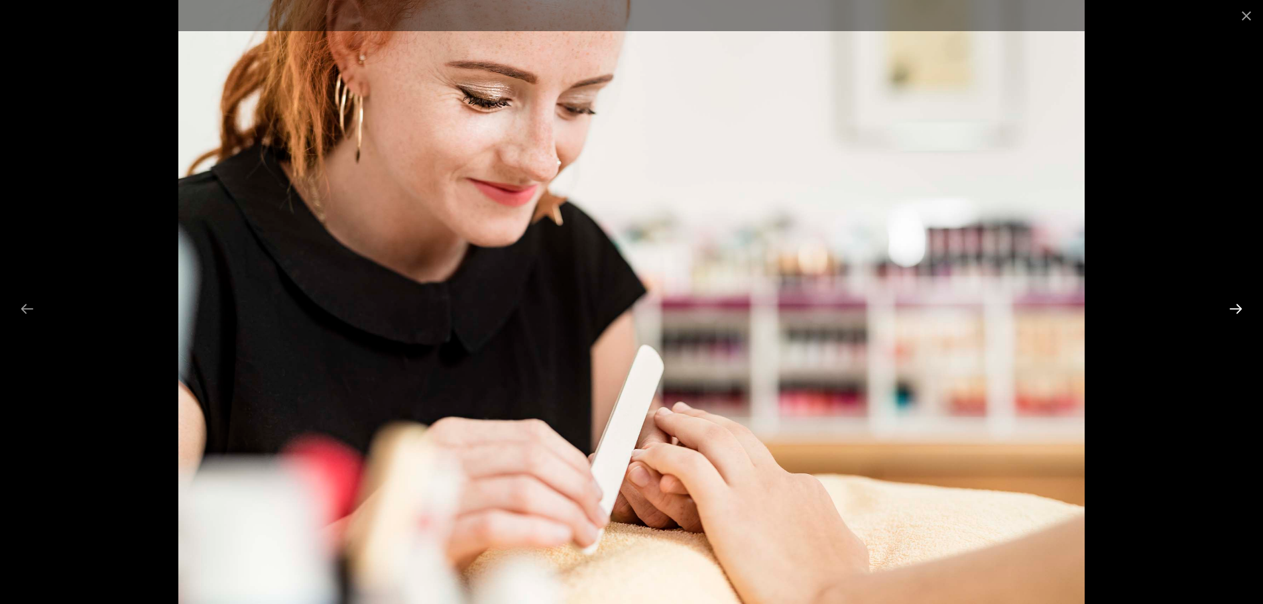
click at [1234, 309] on button "Next slide" at bounding box center [1236, 309] width 28 height 26
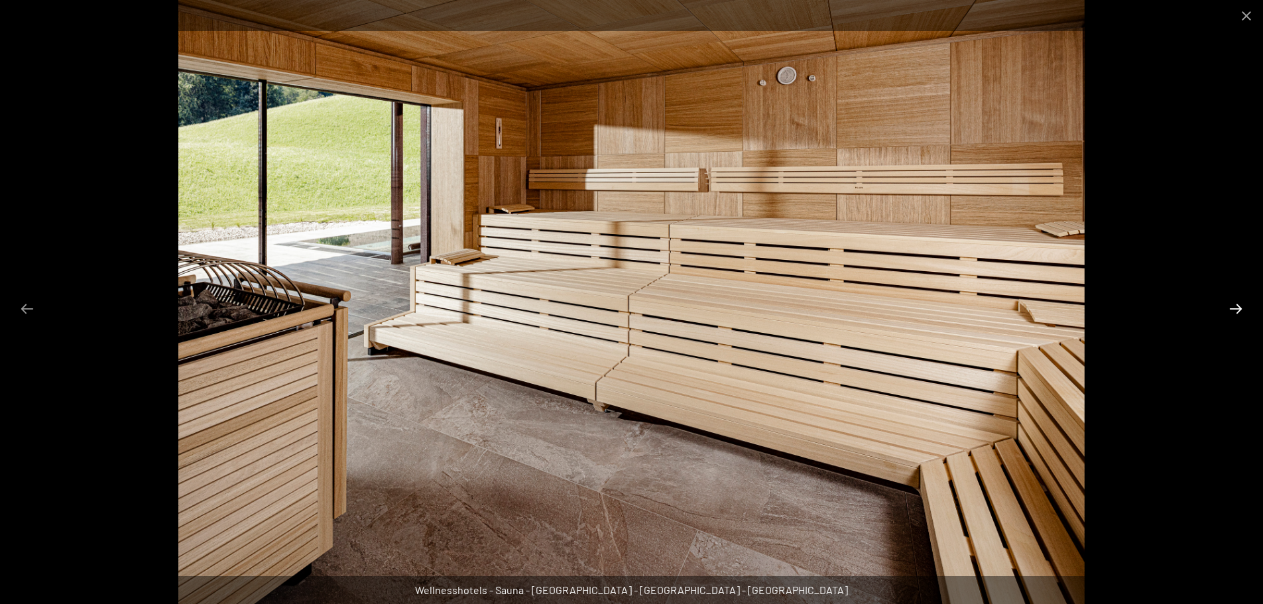
click at [1234, 309] on button "Next slide" at bounding box center [1236, 309] width 28 height 26
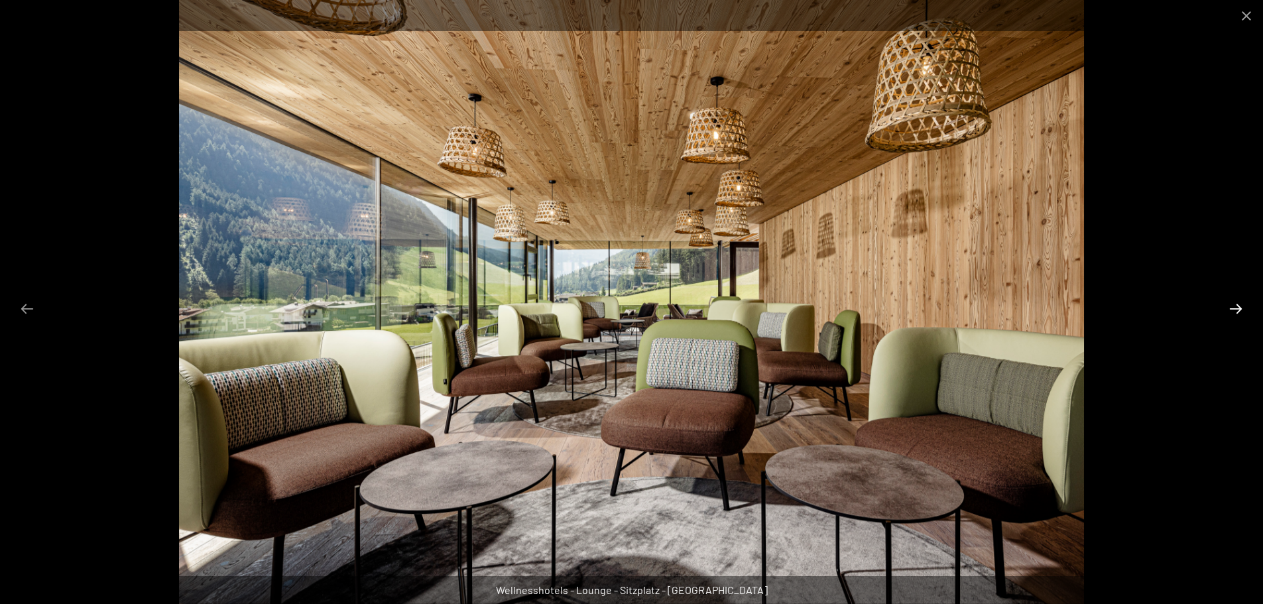
click at [1234, 309] on button "Next slide" at bounding box center [1236, 309] width 28 height 26
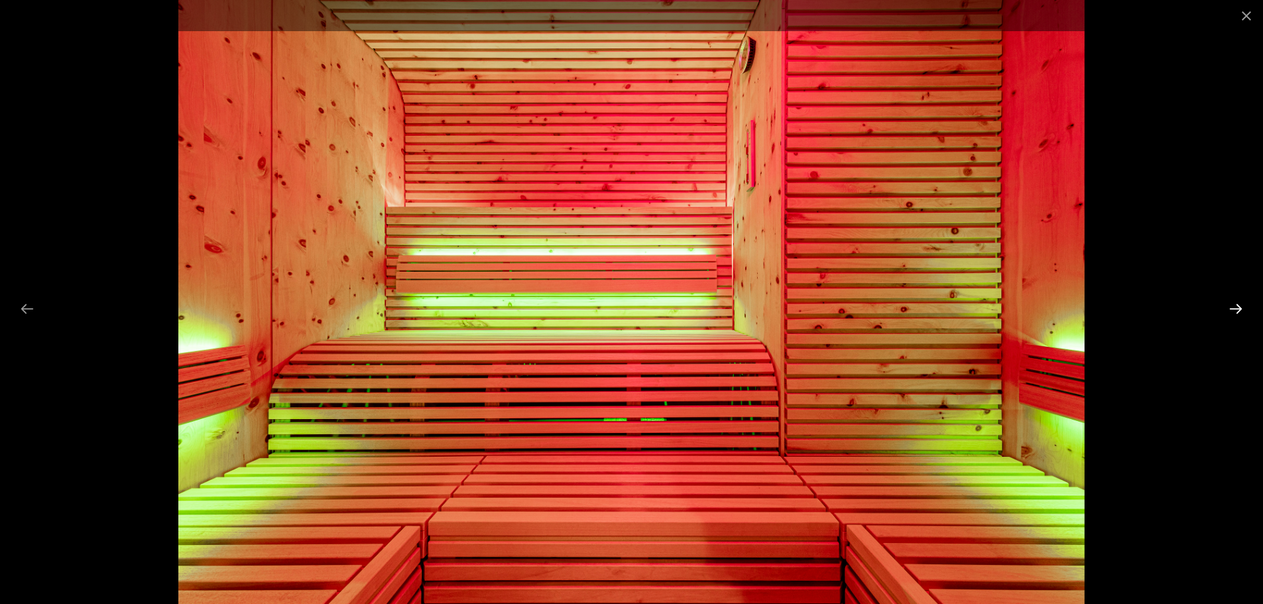
click at [1234, 309] on button "Next slide" at bounding box center [1236, 309] width 28 height 26
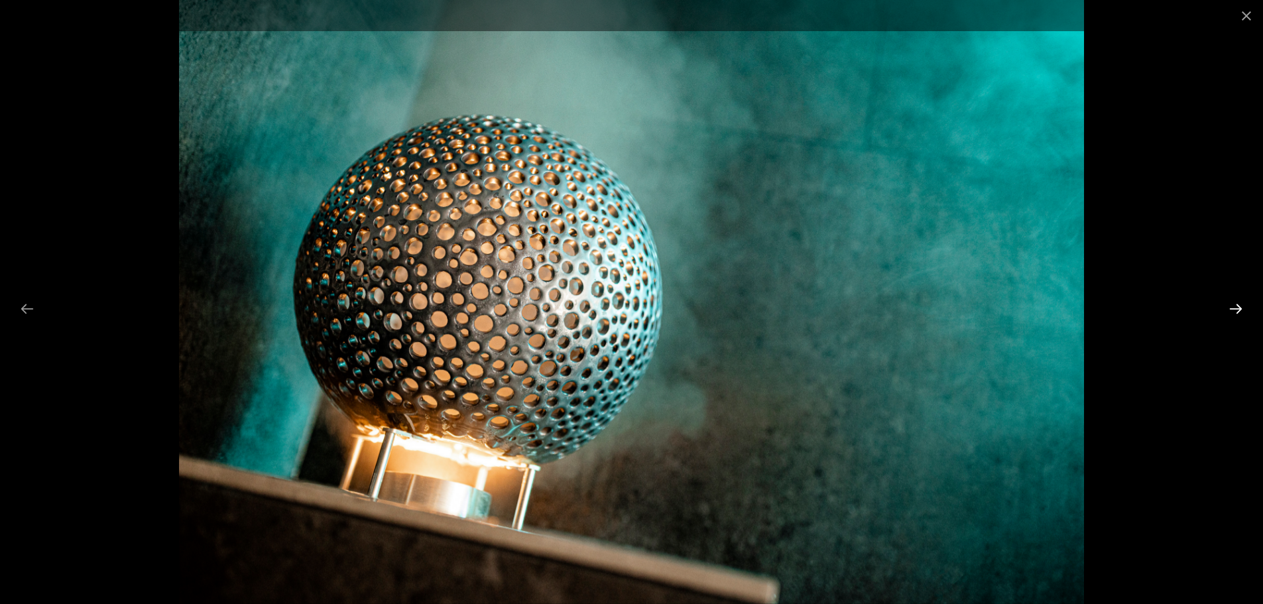
click at [1234, 309] on button "Next slide" at bounding box center [1236, 309] width 28 height 26
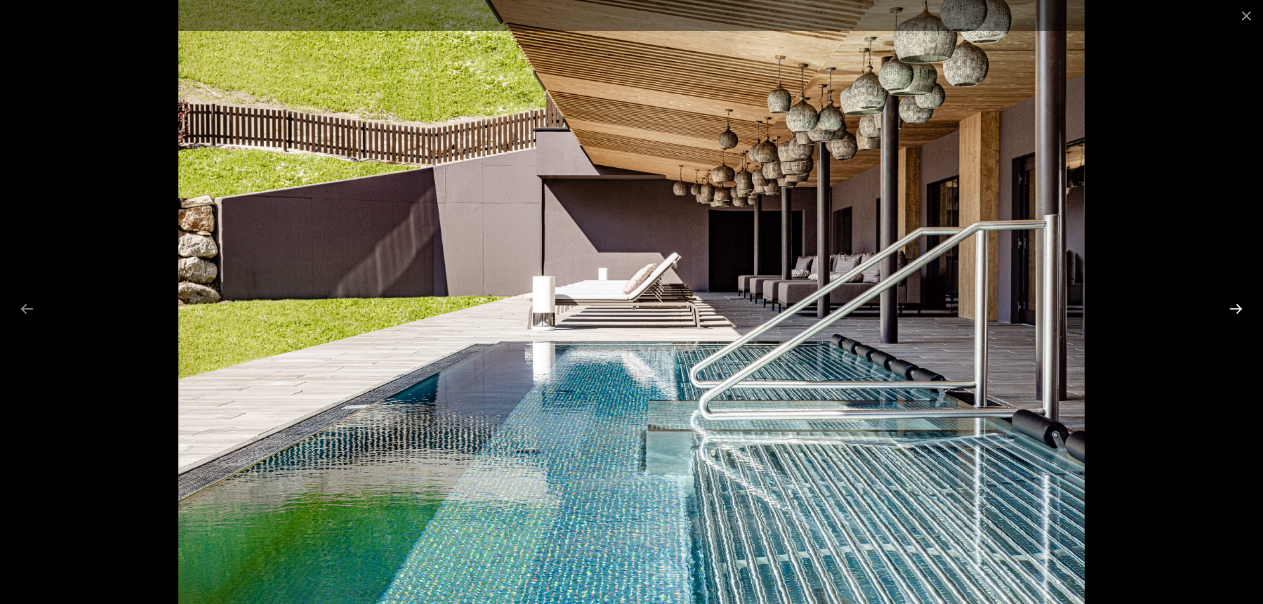
click at [1245, 310] on button "Next slide" at bounding box center [1236, 309] width 28 height 26
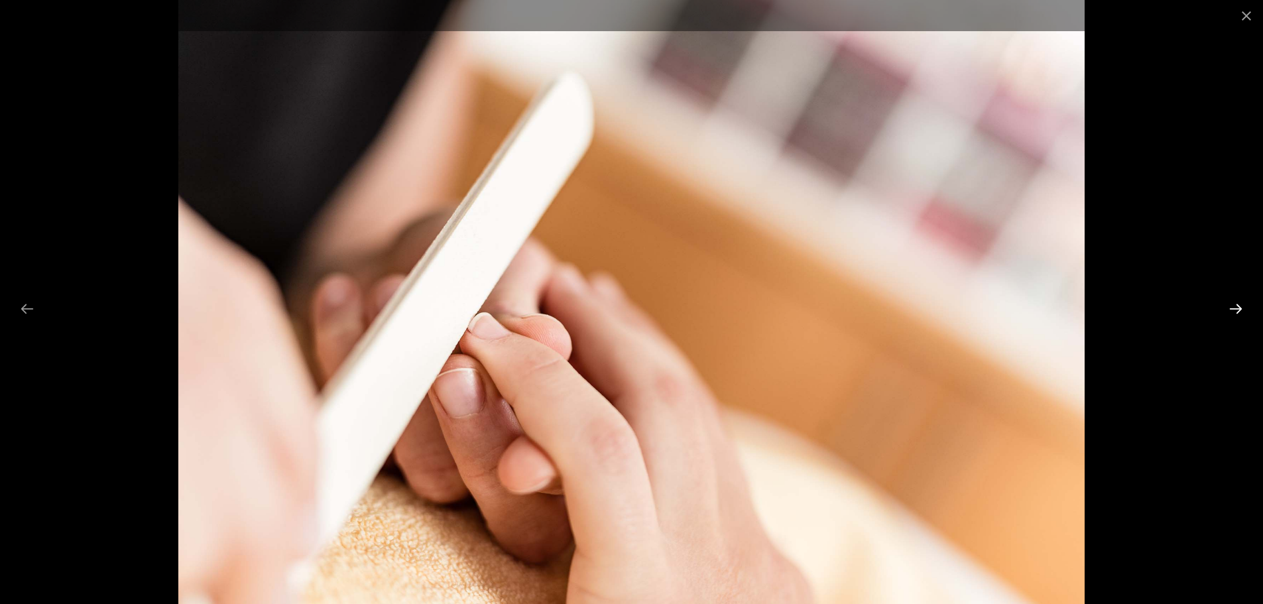
click at [1245, 310] on button "Next slide" at bounding box center [1236, 309] width 28 height 26
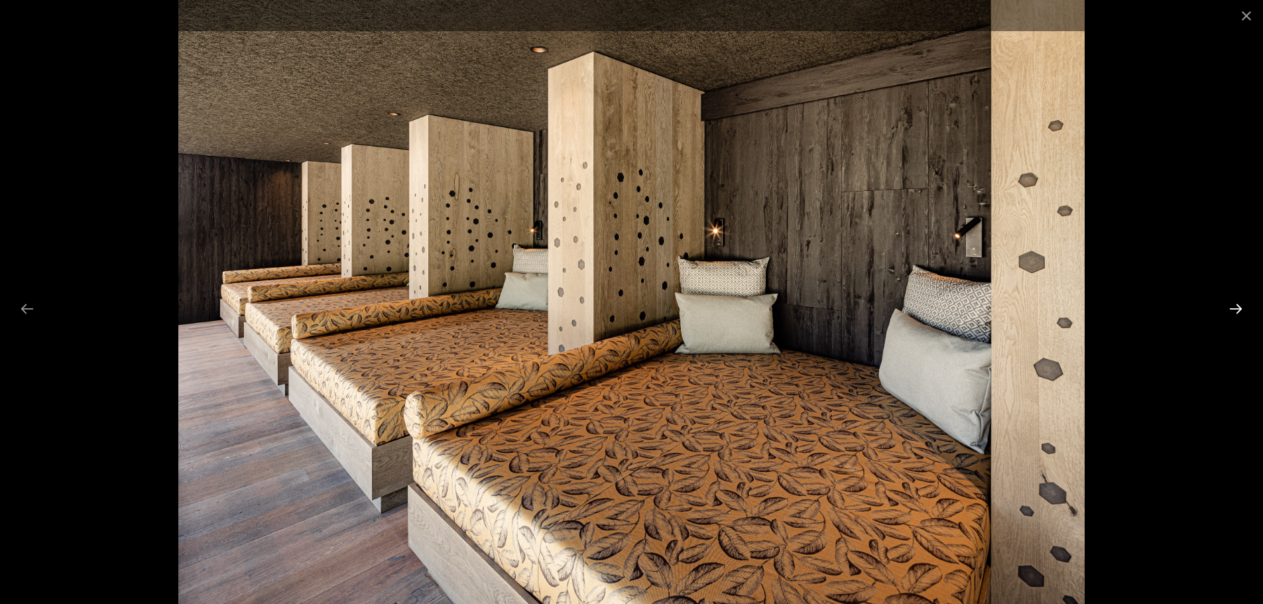
click at [1245, 310] on button "Next slide" at bounding box center [1236, 309] width 28 height 26
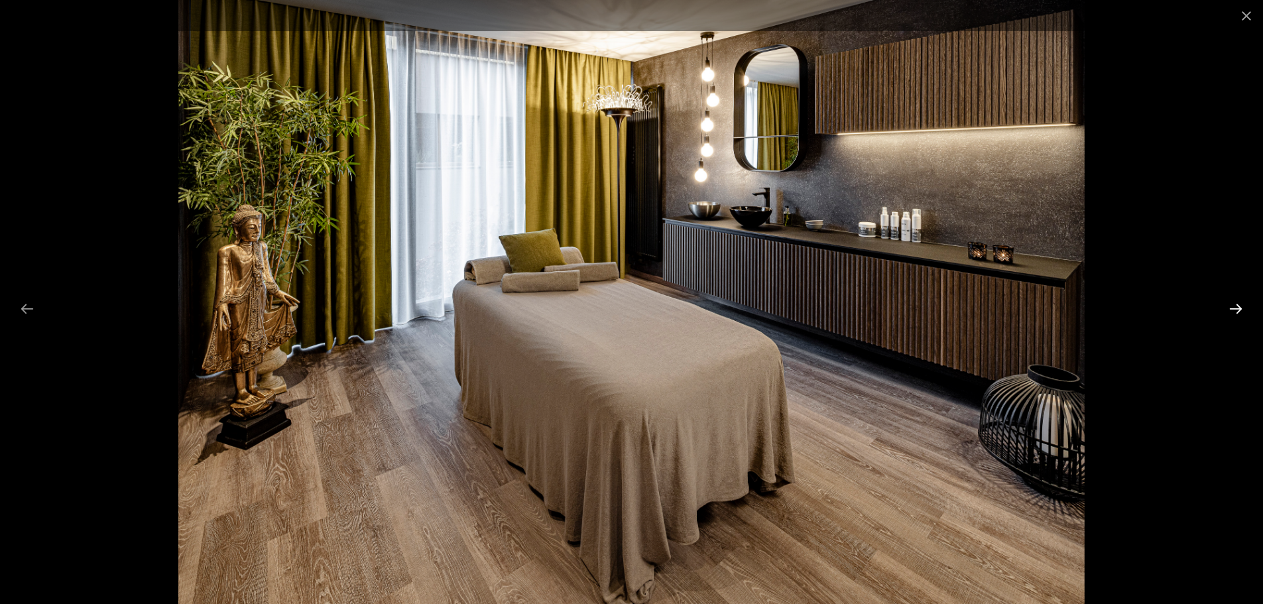
click at [1245, 310] on button "Next slide" at bounding box center [1236, 309] width 28 height 26
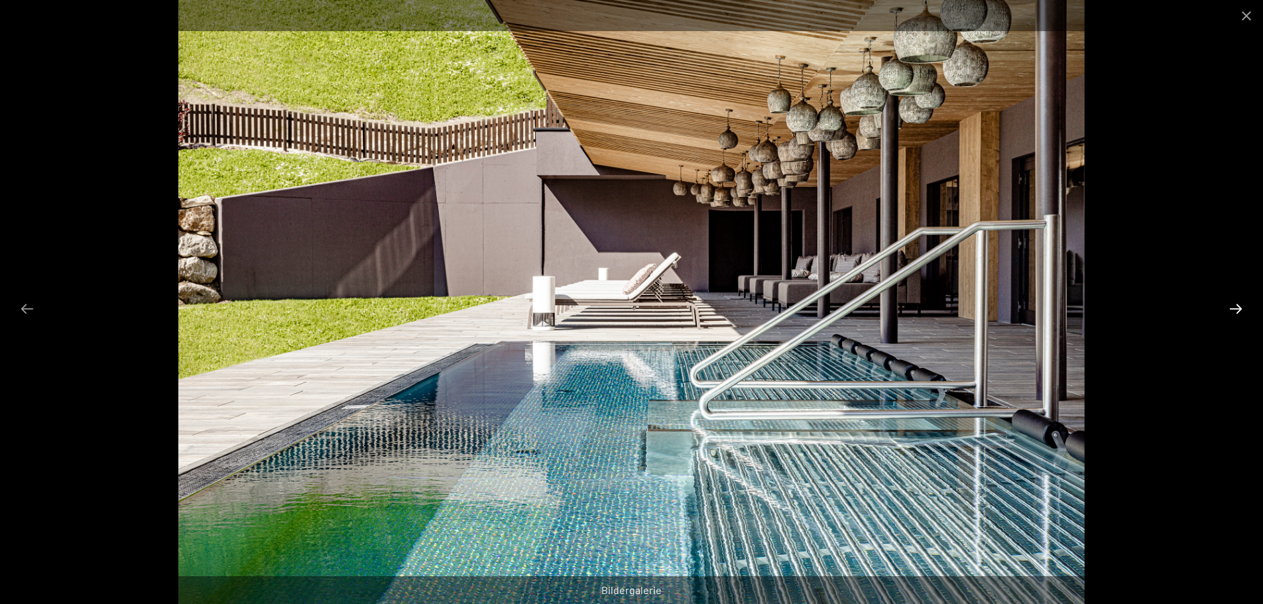
click at [1245, 310] on button "Next slide" at bounding box center [1236, 309] width 28 height 26
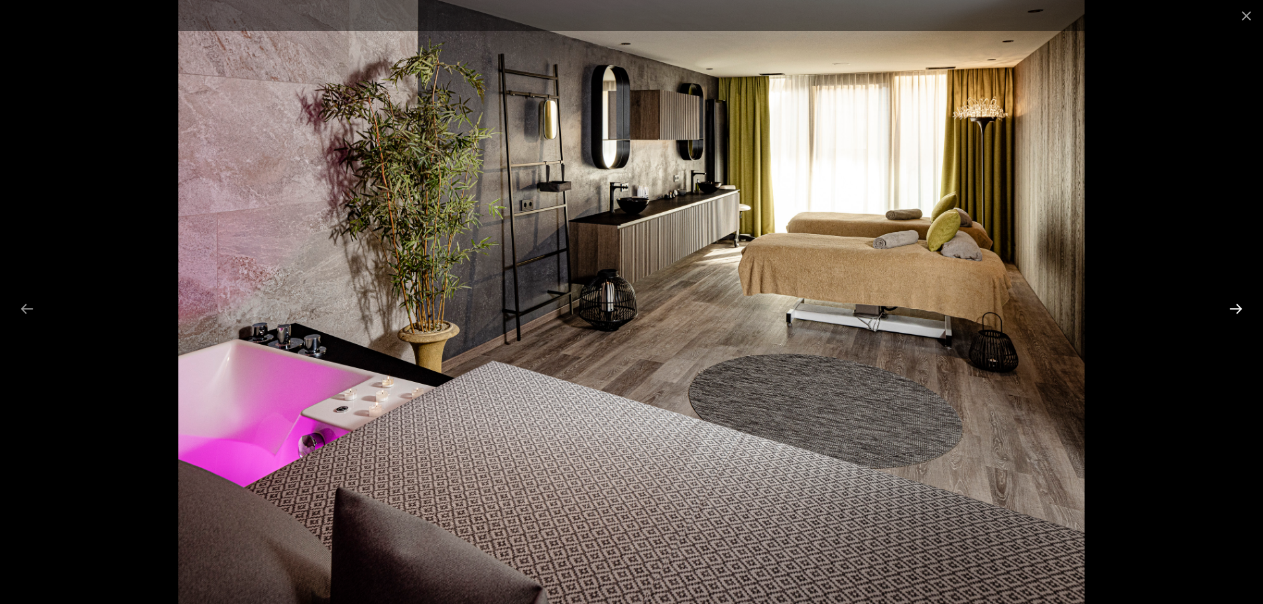
click at [1245, 310] on button "Next slide" at bounding box center [1236, 309] width 28 height 26
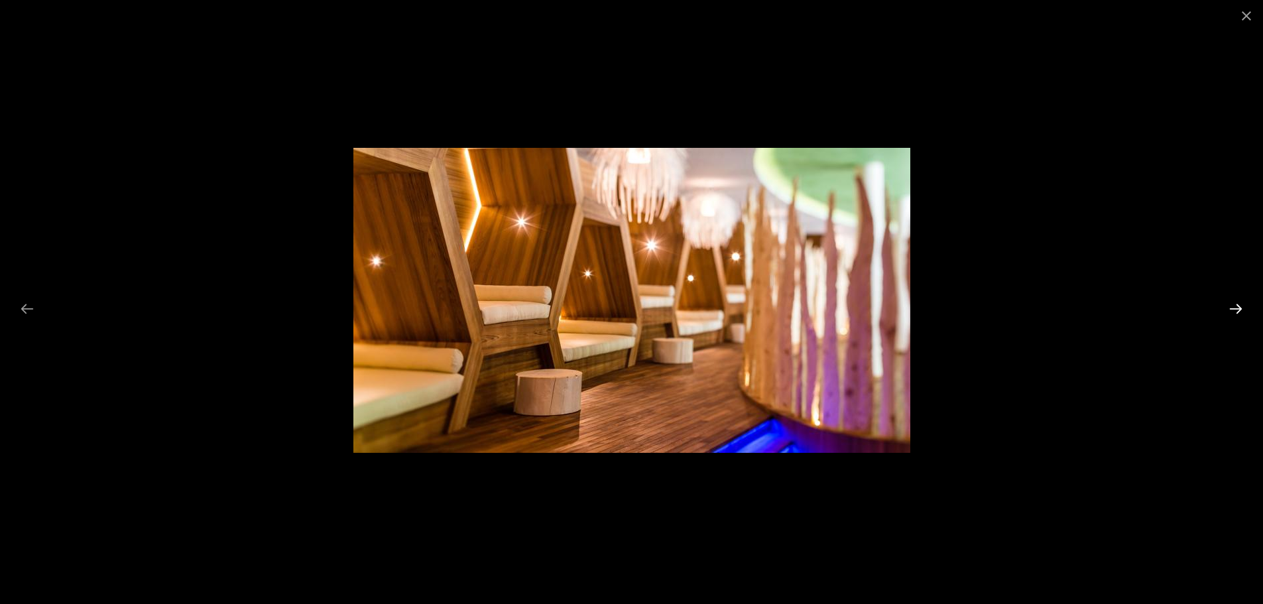
click at [1245, 310] on button "Next slide" at bounding box center [1236, 309] width 28 height 26
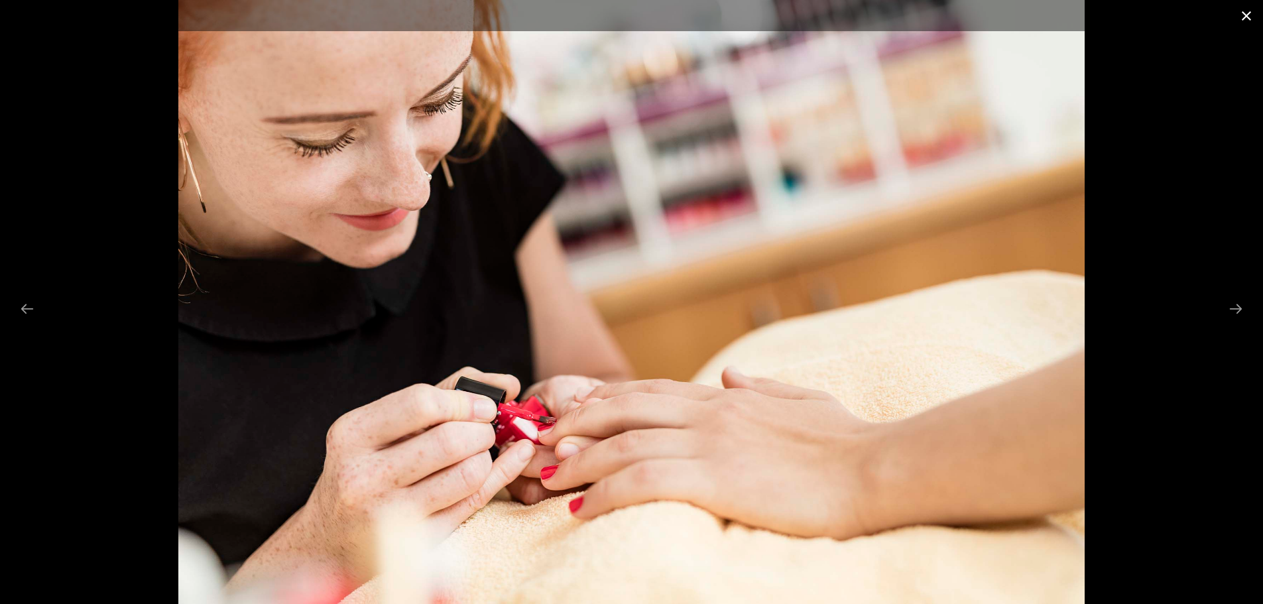
click at [1252, 19] on button "Close gallery" at bounding box center [1246, 15] width 33 height 31
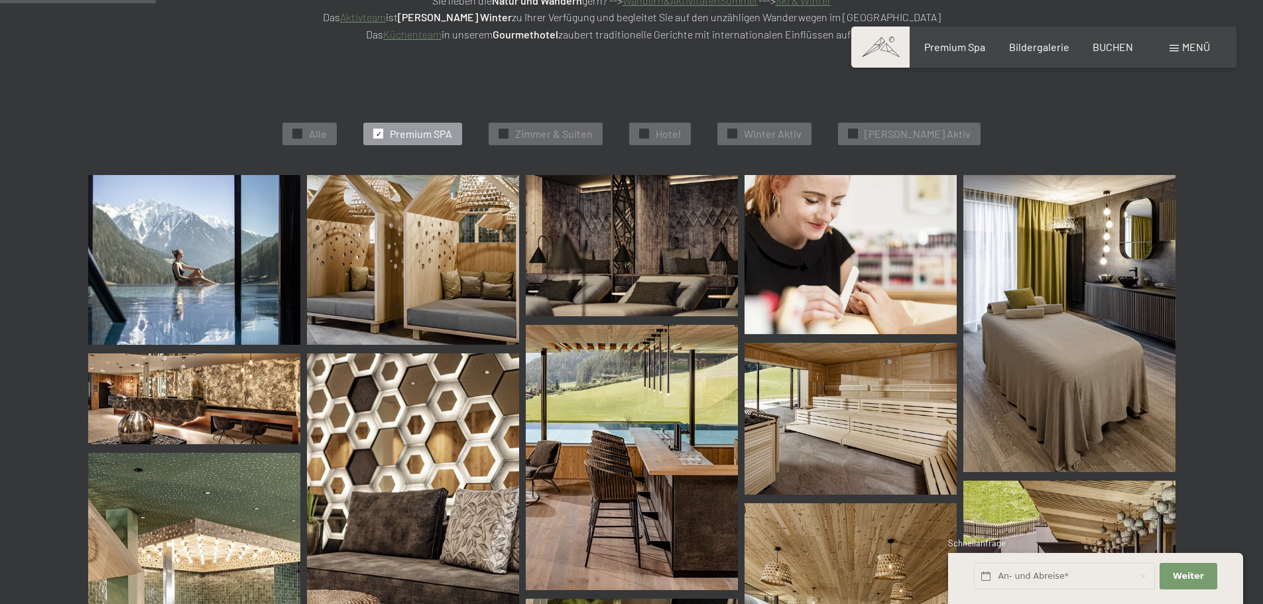
click at [1195, 50] on span "Menü" at bounding box center [1196, 46] width 28 height 13
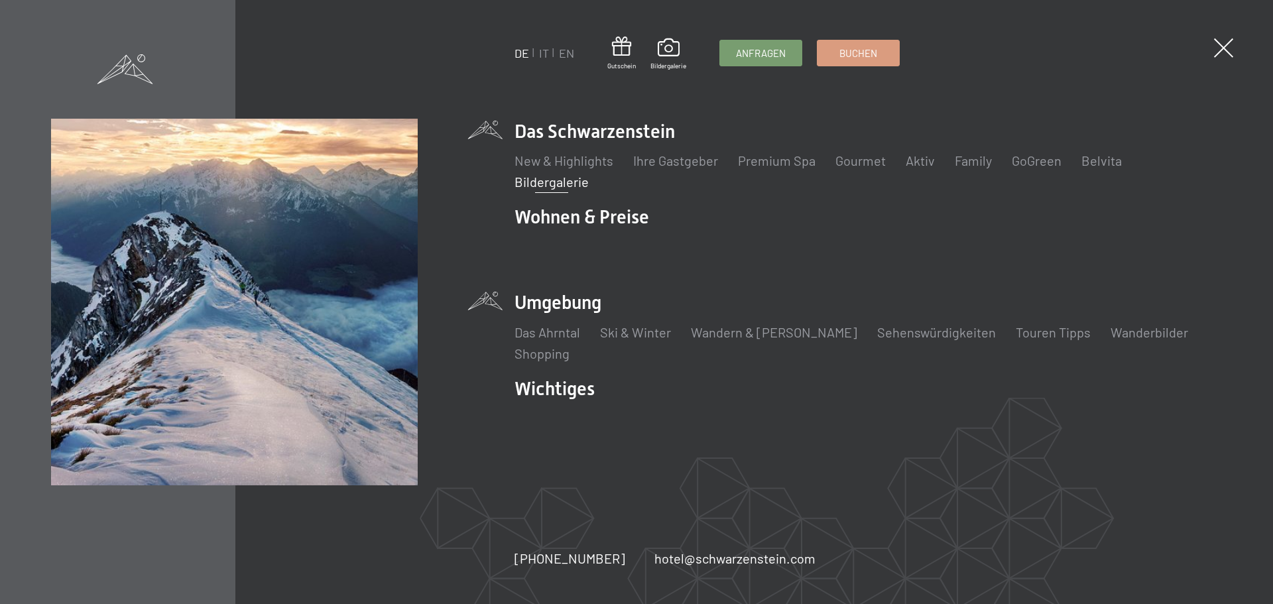
click at [555, 305] on li "Umgebung Das Ahrntal Ski & Winter Skifahren Skischule Wandern & Sommer Wandern …" at bounding box center [867, 326] width 707 height 72
click at [557, 334] on link "Das Ahrntal" at bounding box center [547, 332] width 66 height 16
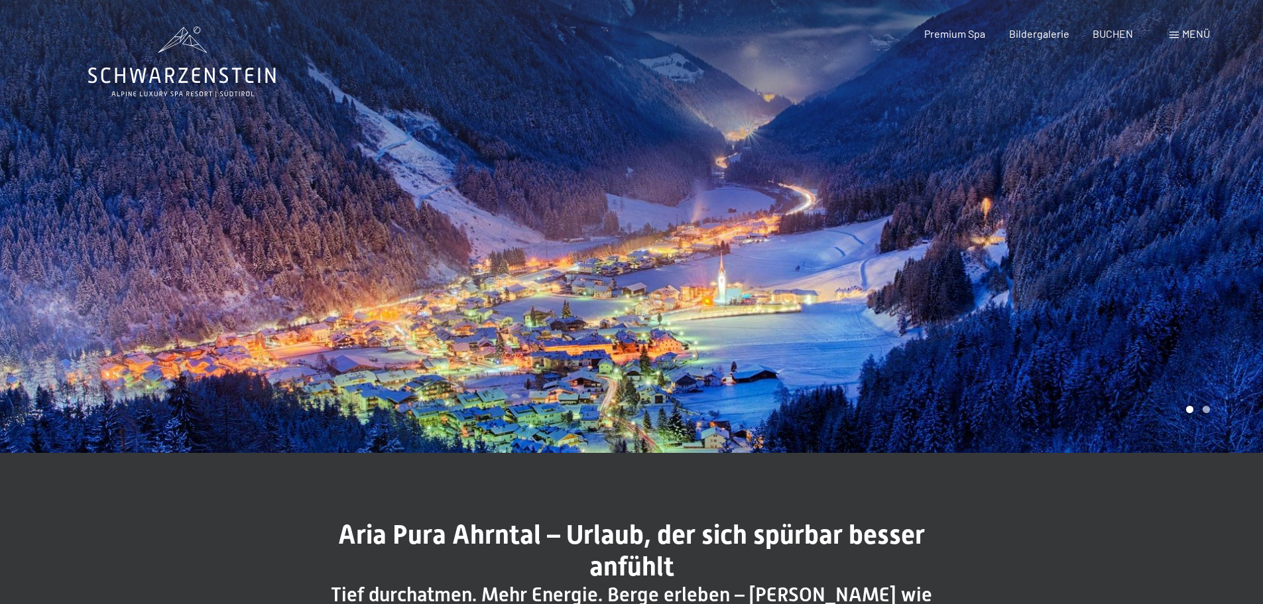
click at [1226, 297] on div at bounding box center [948, 226] width 632 height 453
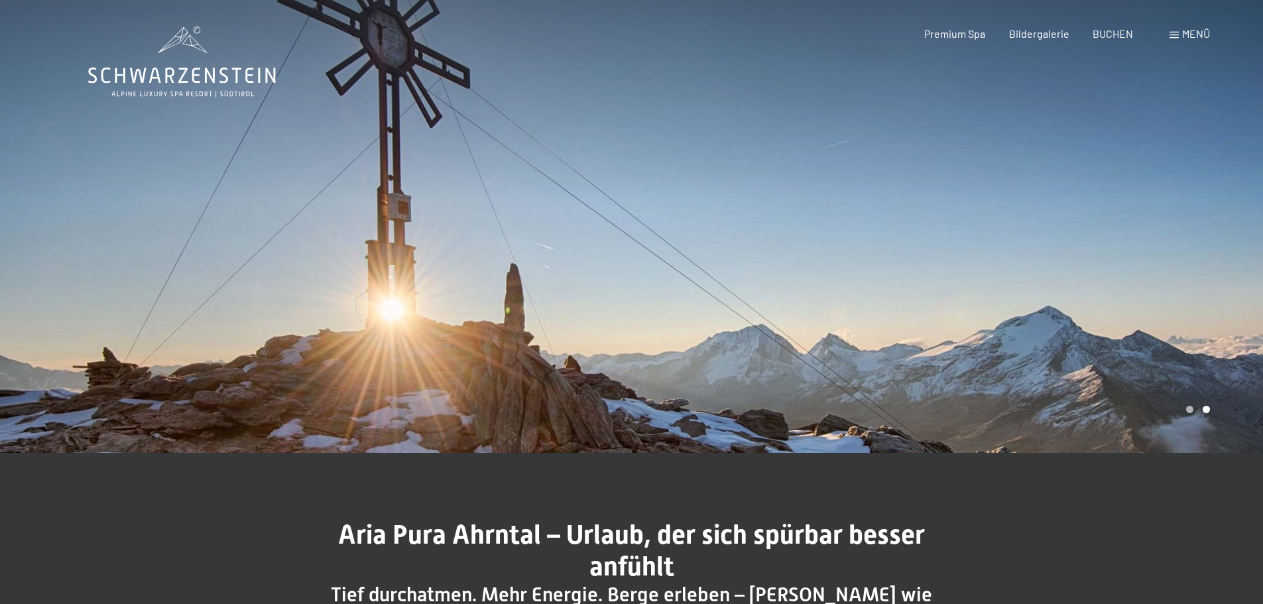
click at [1226, 297] on div at bounding box center [948, 226] width 632 height 453
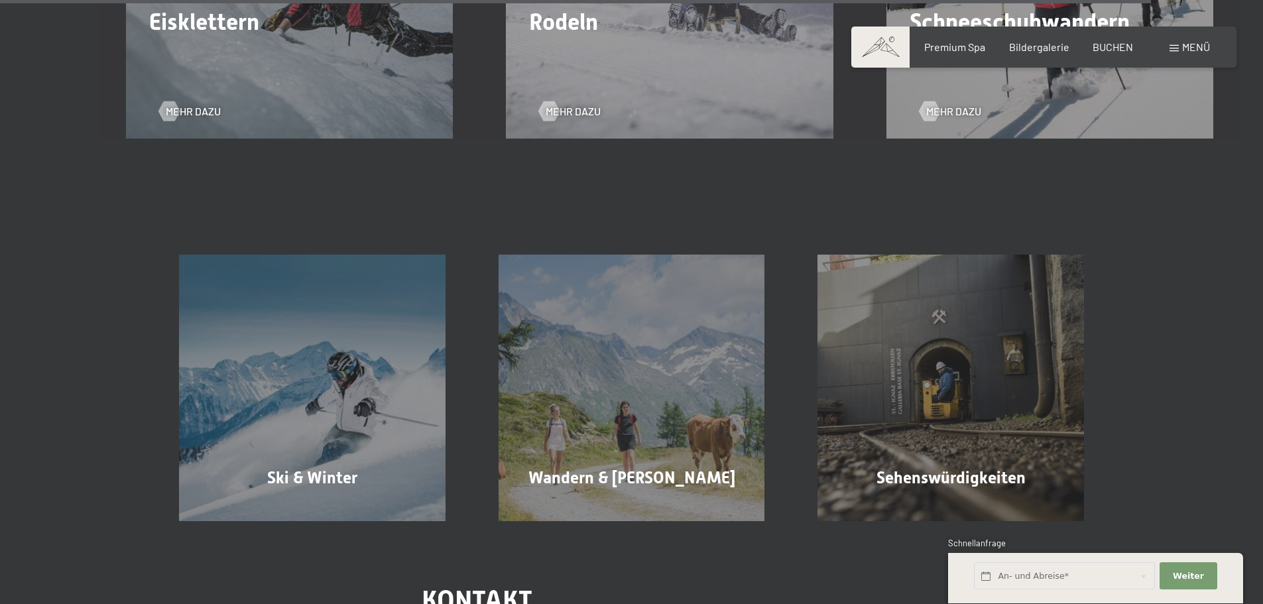
scroll to position [4574, 0]
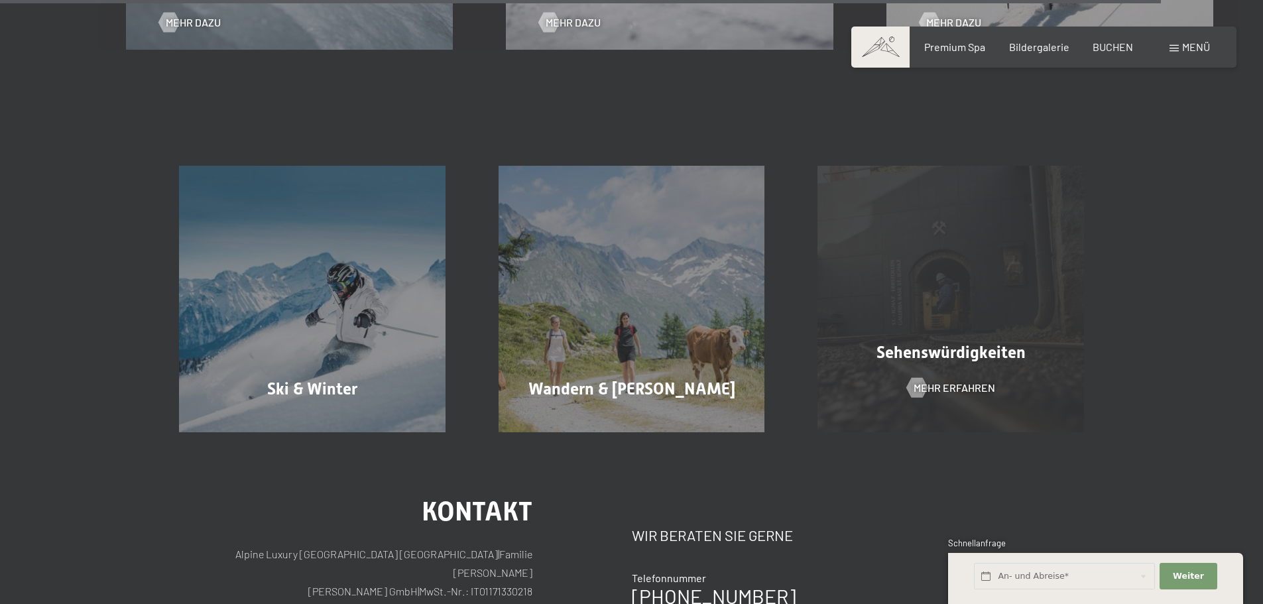
click at [957, 343] on span "Sehenswürdigkeiten" at bounding box center [950, 352] width 149 height 19
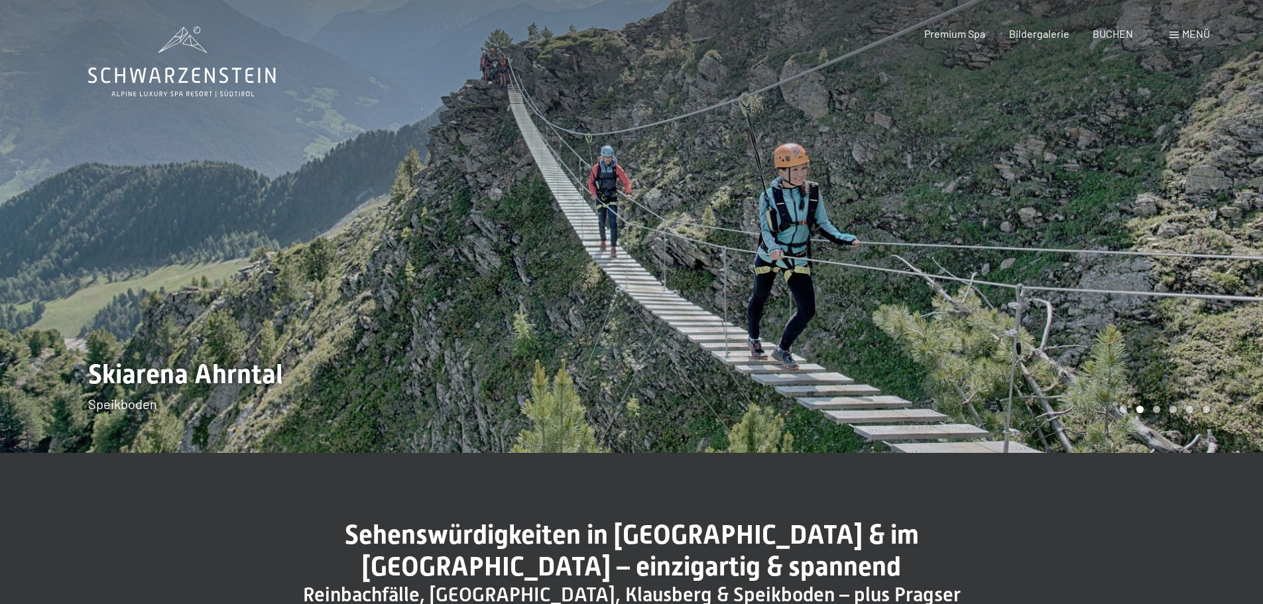
click at [1228, 337] on div at bounding box center [948, 226] width 632 height 453
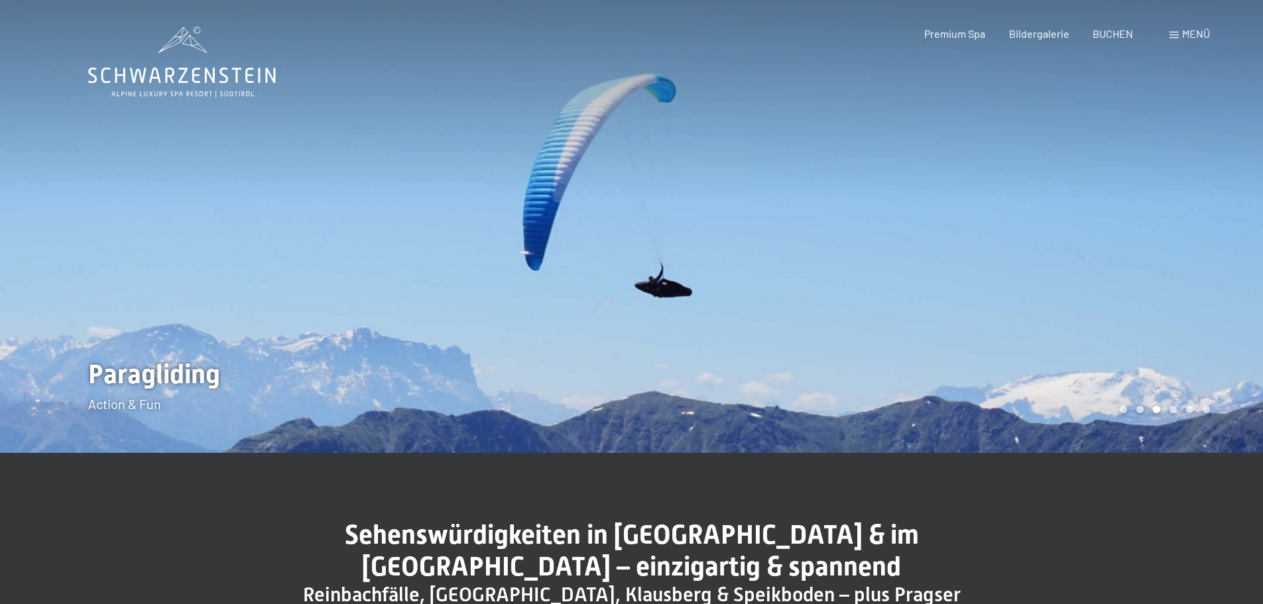
click at [1228, 337] on div at bounding box center [948, 226] width 632 height 453
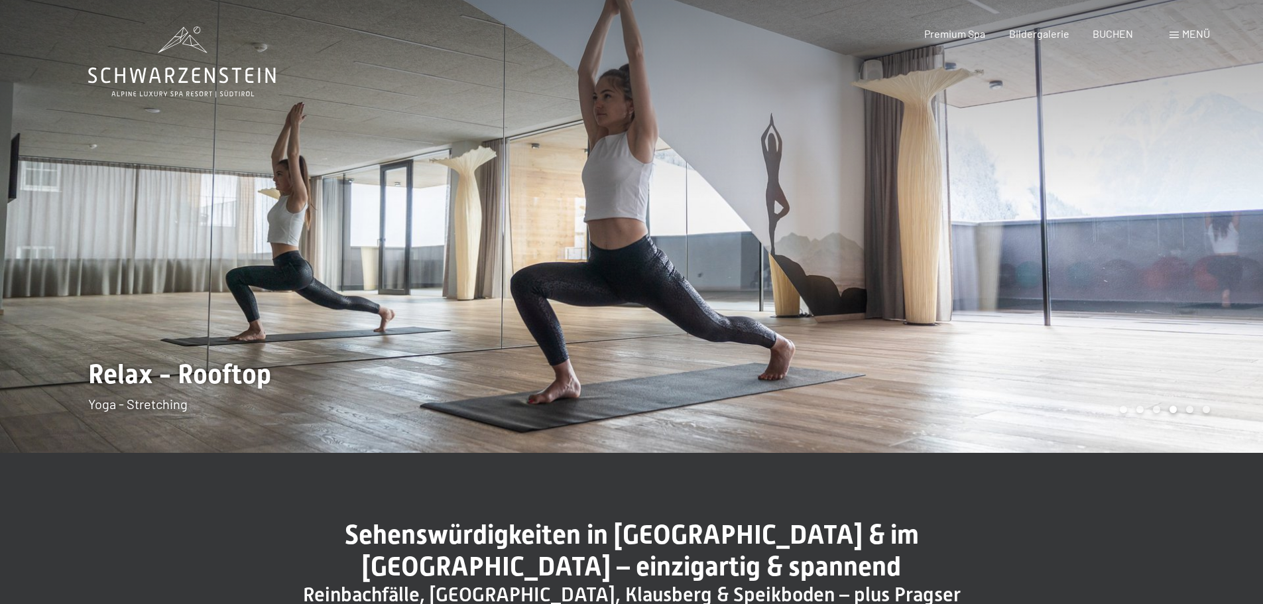
click at [1228, 337] on div at bounding box center [948, 226] width 632 height 453
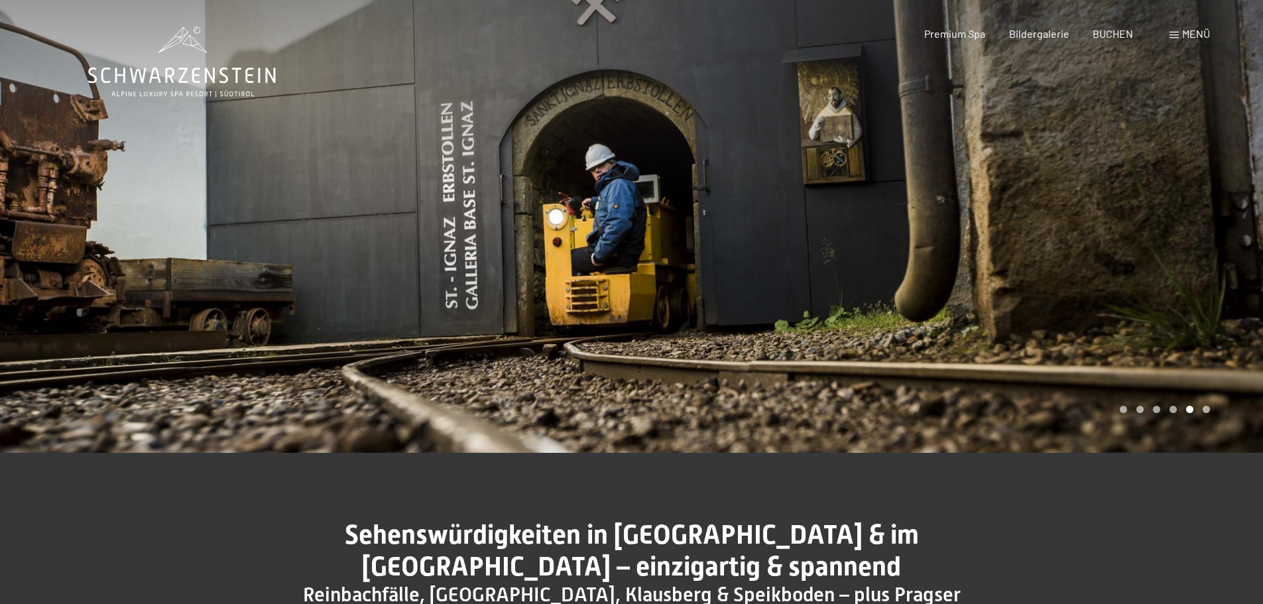
click at [1181, 36] on div "Menü" at bounding box center [1189, 34] width 40 height 15
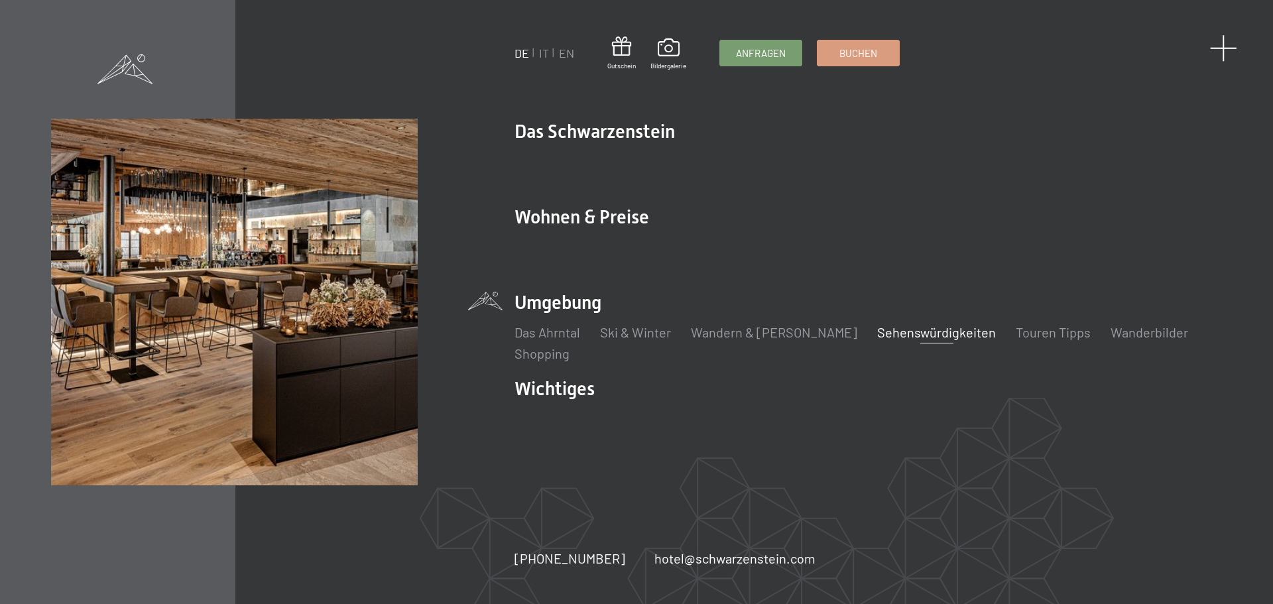
click at [1216, 45] on span at bounding box center [1223, 47] width 27 height 27
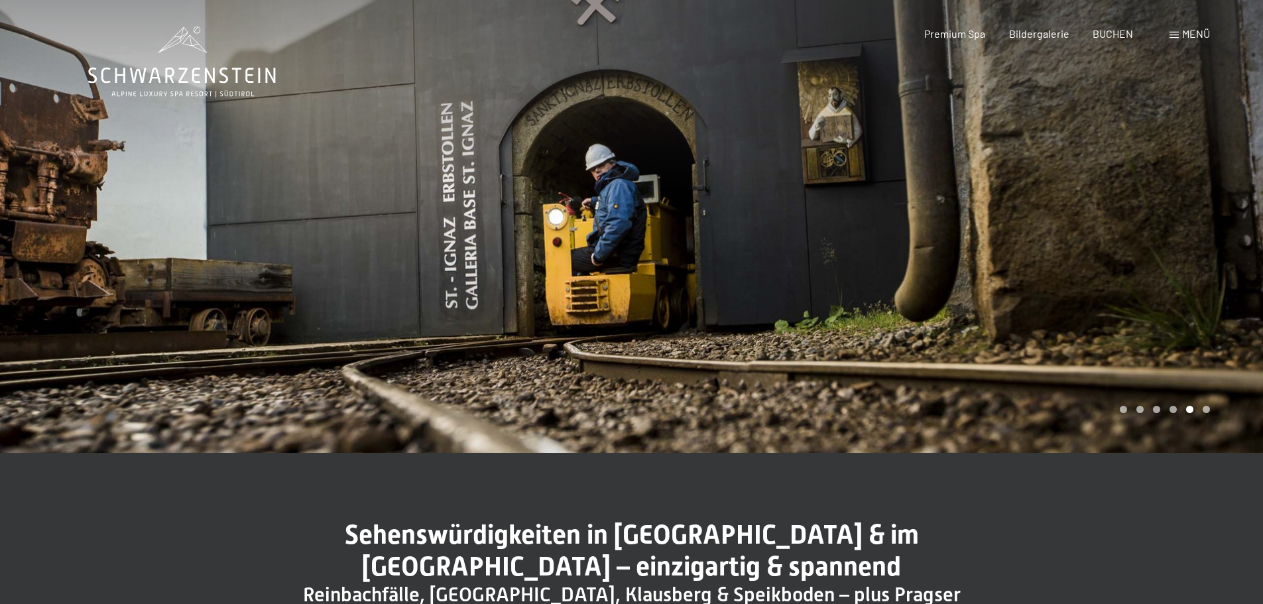
click at [1182, 29] on span "Menü" at bounding box center [1196, 33] width 28 height 13
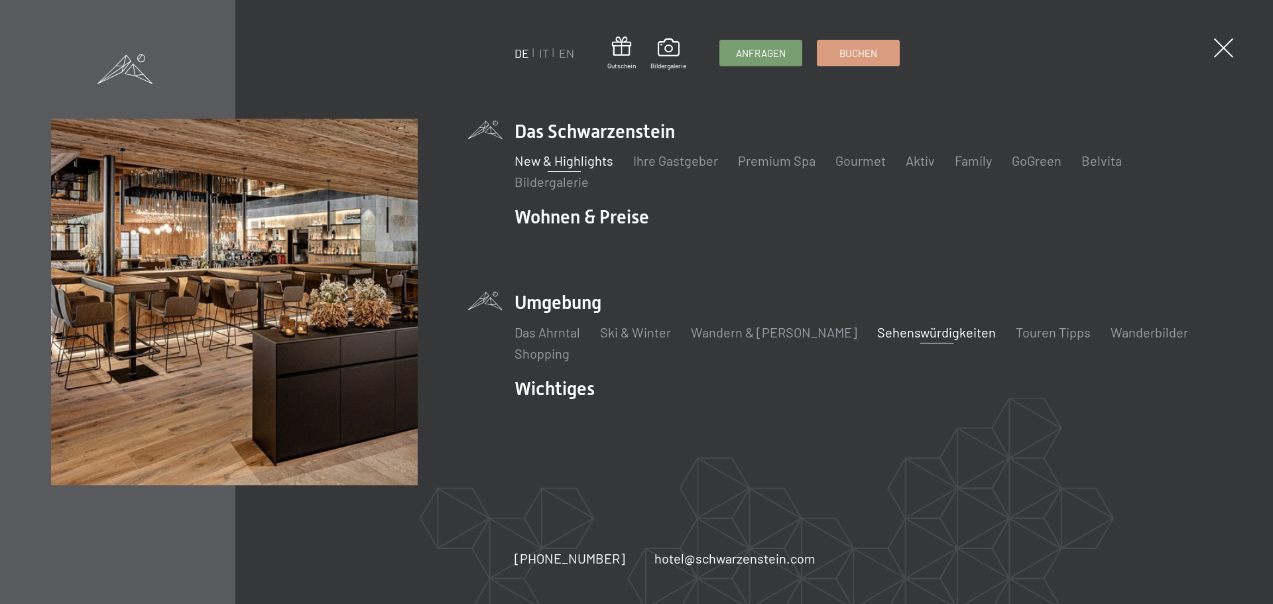
click at [559, 164] on link "New & Highlights" at bounding box center [563, 160] width 99 height 16
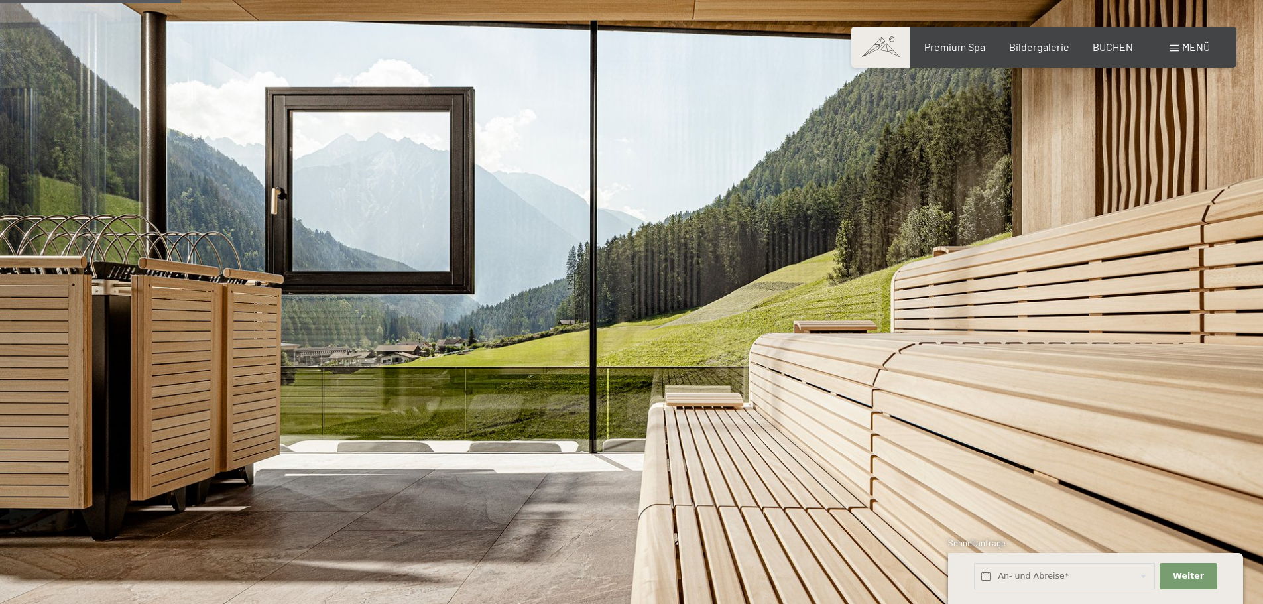
scroll to position [862, 0]
